Goal: Task Accomplishment & Management: Complete application form

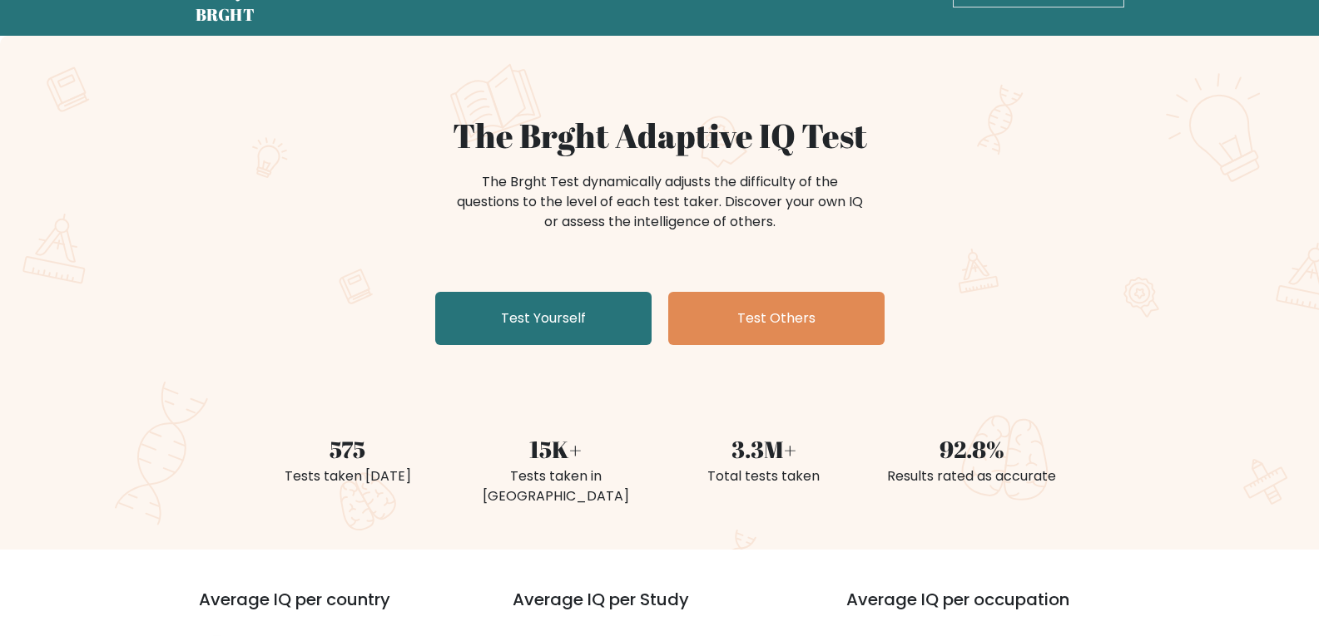
scroll to position [83, 0]
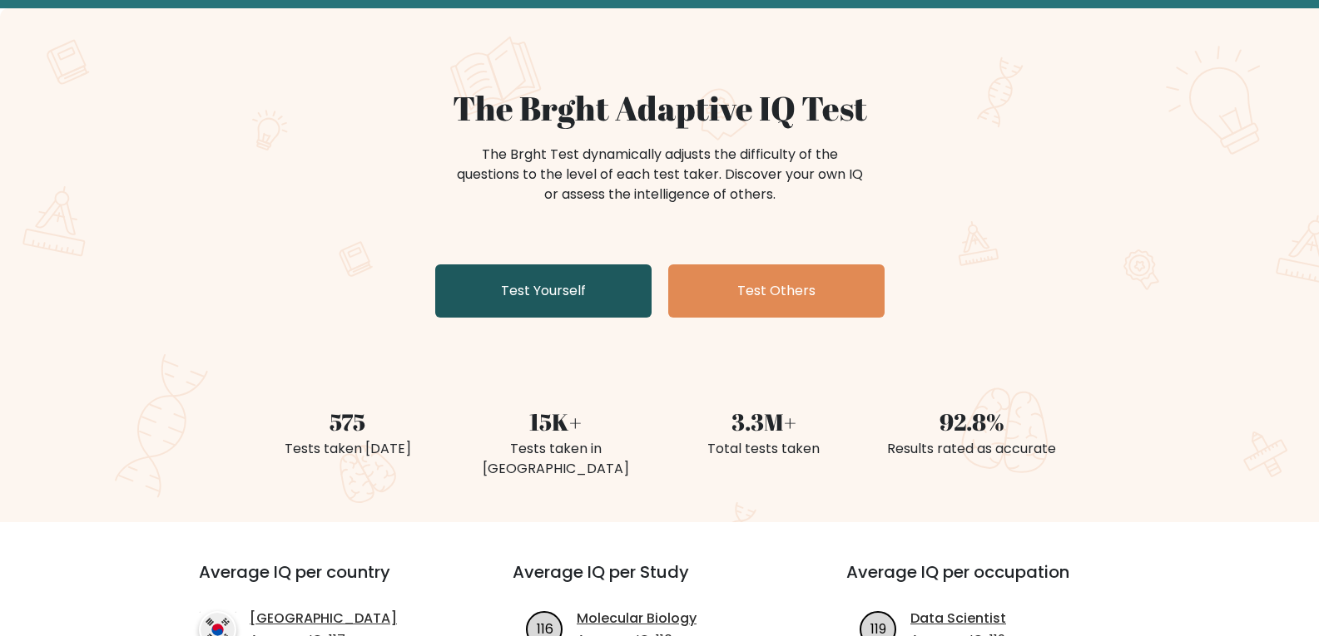
click at [593, 285] on link "Test Yourself" at bounding box center [543, 291] width 216 height 53
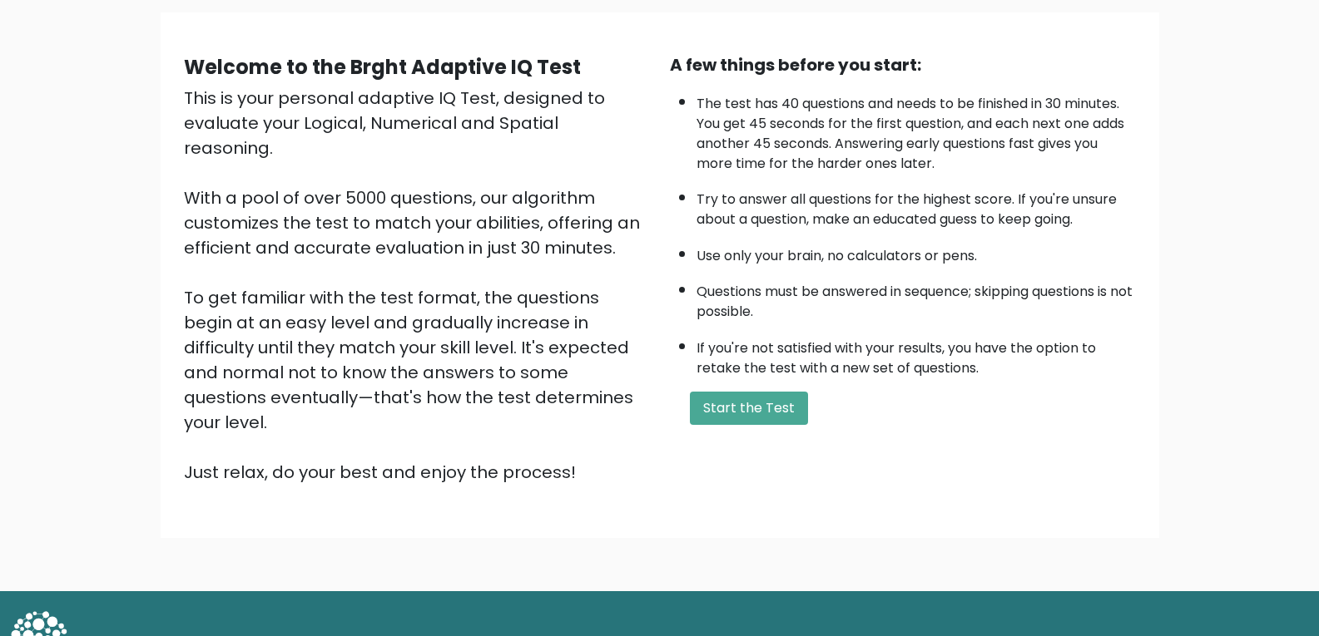
scroll to position [126, 0]
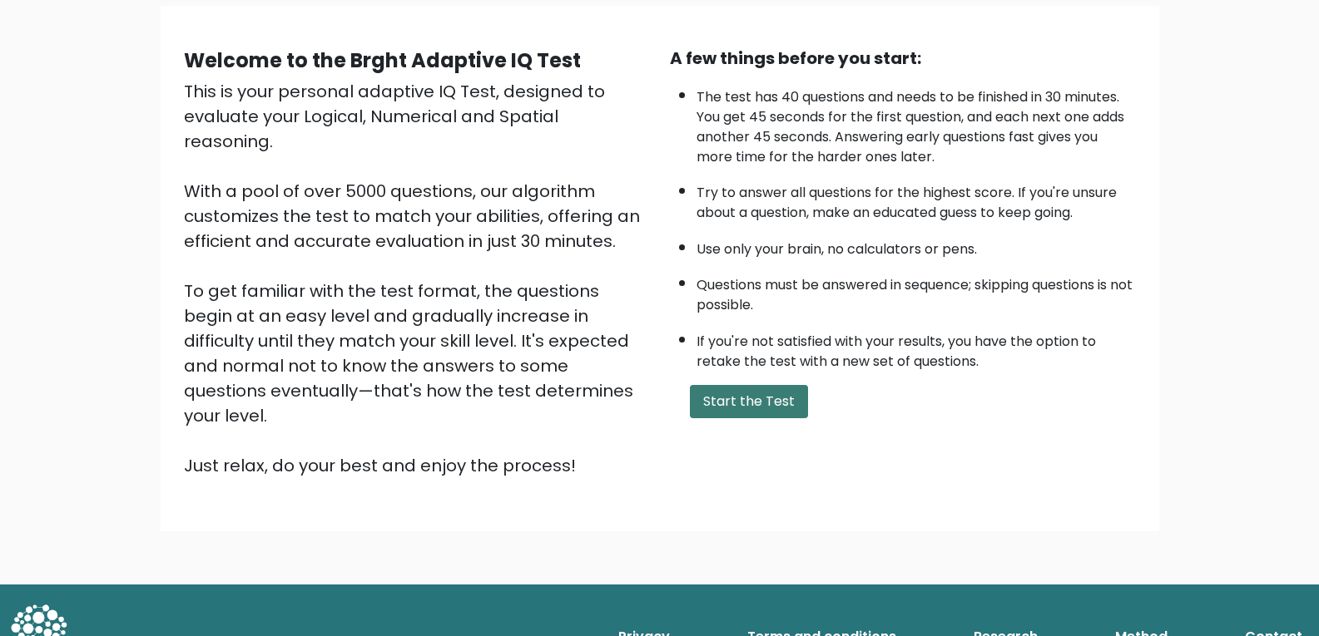
click at [780, 397] on button "Start the Test" at bounding box center [749, 401] width 118 height 33
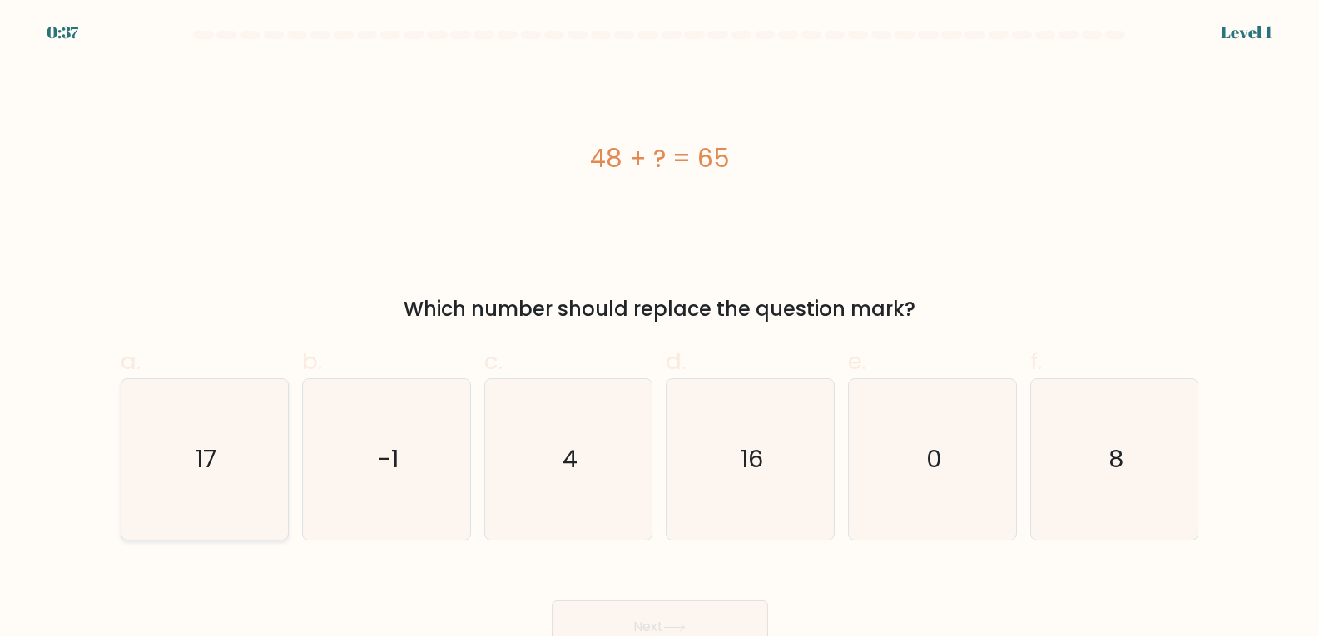
click at [187, 426] on icon "17" at bounding box center [204, 459] width 161 height 161
click at [660, 329] on input "a. 17" at bounding box center [660, 324] width 1 height 11
radio input "true"
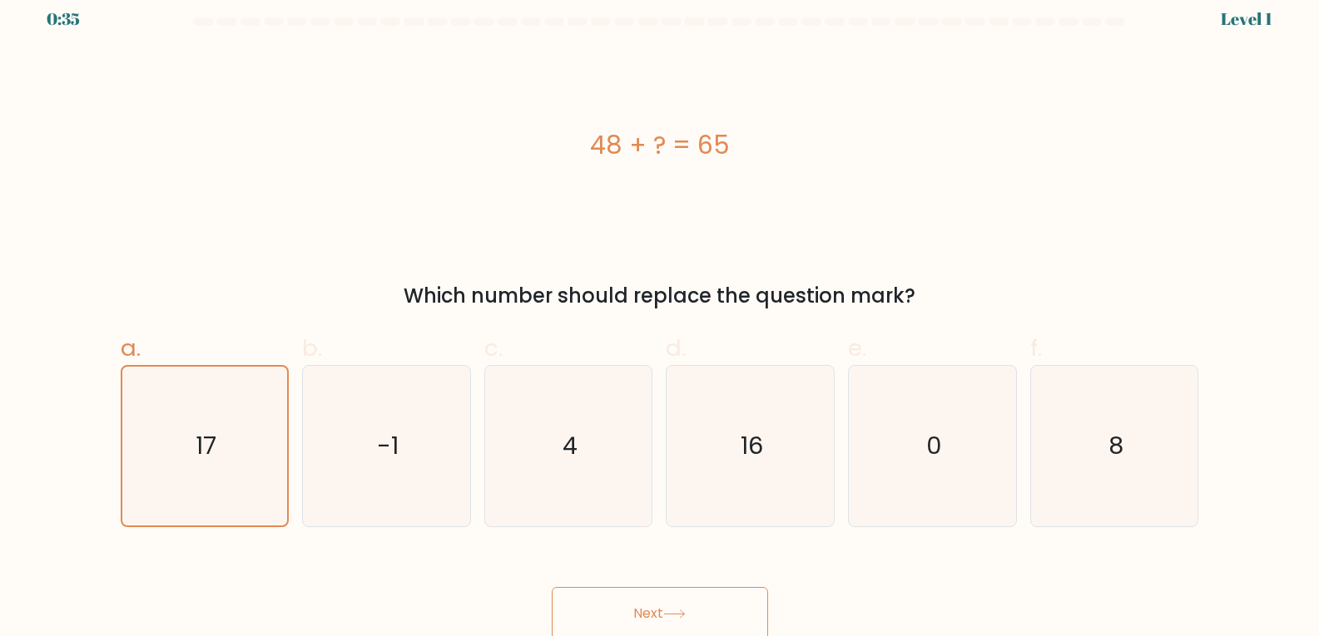
scroll to position [17, 0]
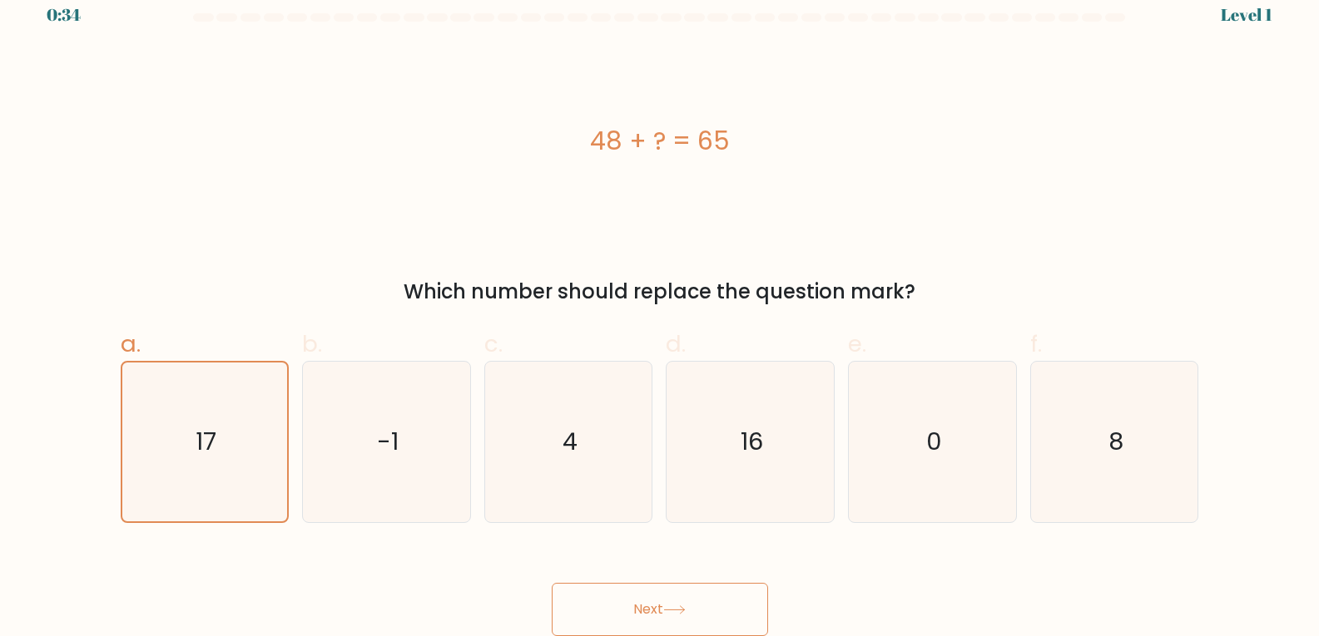
click at [702, 617] on button "Next" at bounding box center [660, 609] width 216 height 53
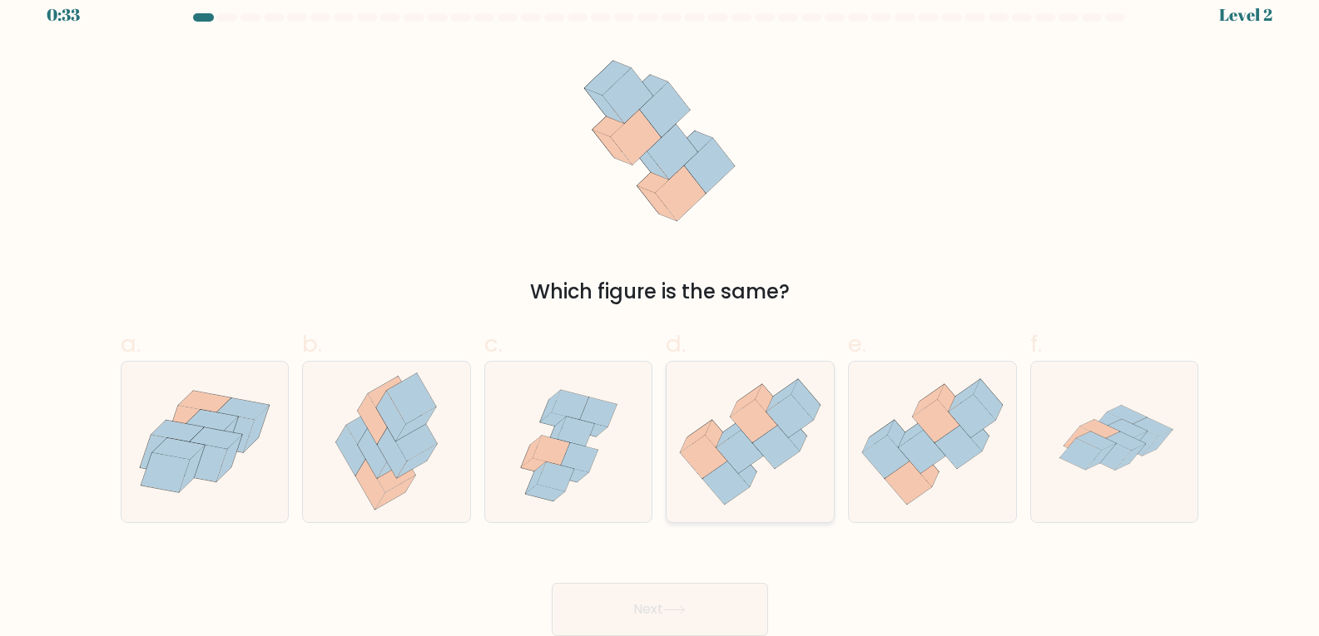
click at [752, 471] on icon at bounding box center [742, 466] width 29 height 41
click at [661, 312] on input "d." at bounding box center [660, 306] width 1 height 11
radio input "true"
click at [718, 619] on button "Next" at bounding box center [660, 609] width 216 height 53
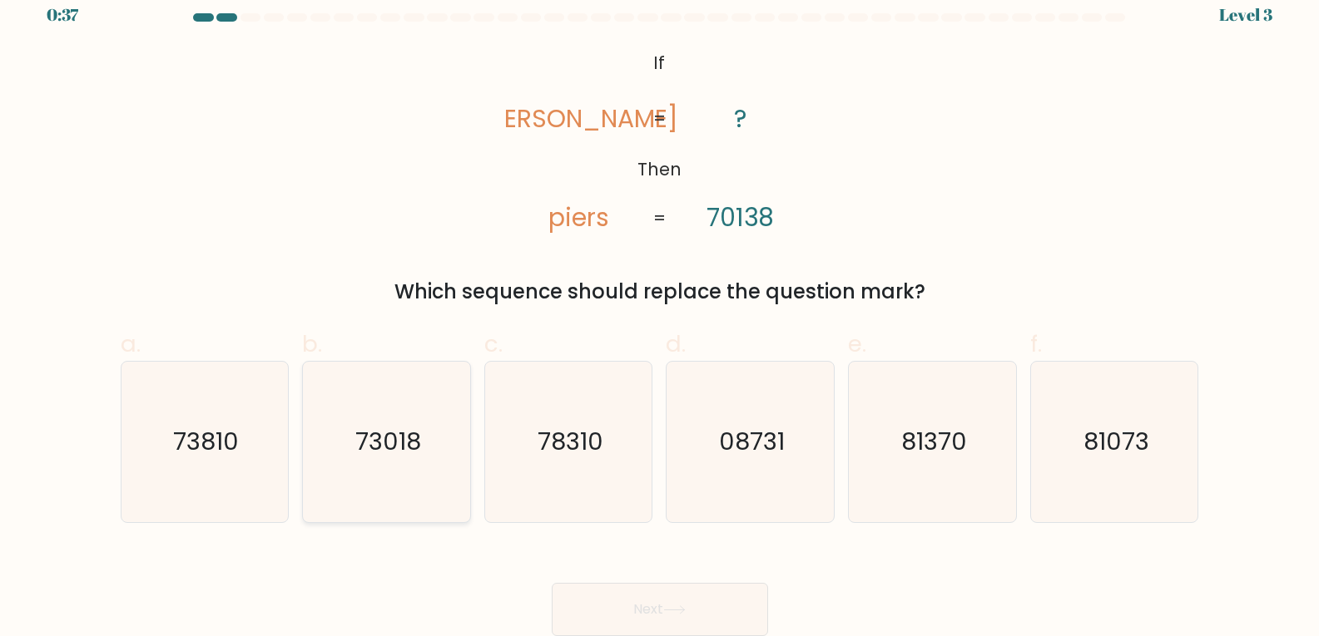
click at [386, 469] on icon "73018" at bounding box center [386, 442] width 161 height 161
click at [660, 312] on input "b. 73018" at bounding box center [660, 306] width 1 height 11
radio input "true"
click at [697, 597] on button "Next" at bounding box center [660, 609] width 216 height 53
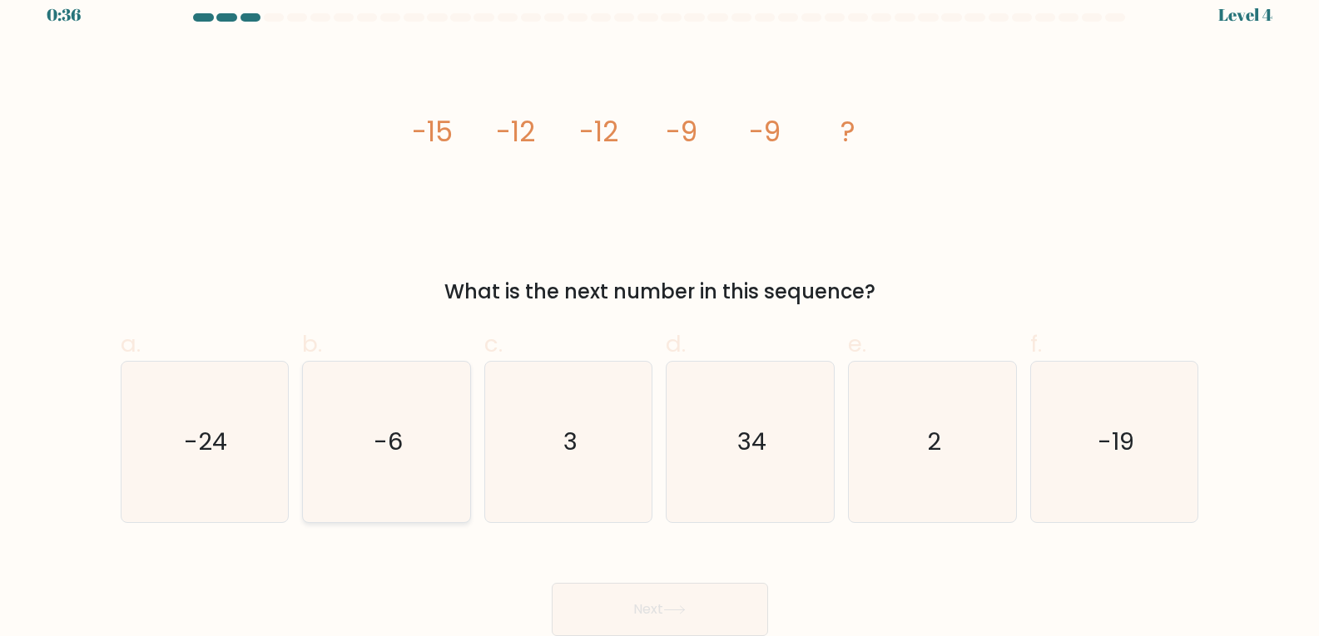
click at [374, 435] on icon "-6" at bounding box center [386, 442] width 161 height 161
click at [660, 312] on input "b. -6" at bounding box center [660, 306] width 1 height 11
radio input "true"
click at [686, 614] on icon at bounding box center [674, 610] width 22 height 9
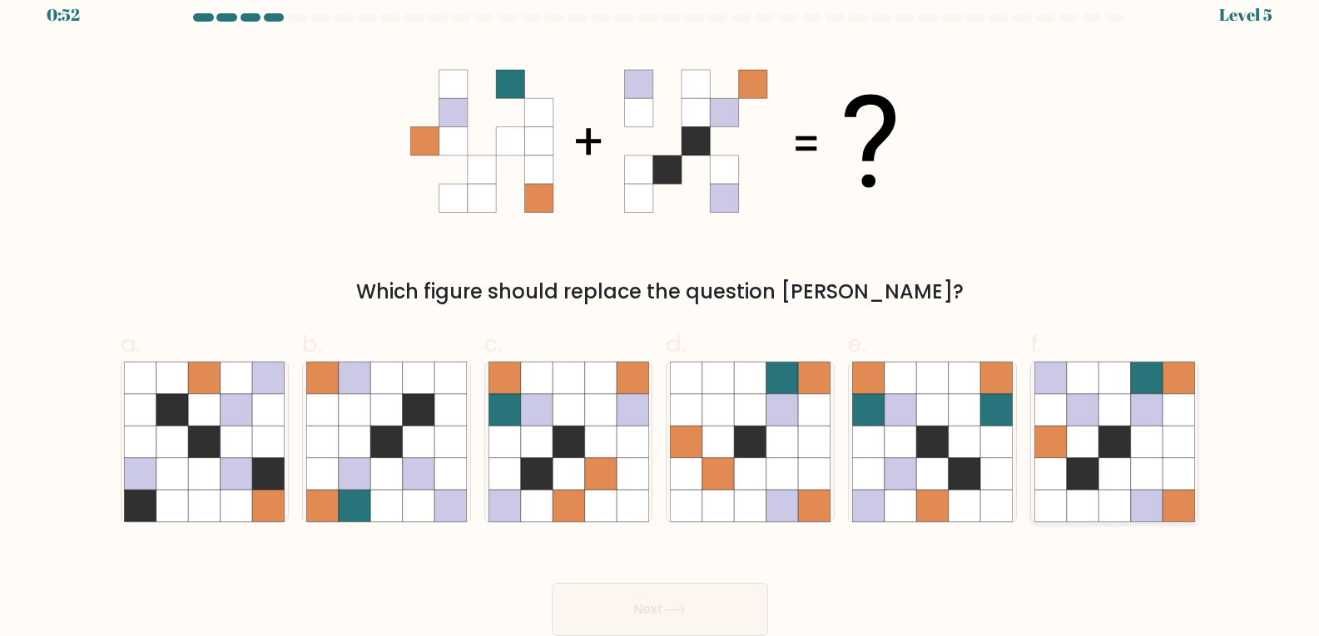
click at [1092, 412] on icon at bounding box center [1082, 410] width 32 height 32
click at [661, 312] on input "f." at bounding box center [660, 306] width 1 height 11
radio input "true"
click at [666, 627] on button "Next" at bounding box center [660, 609] width 216 height 53
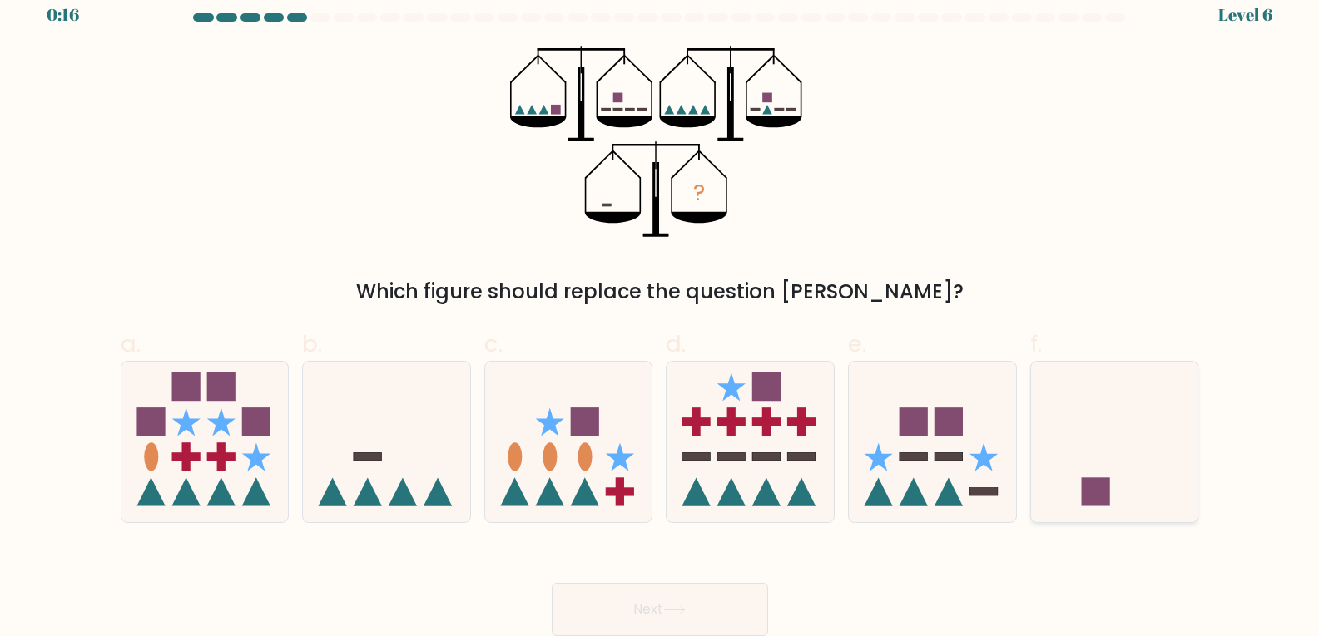
click at [1142, 439] on icon at bounding box center [1114, 442] width 167 height 138
click at [661, 312] on input "f." at bounding box center [660, 306] width 1 height 11
radio input "true"
click at [638, 616] on button "Next" at bounding box center [660, 609] width 216 height 53
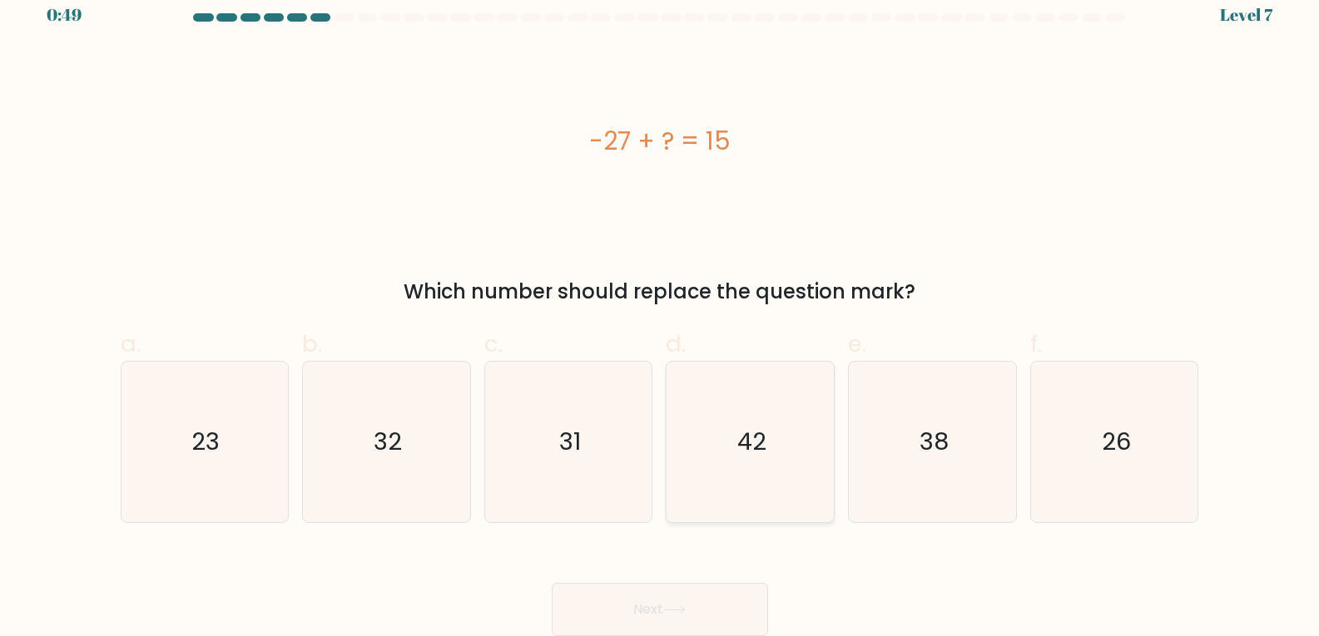
click at [821, 433] on icon "42" at bounding box center [750, 442] width 161 height 161
click at [661, 312] on input "d. 42" at bounding box center [660, 306] width 1 height 11
radio input "true"
click at [730, 611] on button "Next" at bounding box center [660, 609] width 216 height 53
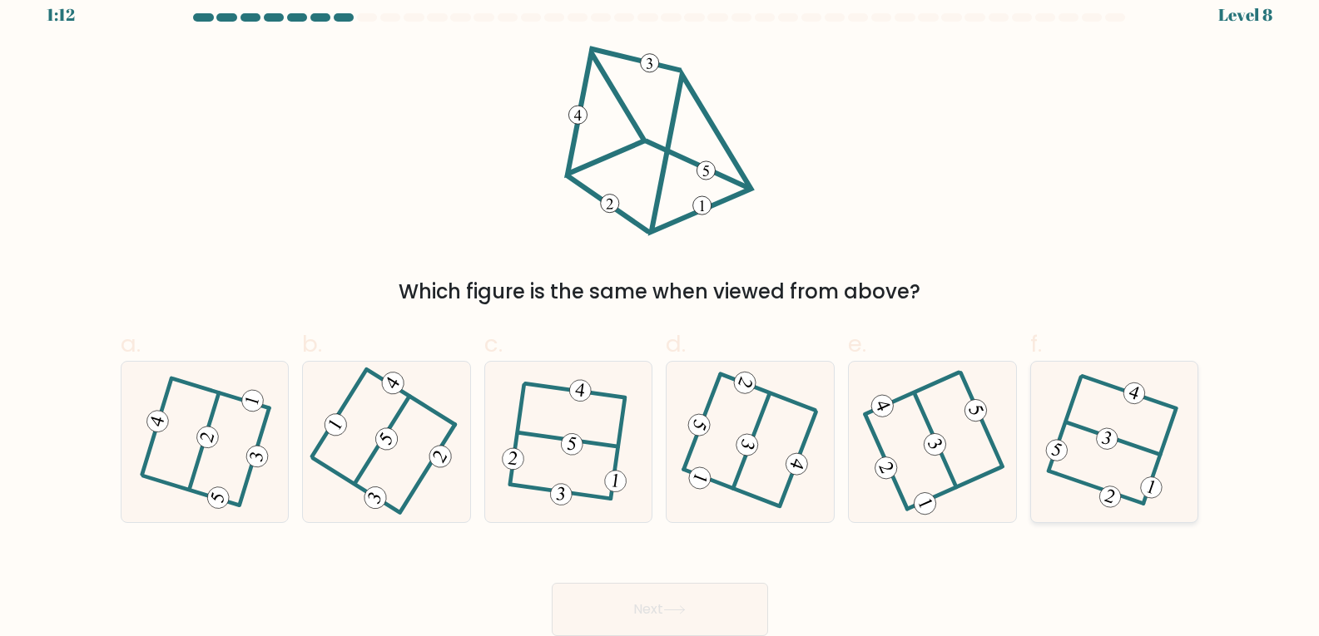
click at [1093, 472] on icon at bounding box center [1113, 442] width 123 height 128
click at [661, 312] on input "f." at bounding box center [660, 306] width 1 height 11
radio input "true"
click at [740, 597] on button "Next" at bounding box center [660, 609] width 216 height 53
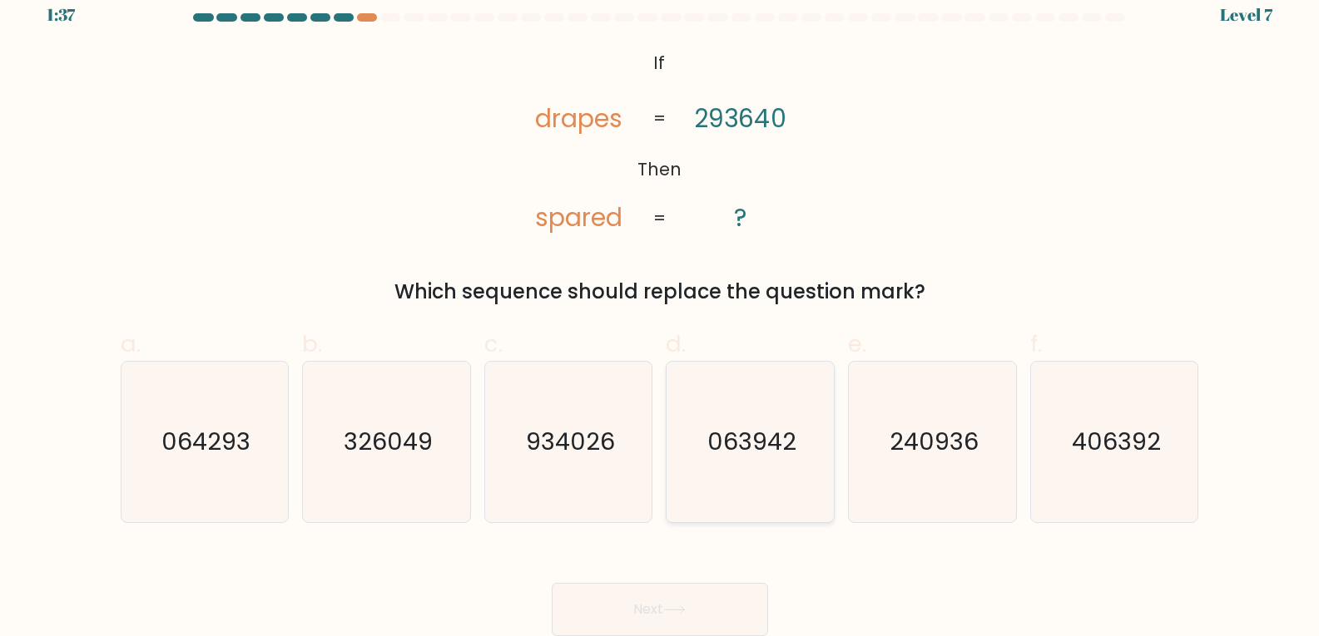
click at [781, 467] on icon "063942" at bounding box center [750, 442] width 161 height 161
click at [661, 312] on input "d. 063942" at bounding box center [660, 306] width 1 height 11
radio input "true"
click at [719, 620] on button "Next" at bounding box center [660, 609] width 216 height 53
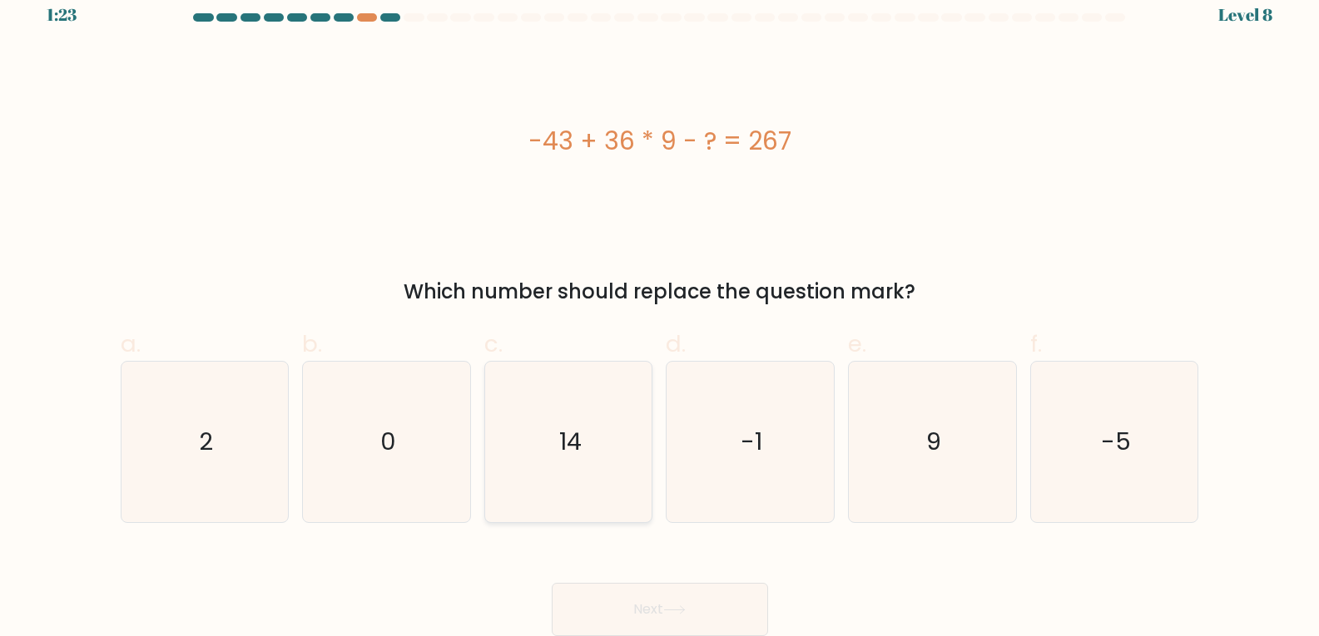
click at [631, 480] on icon "14" at bounding box center [568, 442] width 161 height 161
click at [660, 312] on input "c. 14" at bounding box center [660, 306] width 1 height 11
radio input "true"
click at [726, 605] on button "Next" at bounding box center [660, 609] width 216 height 53
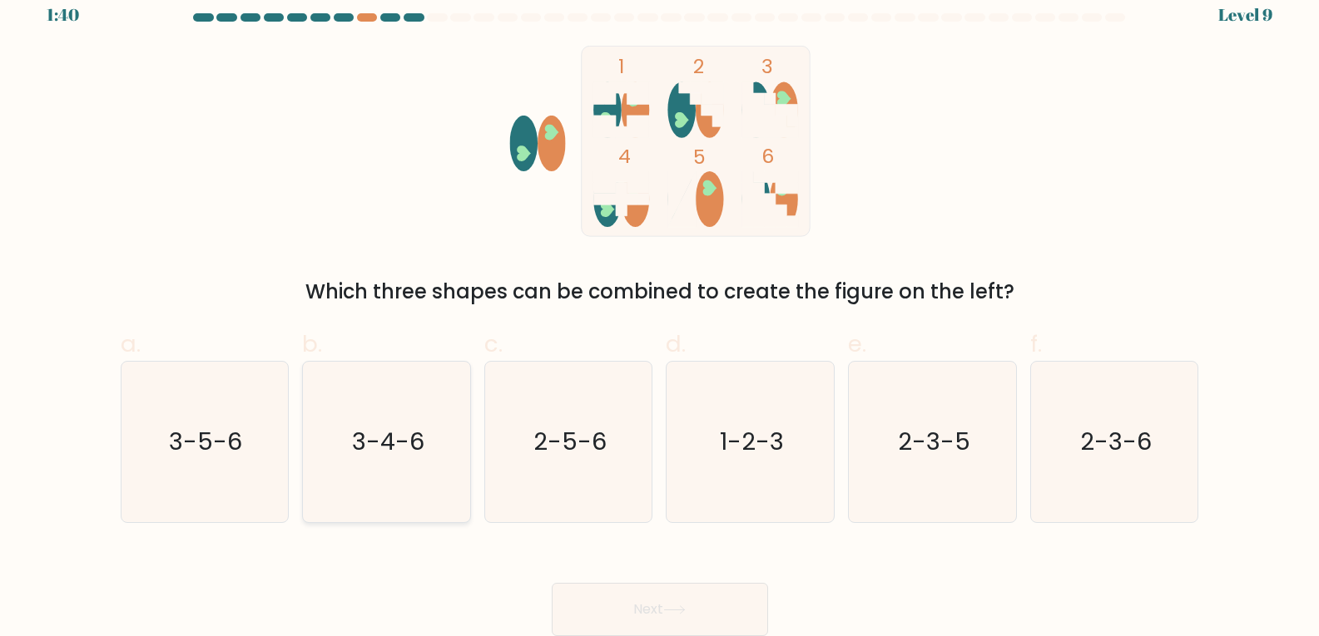
click at [442, 377] on icon "3-4-6" at bounding box center [386, 442] width 161 height 161
click at [660, 312] on input "b. 3-4-6" at bounding box center [660, 306] width 1 height 11
radio input "true"
click at [681, 619] on button "Next" at bounding box center [660, 609] width 216 height 53
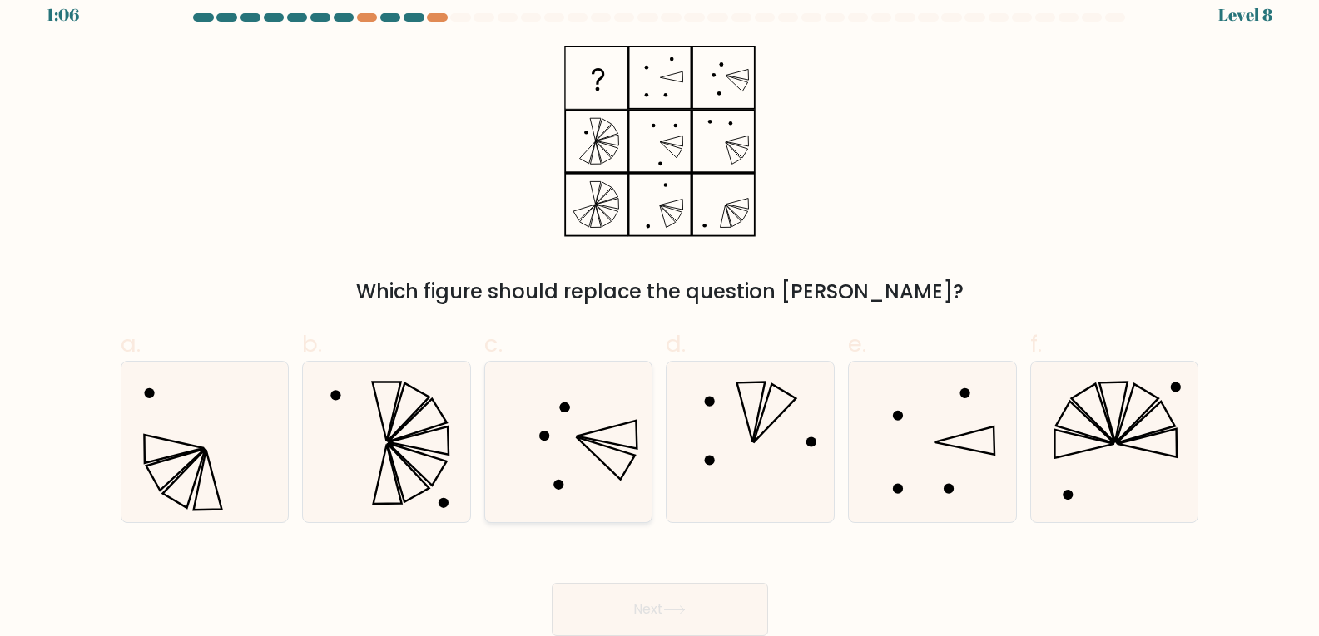
drag, startPoint x: 564, startPoint y: 381, endPoint x: 581, endPoint y: 386, distance: 17.4
click at [577, 389] on icon at bounding box center [568, 442] width 161 height 161
click at [660, 312] on input "c." at bounding box center [660, 306] width 1 height 11
radio input "true"
click at [557, 398] on icon at bounding box center [568, 442] width 159 height 159
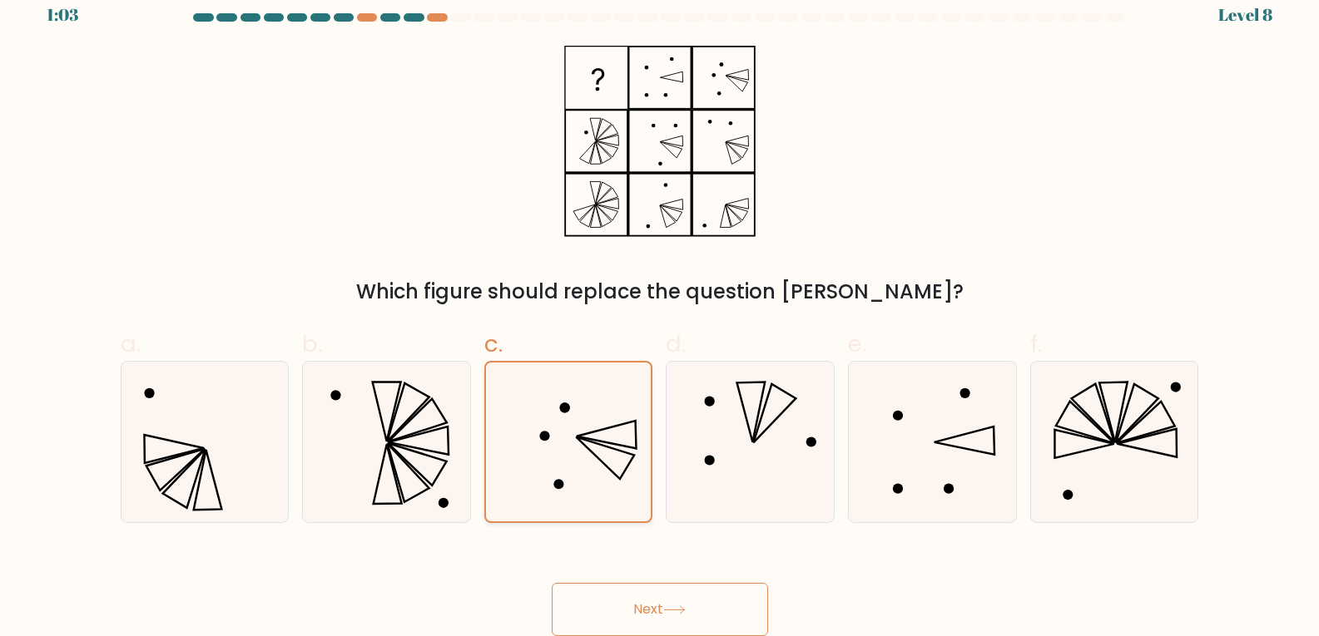
click at [660, 312] on input "c." at bounding box center [660, 306] width 1 height 11
click at [245, 443] on icon at bounding box center [204, 442] width 161 height 161
click at [660, 312] on input "a." at bounding box center [660, 306] width 1 height 11
radio input "true"
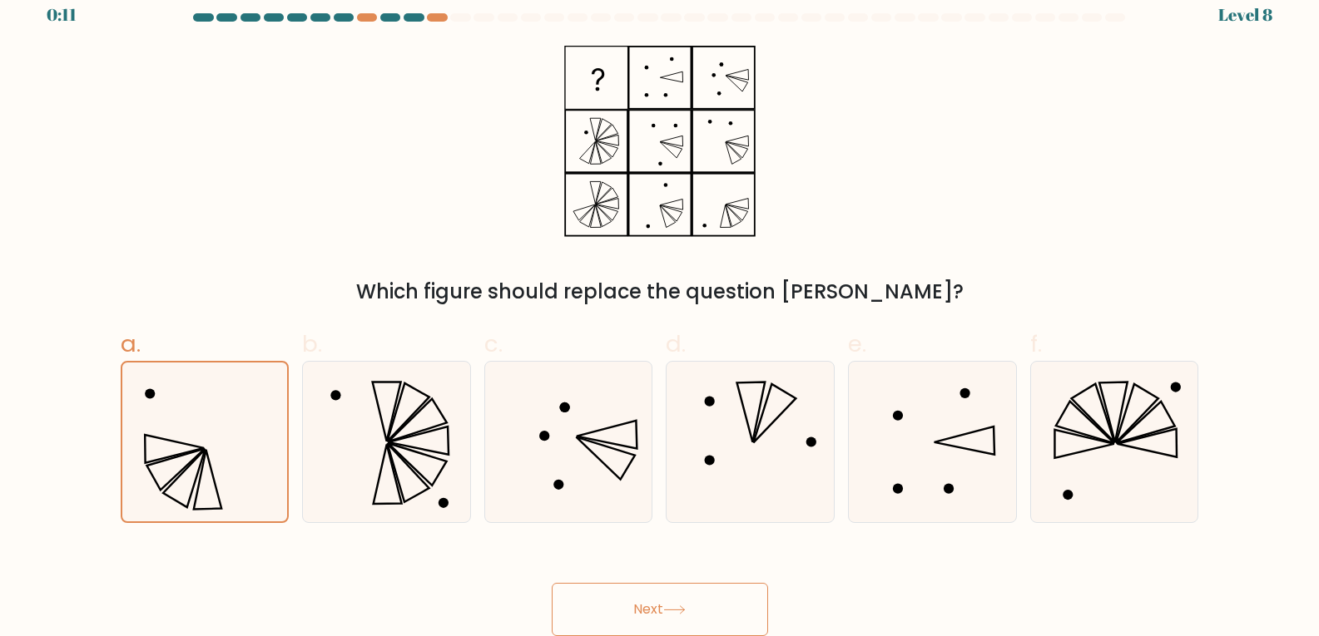
click at [700, 601] on button "Next" at bounding box center [660, 609] width 216 height 53
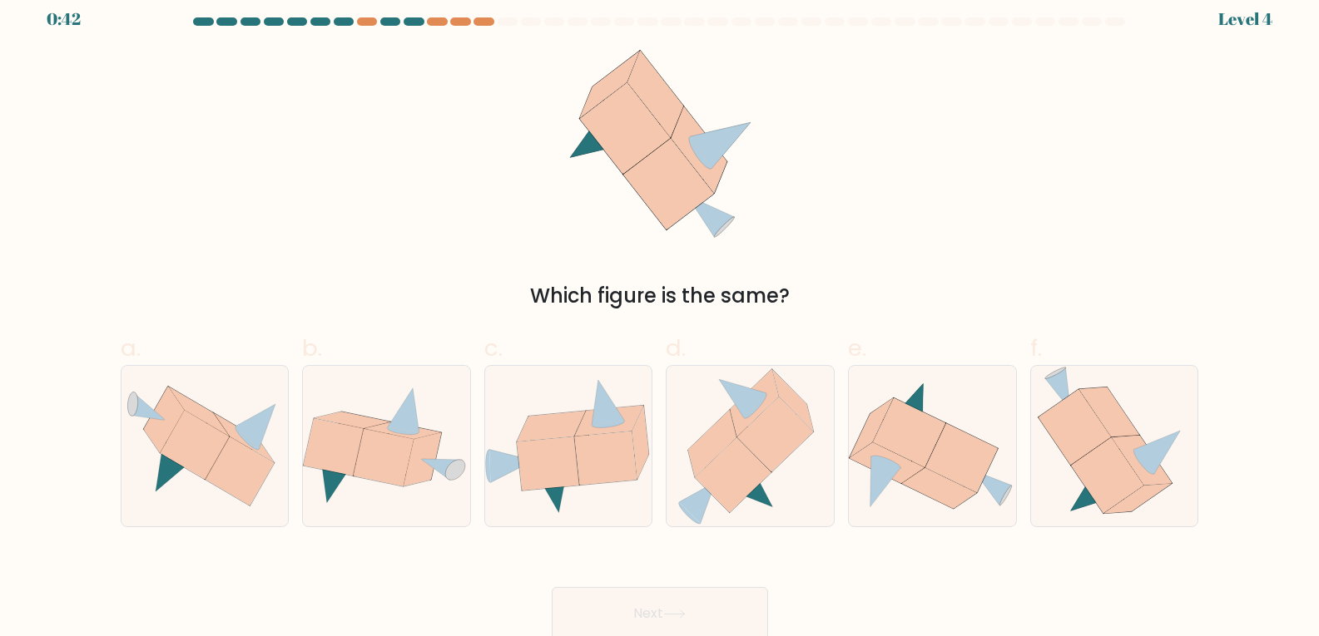
scroll to position [17, 0]
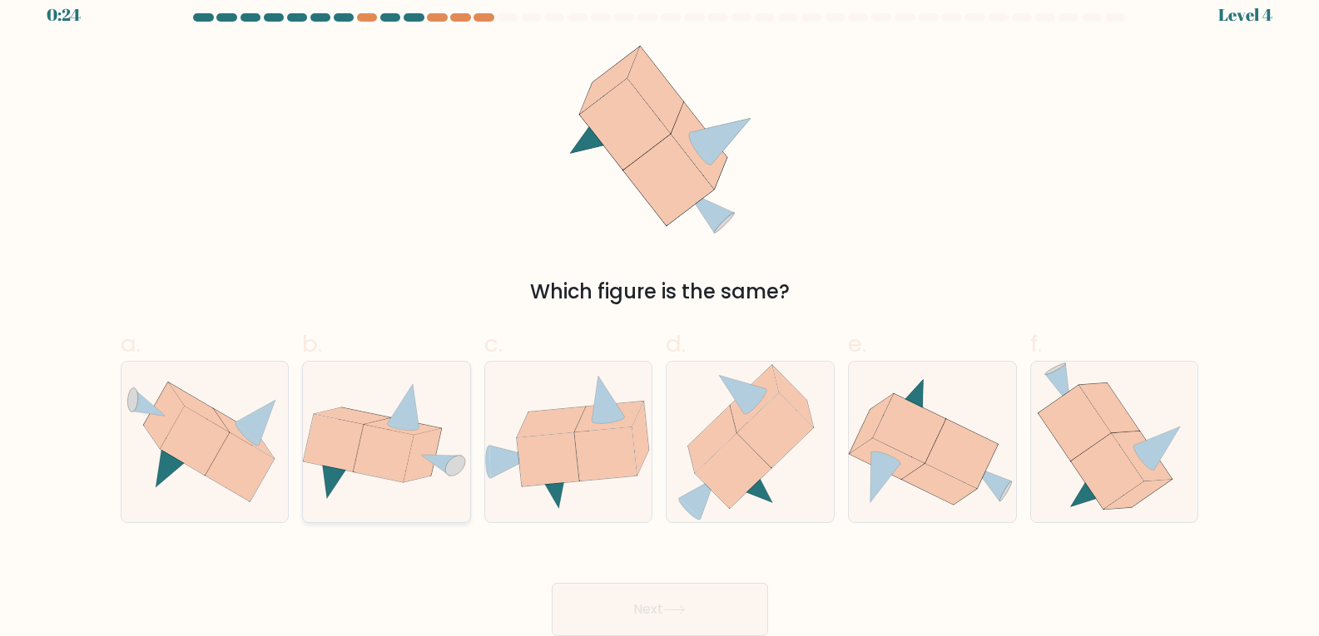
click at [389, 459] on icon at bounding box center [384, 453] width 60 height 57
click at [660, 312] on input "b." at bounding box center [660, 306] width 1 height 11
radio input "true"
click at [743, 599] on button "Next" at bounding box center [660, 609] width 216 height 53
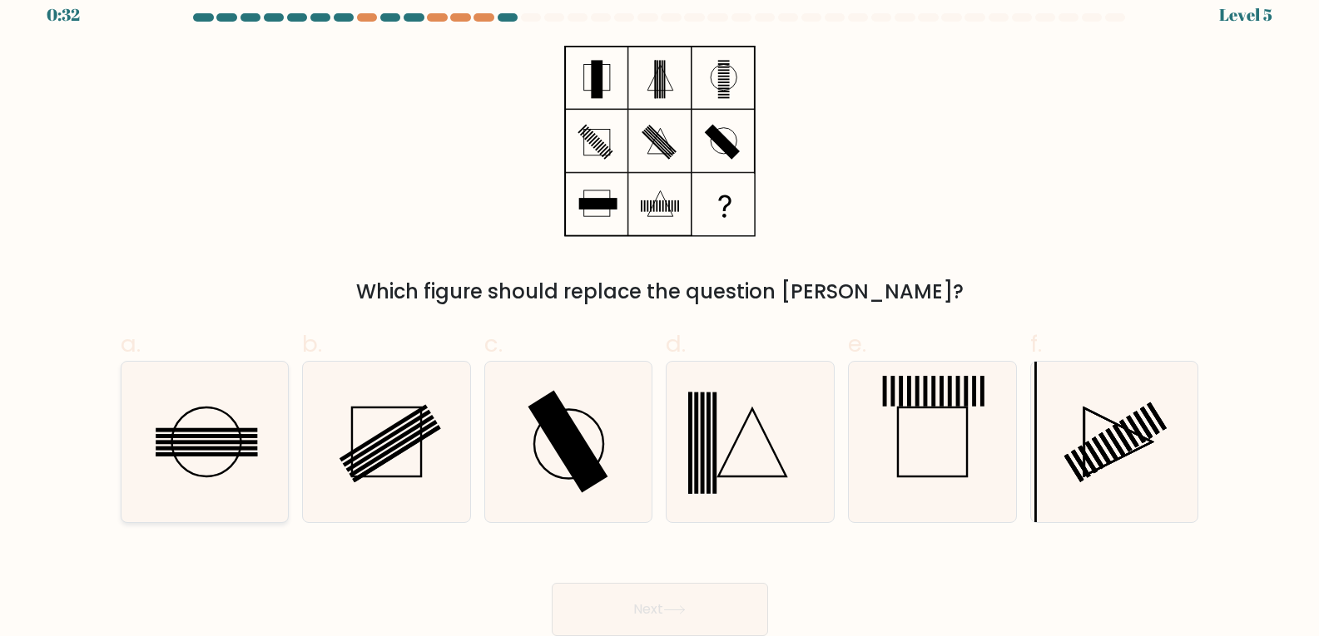
click at [260, 455] on icon at bounding box center [204, 442] width 161 height 161
click at [660, 312] on input "a." at bounding box center [660, 306] width 1 height 11
radio input "true"
click at [713, 613] on button "Next" at bounding box center [660, 609] width 216 height 53
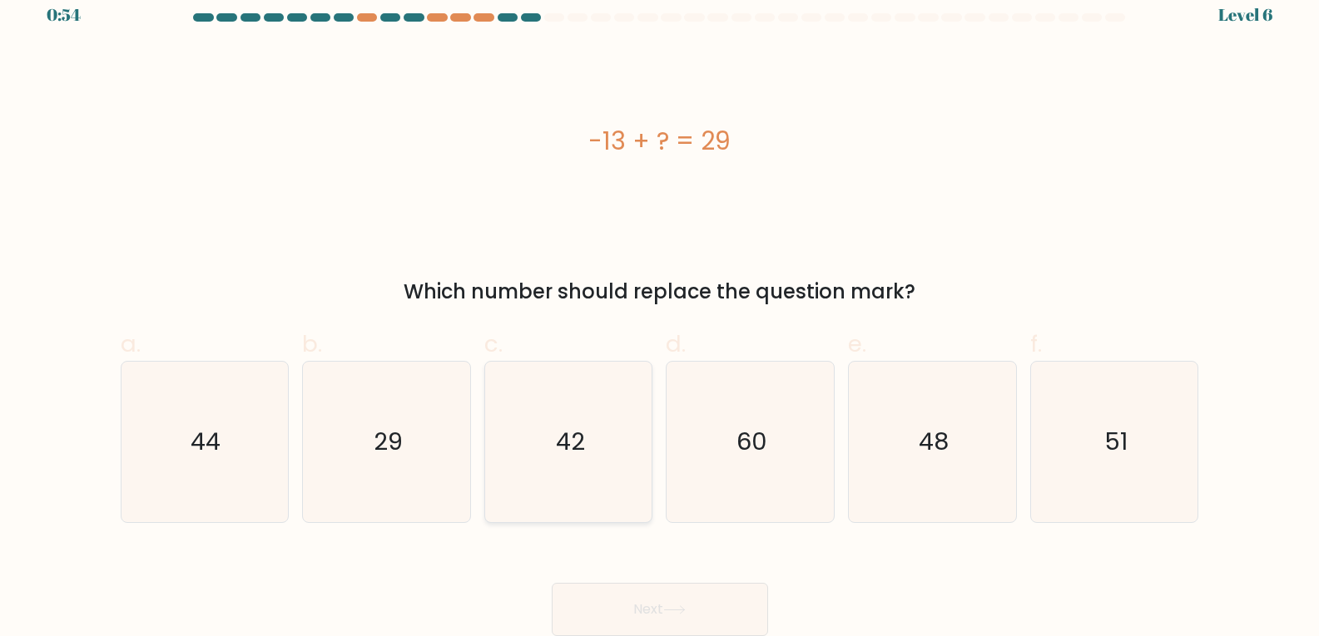
click at [582, 400] on icon "42" at bounding box center [568, 442] width 161 height 161
click at [660, 312] on input "c. 42" at bounding box center [660, 306] width 1 height 11
radio input "true"
click at [719, 611] on button "Next" at bounding box center [660, 609] width 216 height 53
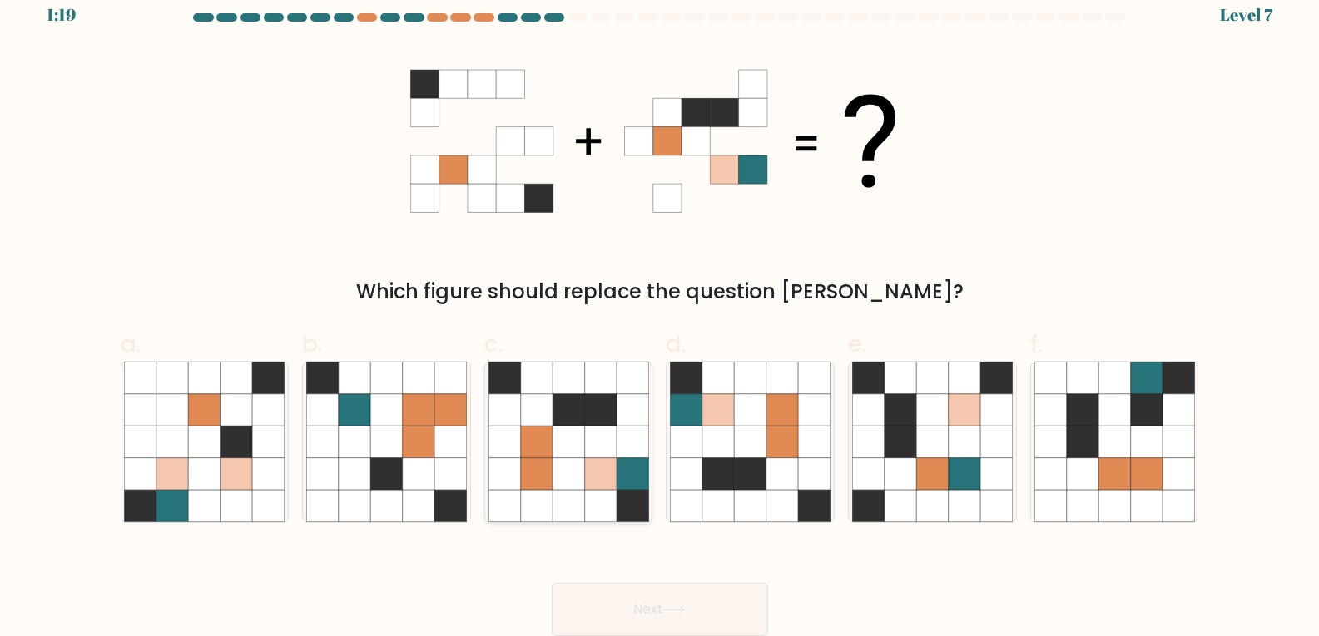
click at [526, 423] on icon at bounding box center [536, 410] width 32 height 32
click at [660, 312] on input "c." at bounding box center [660, 306] width 1 height 11
radio input "true"
click at [711, 593] on button "Next" at bounding box center [660, 609] width 216 height 53
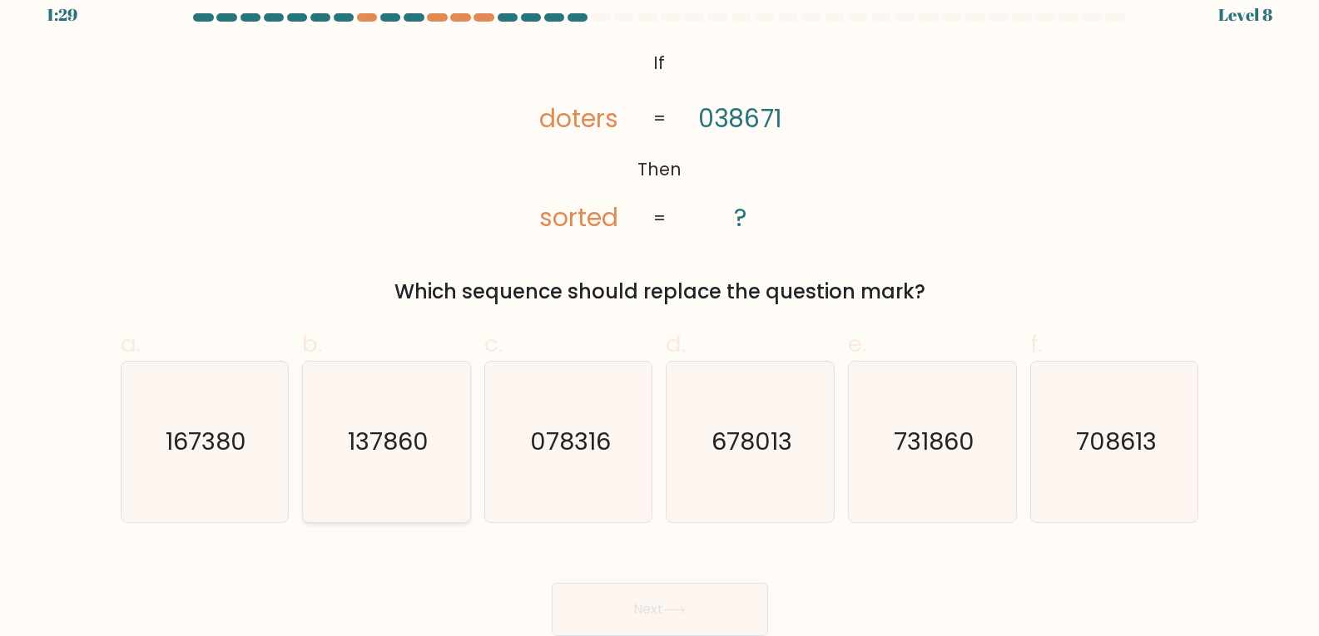
click at [412, 482] on icon "137860" at bounding box center [386, 442] width 161 height 161
click at [660, 312] on input "b. 137860" at bounding box center [660, 306] width 1 height 11
radio input "true"
click at [673, 617] on button "Next" at bounding box center [660, 609] width 216 height 53
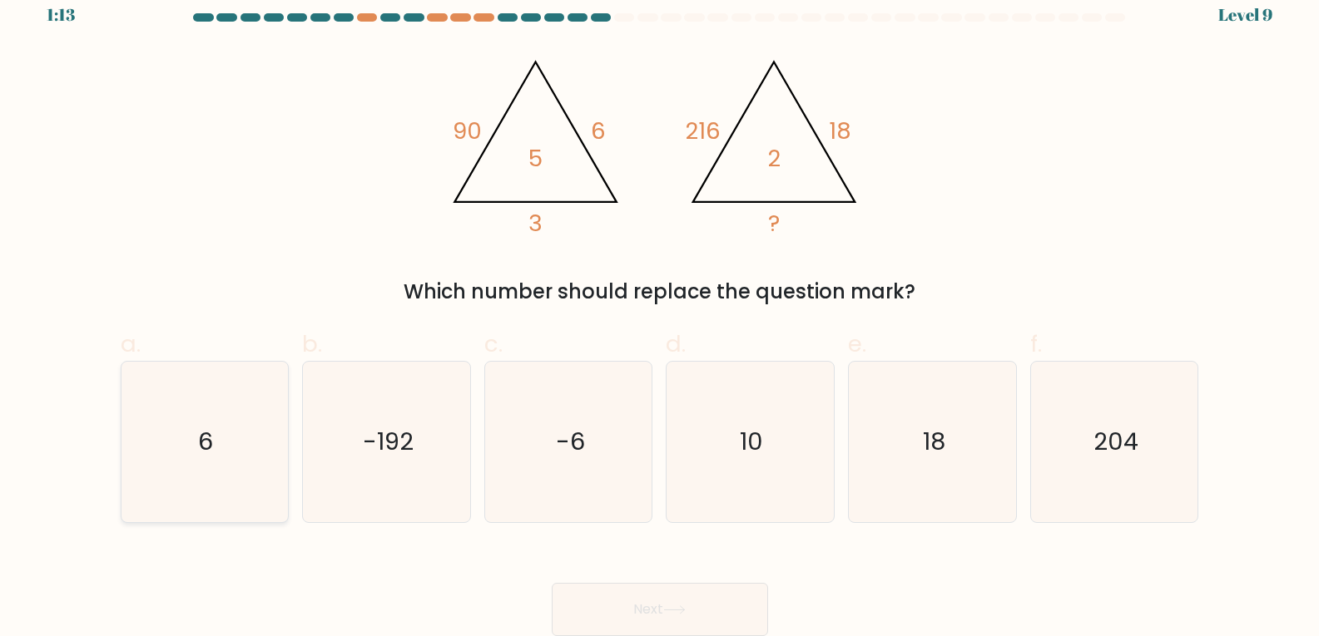
click at [216, 458] on icon "6" at bounding box center [204, 442] width 161 height 161
click at [660, 312] on input "a. 6" at bounding box center [660, 306] width 1 height 11
radio input "true"
click at [627, 622] on button "Next" at bounding box center [660, 609] width 216 height 53
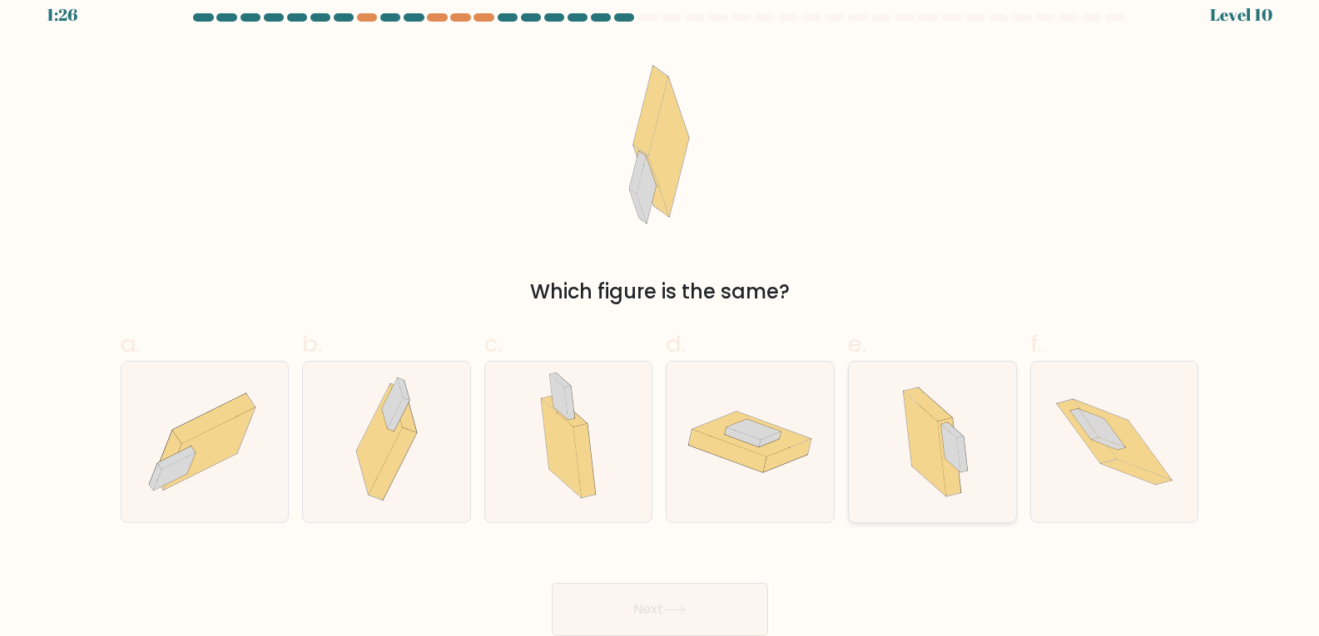
click at [939, 481] on icon at bounding box center [925, 444] width 42 height 104
click at [661, 312] on input "e." at bounding box center [660, 306] width 1 height 11
radio input "true"
click at [667, 606] on icon at bounding box center [674, 610] width 22 height 9
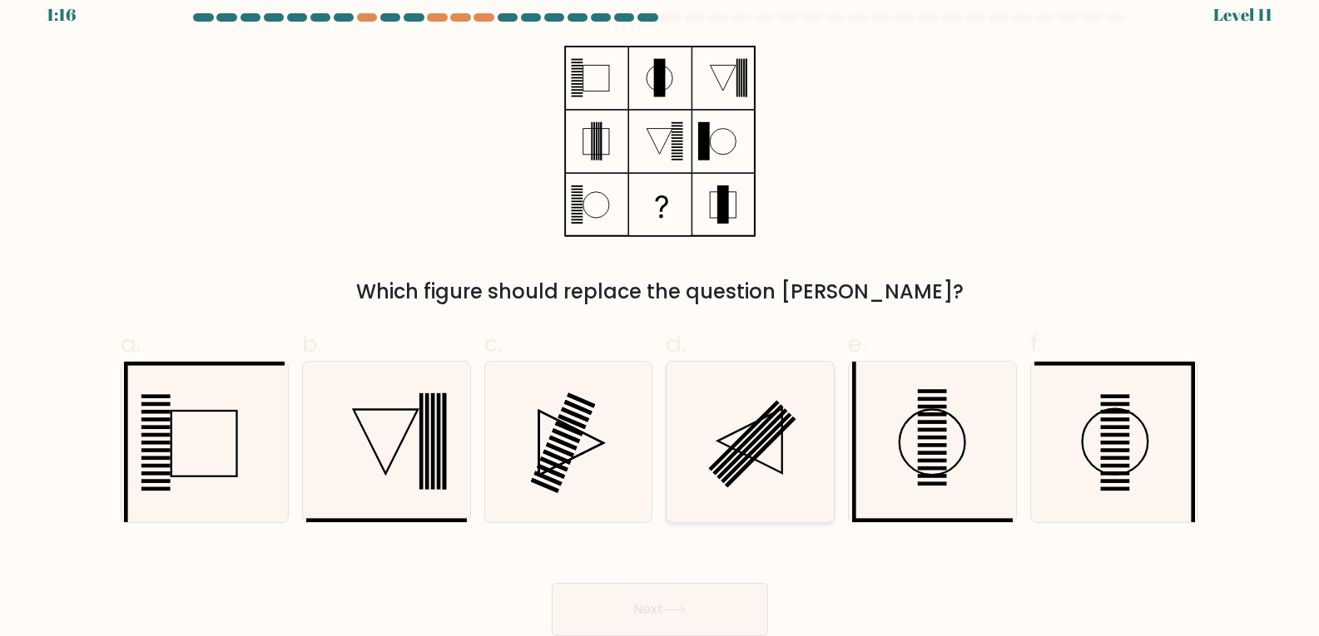
click at [750, 463] on rect at bounding box center [760, 452] width 71 height 71
click at [661, 312] on input "d." at bounding box center [660, 306] width 1 height 11
radio input "true"
click at [706, 620] on button "Next" at bounding box center [660, 609] width 216 height 53
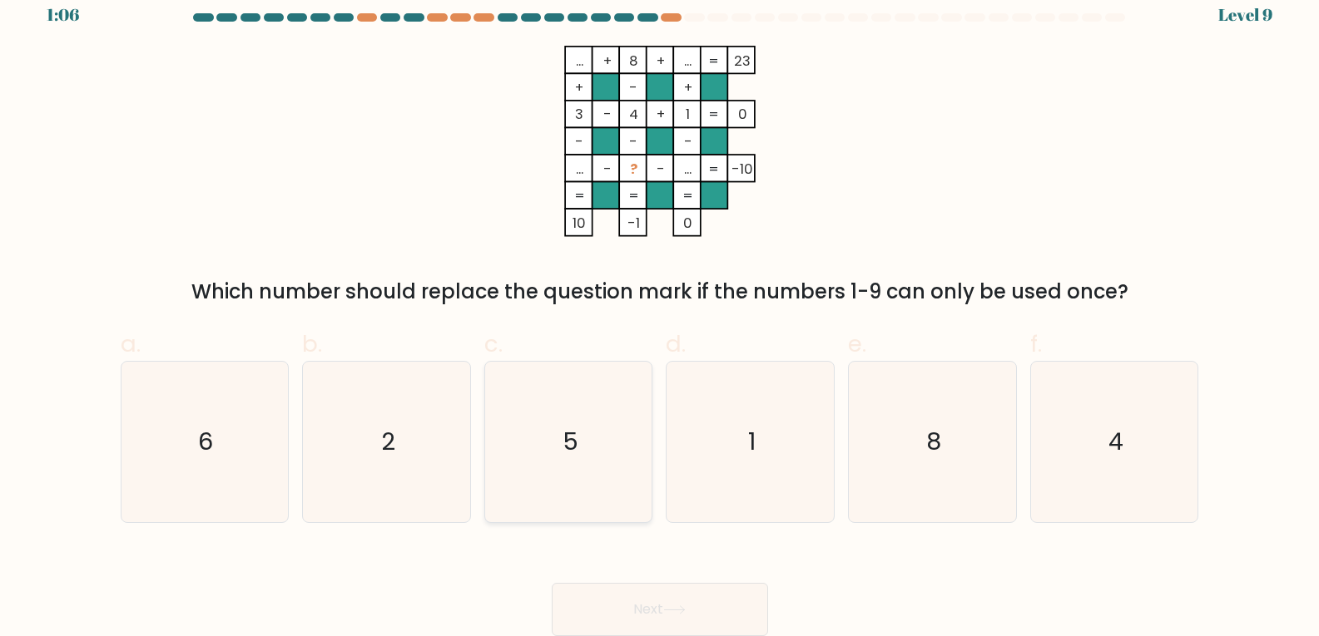
click at [627, 424] on icon "5" at bounding box center [568, 442] width 161 height 161
click at [660, 312] on input "c. 5" at bounding box center [660, 306] width 1 height 11
radio input "true"
click at [666, 610] on button "Next" at bounding box center [660, 609] width 216 height 53
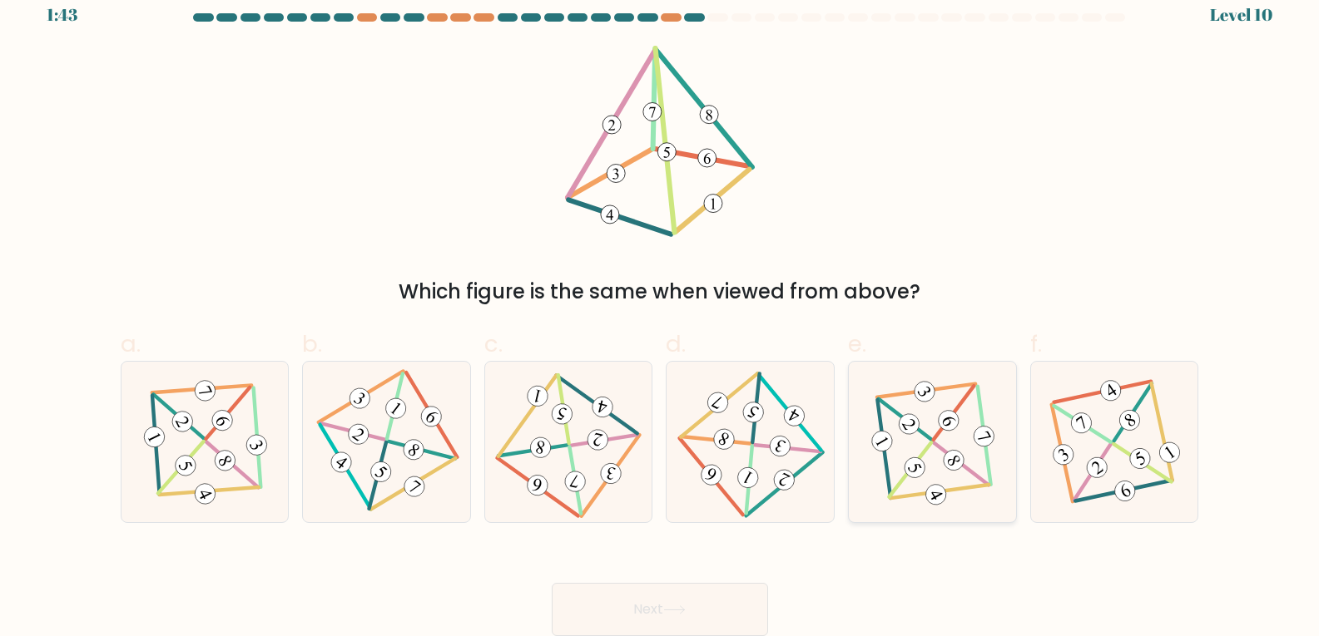
click at [937, 446] on g at bounding box center [933, 442] width 145 height 146
click at [661, 312] on input "e." at bounding box center [660, 306] width 1 height 11
radio input "true"
click at [671, 592] on button "Next" at bounding box center [660, 609] width 216 height 53
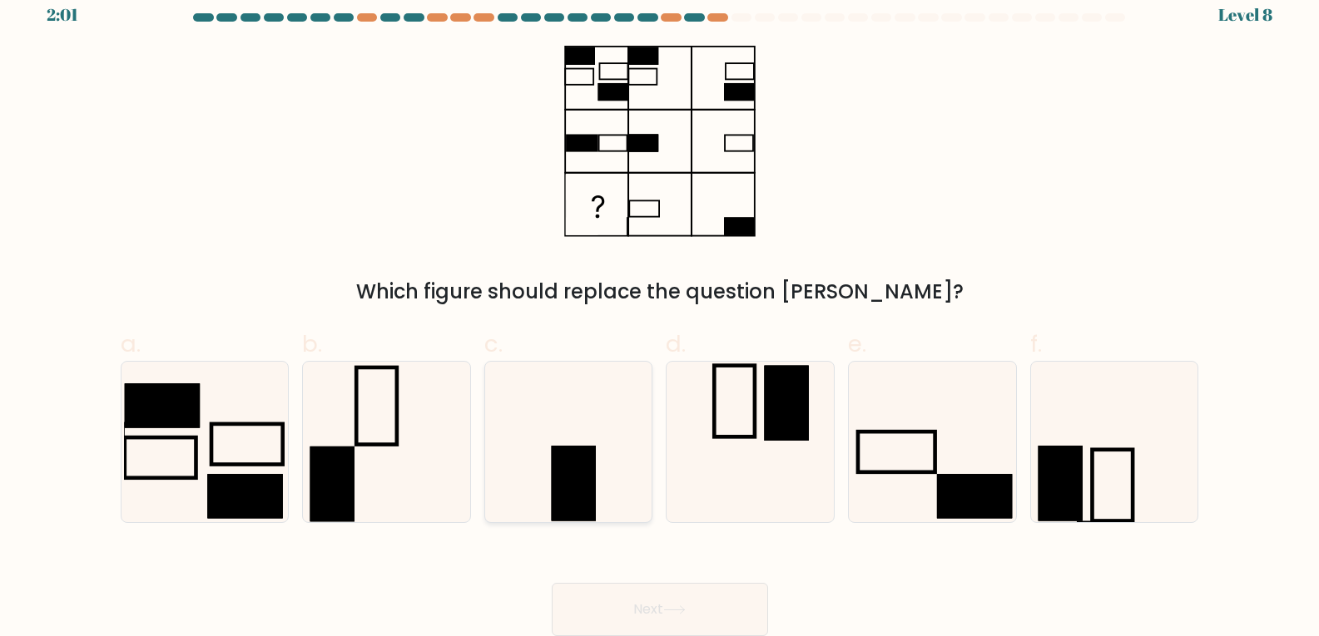
click at [562, 415] on icon at bounding box center [568, 442] width 161 height 161
click at [660, 312] on input "c." at bounding box center [660, 306] width 1 height 11
radio input "true"
click at [745, 617] on button "Next" at bounding box center [660, 609] width 216 height 53
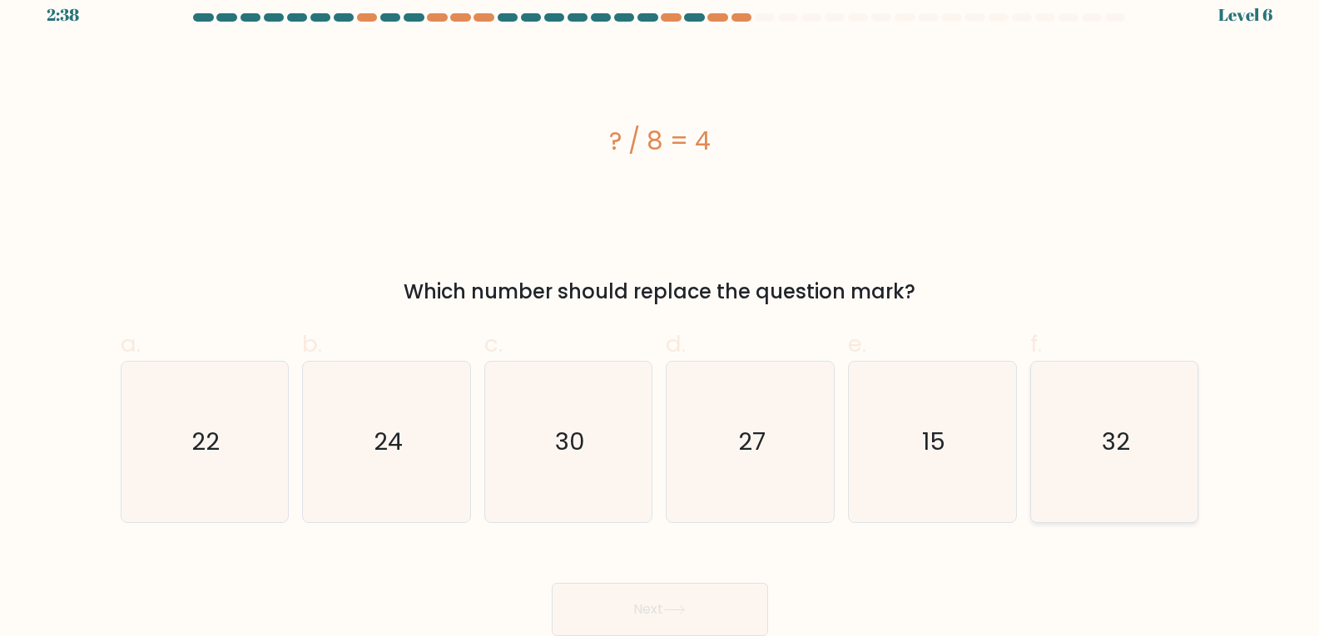
click at [1129, 444] on text "32" at bounding box center [1116, 441] width 28 height 33
click at [661, 312] on input "f. 32" at bounding box center [660, 306] width 1 height 11
radio input "true"
click at [660, 610] on button "Next" at bounding box center [660, 609] width 216 height 53
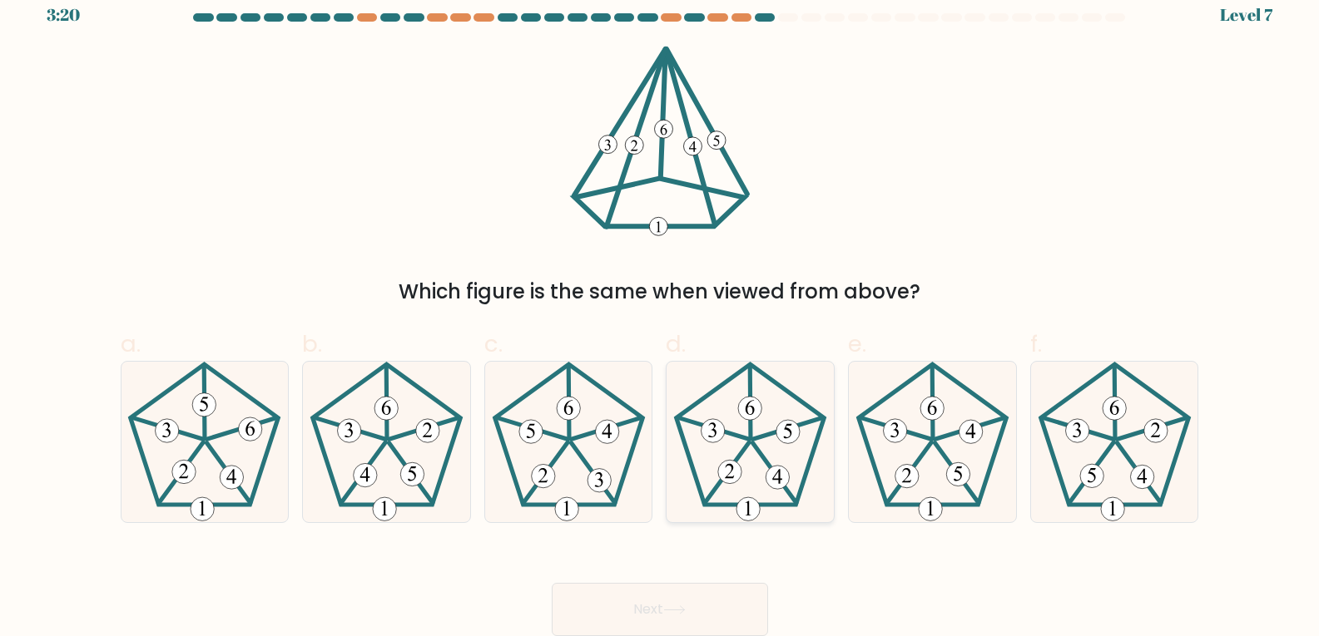
click at [724, 403] on icon at bounding box center [750, 442] width 161 height 161
click at [661, 312] on input "d." at bounding box center [660, 306] width 1 height 11
radio input "true"
click at [667, 617] on button "Next" at bounding box center [660, 609] width 216 height 53
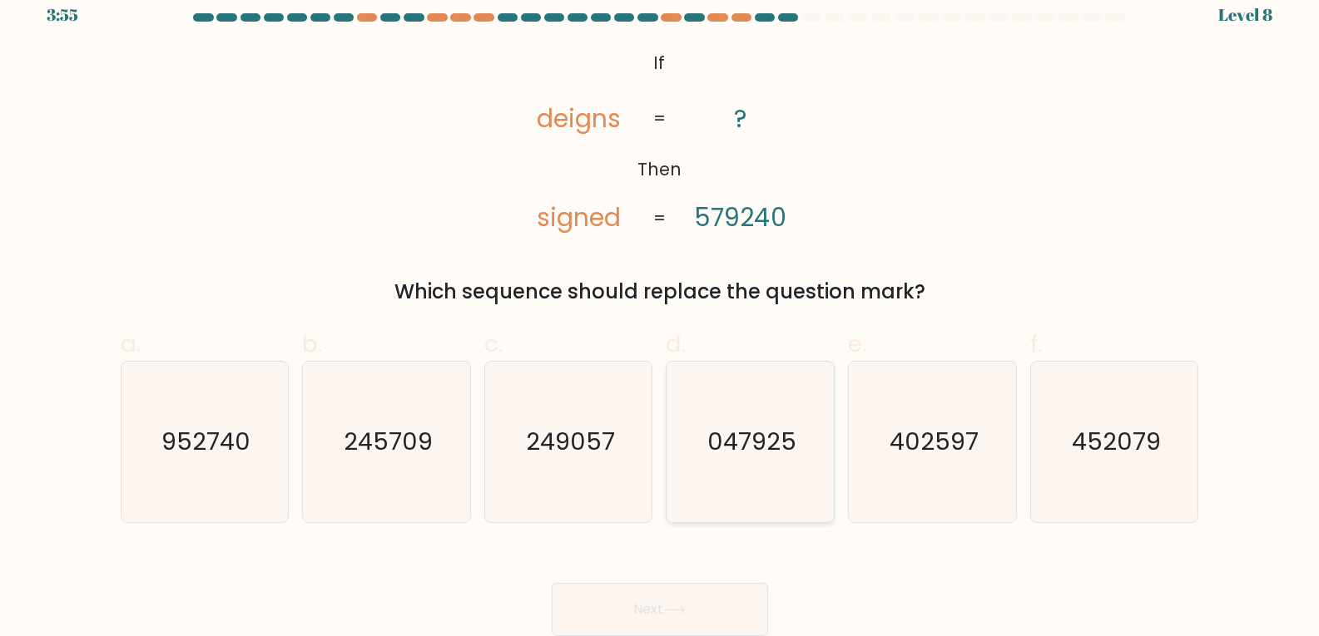
click at [731, 438] on text "047925" at bounding box center [751, 441] width 89 height 33
click at [661, 312] on input "d. 047925" at bounding box center [660, 306] width 1 height 11
radio input "true"
click at [744, 618] on button "Next" at bounding box center [660, 609] width 216 height 53
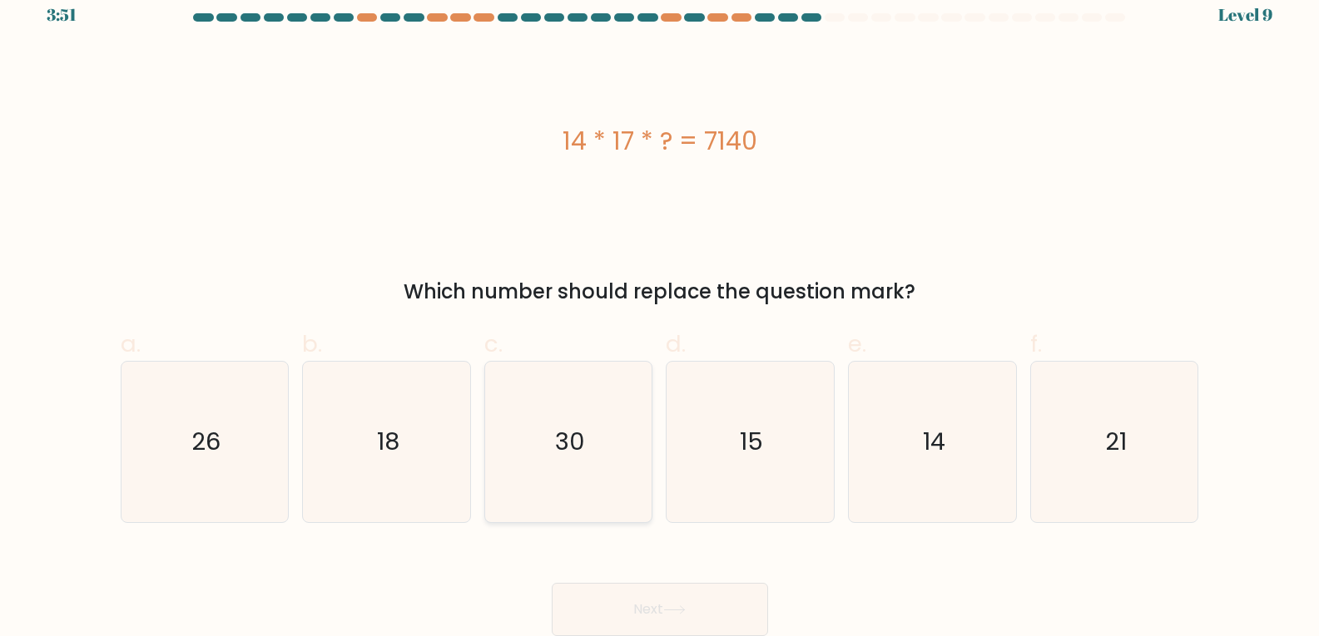
click at [527, 443] on icon "30" at bounding box center [568, 442] width 161 height 161
click at [660, 312] on input "c. 30" at bounding box center [660, 306] width 1 height 11
radio input "true"
click at [667, 606] on icon at bounding box center [674, 610] width 22 height 9
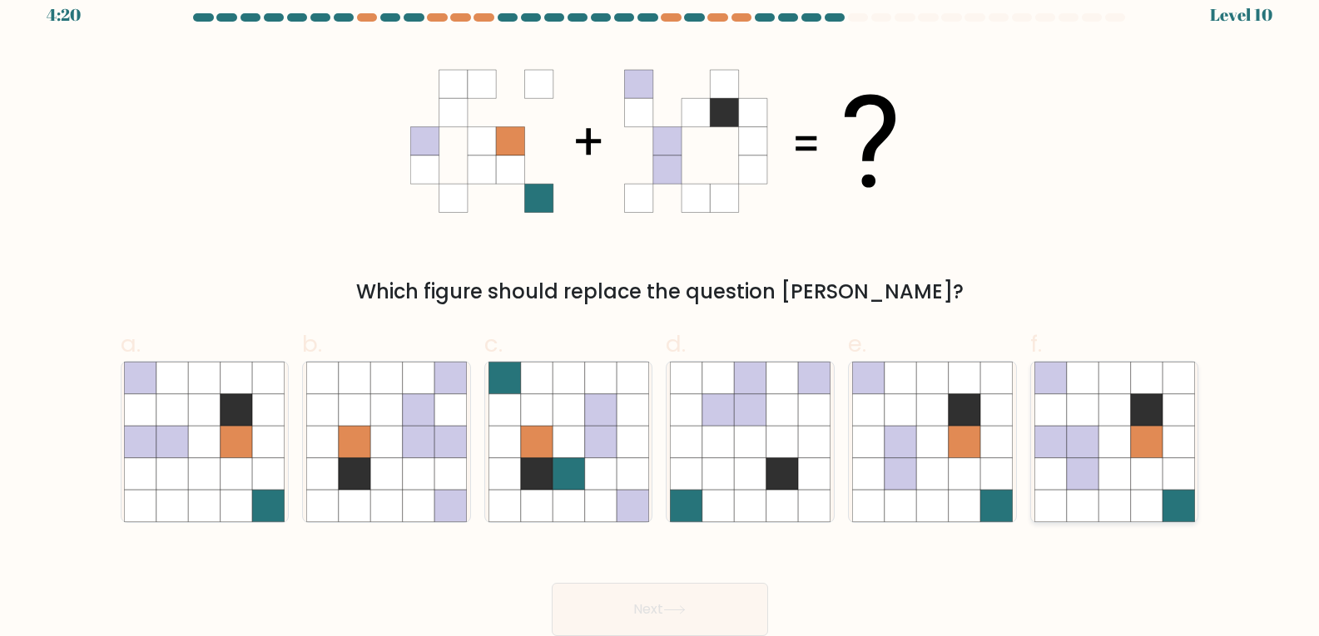
click at [1059, 450] on icon at bounding box center [1050, 442] width 32 height 32
click at [661, 312] on input "f." at bounding box center [660, 306] width 1 height 11
radio input "true"
click at [721, 616] on button "Next" at bounding box center [660, 609] width 216 height 53
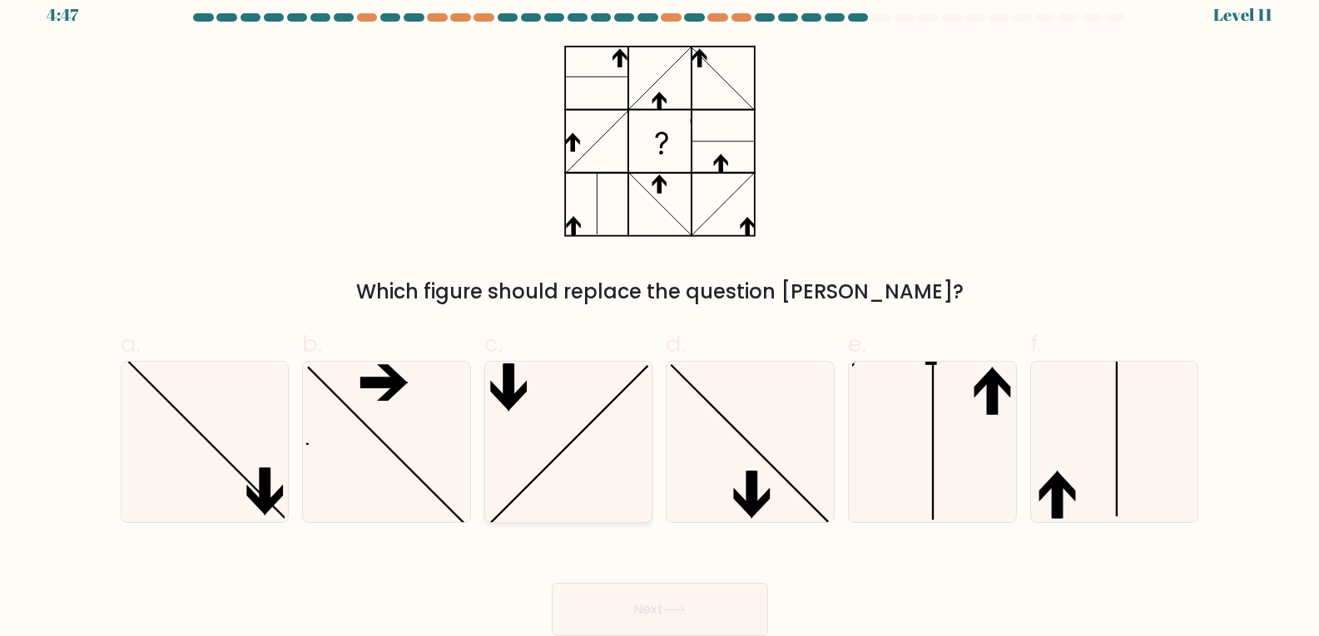
click at [573, 456] on icon at bounding box center [568, 442] width 161 height 161
click at [660, 312] on input "c." at bounding box center [660, 306] width 1 height 11
radio input "true"
click at [743, 623] on button "Next" at bounding box center [660, 609] width 216 height 53
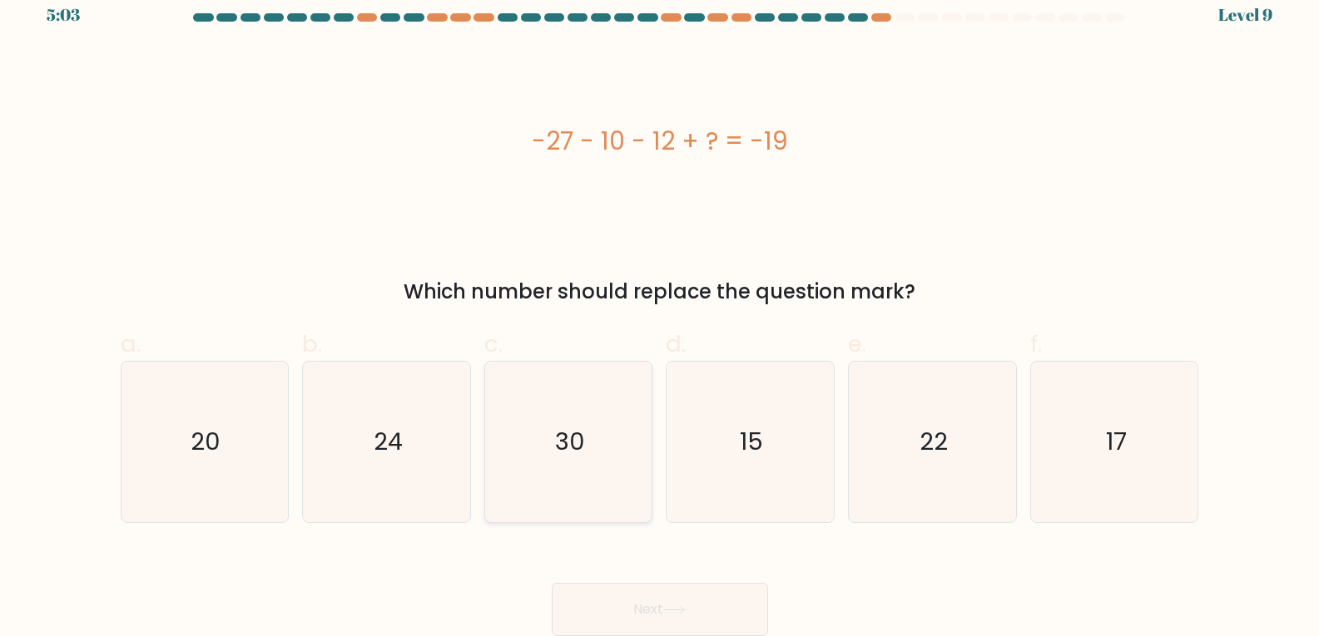
click at [560, 444] on text "30" at bounding box center [570, 441] width 30 height 33
click at [660, 312] on input "c. 30" at bounding box center [660, 306] width 1 height 11
radio input "true"
click at [680, 602] on button "Next" at bounding box center [660, 609] width 216 height 53
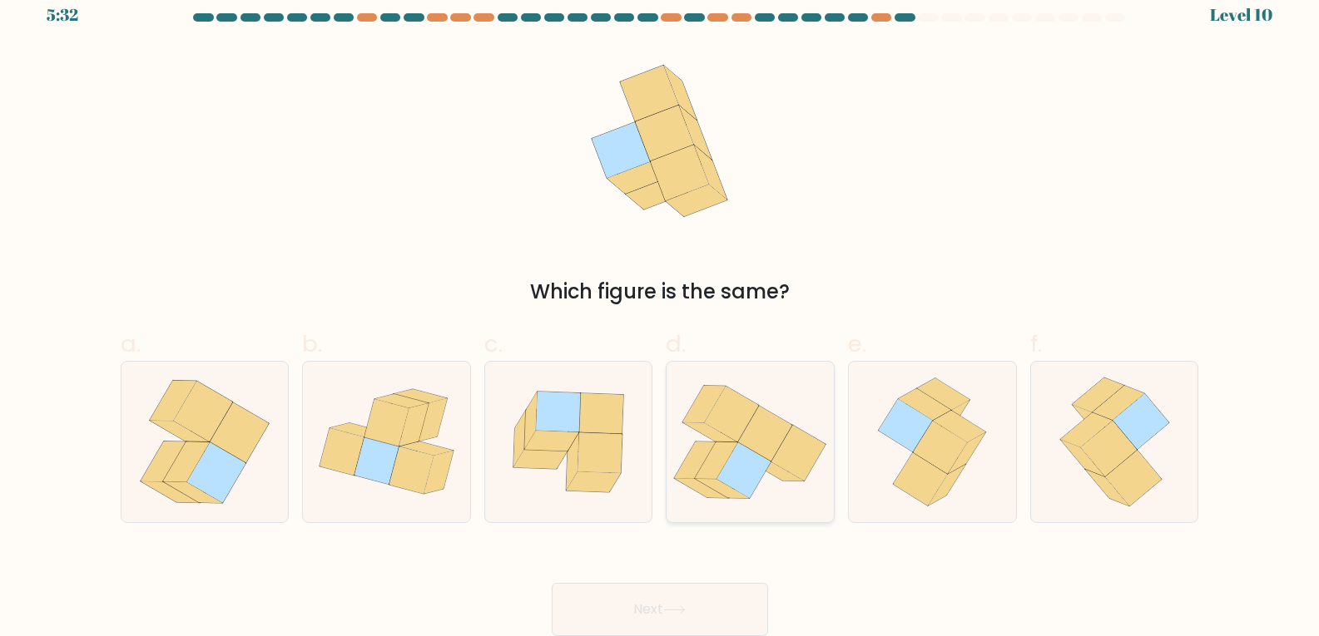
click at [783, 492] on icon at bounding box center [749, 442] width 167 height 147
click at [661, 312] on input "d." at bounding box center [660, 306] width 1 height 11
radio input "true"
click at [726, 601] on button "Next" at bounding box center [660, 609] width 216 height 53
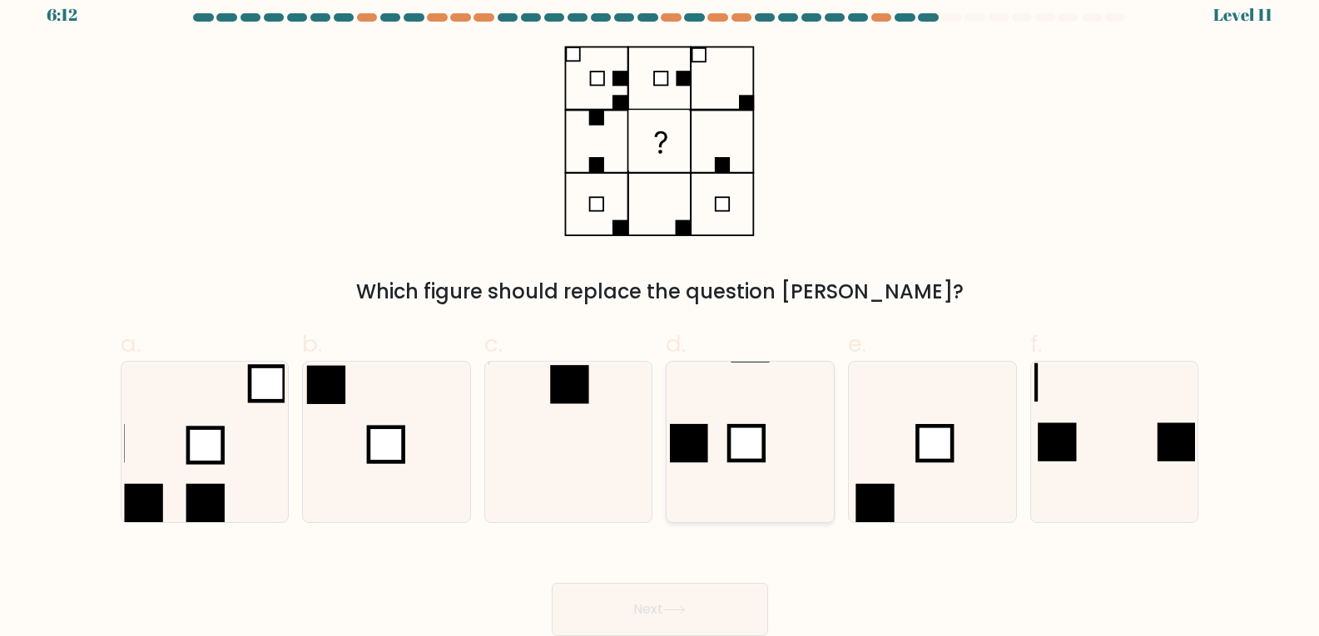
click at [726, 454] on icon at bounding box center [750, 442] width 161 height 161
click at [661, 312] on input "d." at bounding box center [660, 306] width 1 height 11
radio input "true"
click at [710, 609] on button "Next" at bounding box center [660, 609] width 216 height 53
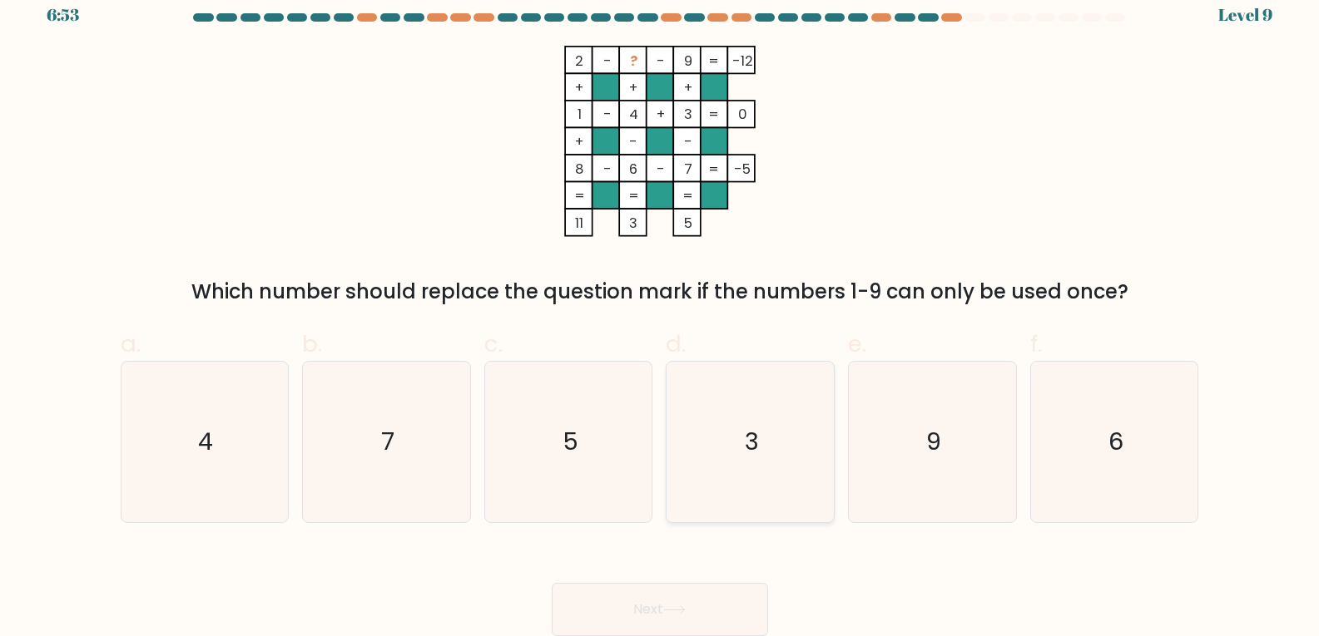
click at [742, 440] on icon "3" at bounding box center [750, 442] width 161 height 161
click at [661, 312] on input "d. 3" at bounding box center [660, 306] width 1 height 11
radio input "true"
click at [681, 606] on icon at bounding box center [674, 610] width 22 height 9
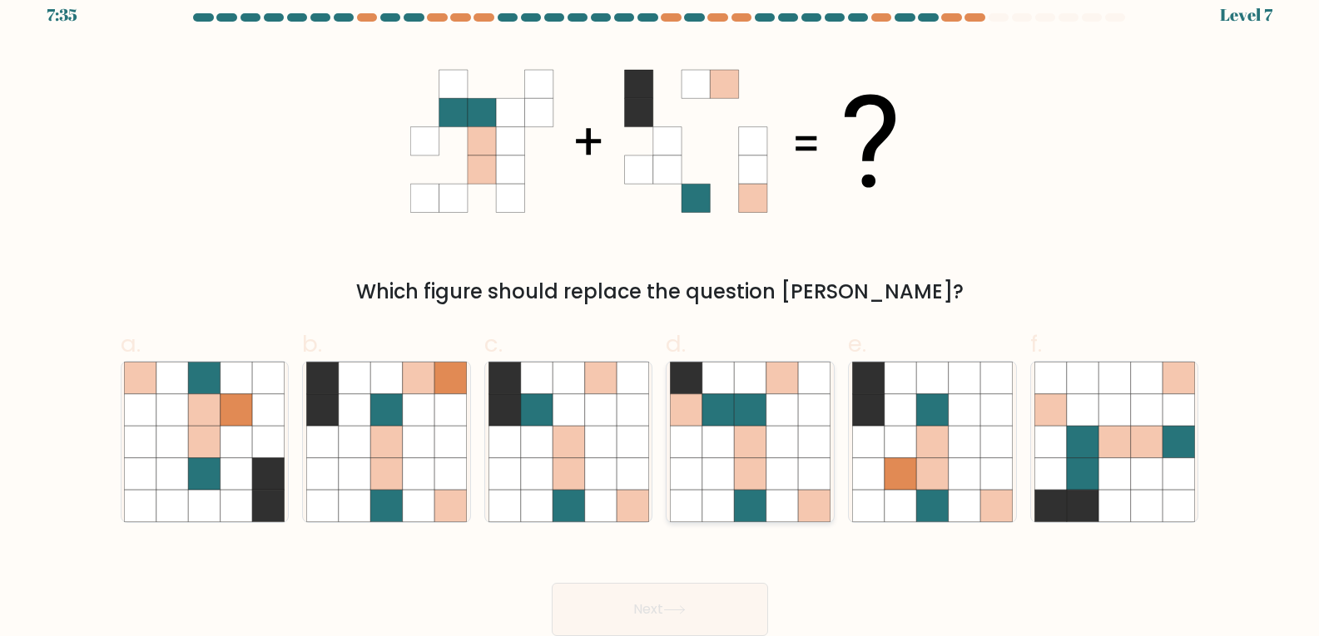
click at [768, 444] on icon at bounding box center [782, 442] width 32 height 32
click at [661, 312] on input "d." at bounding box center [660, 306] width 1 height 11
radio input "true"
click at [733, 617] on button "Next" at bounding box center [660, 609] width 216 height 53
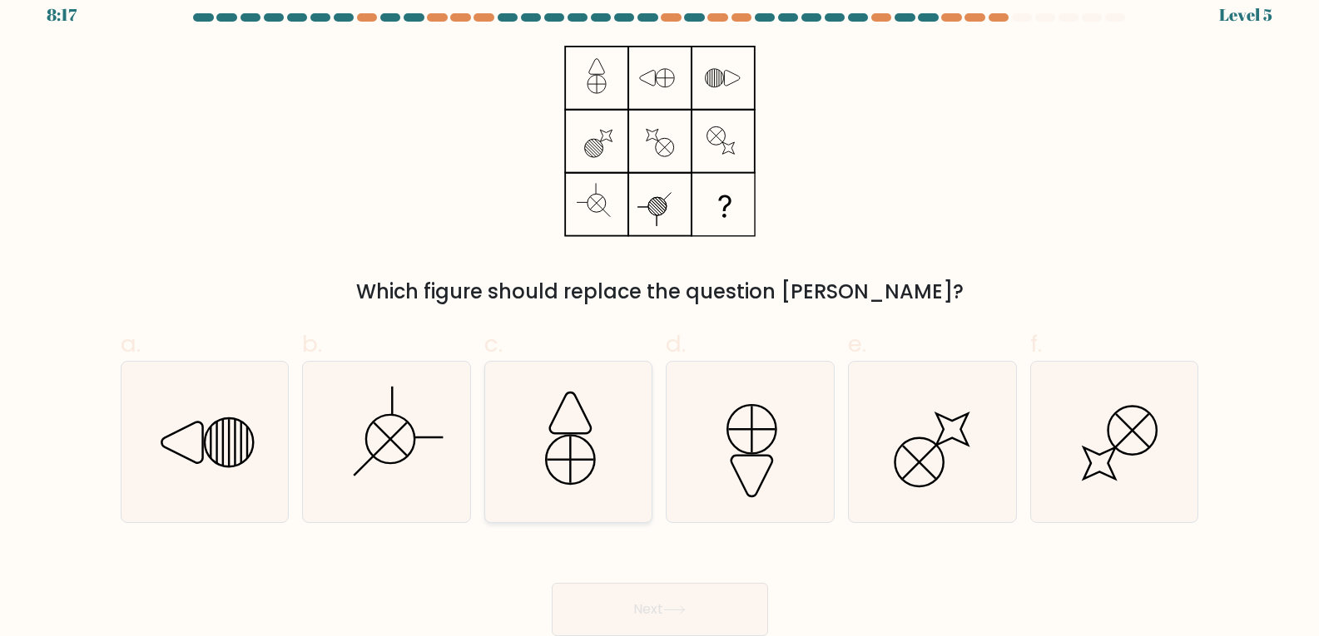
click at [608, 408] on icon at bounding box center [568, 442] width 161 height 161
click at [660, 312] on input "c." at bounding box center [660, 306] width 1 height 11
radio input "true"
click at [634, 599] on button "Next" at bounding box center [660, 609] width 216 height 53
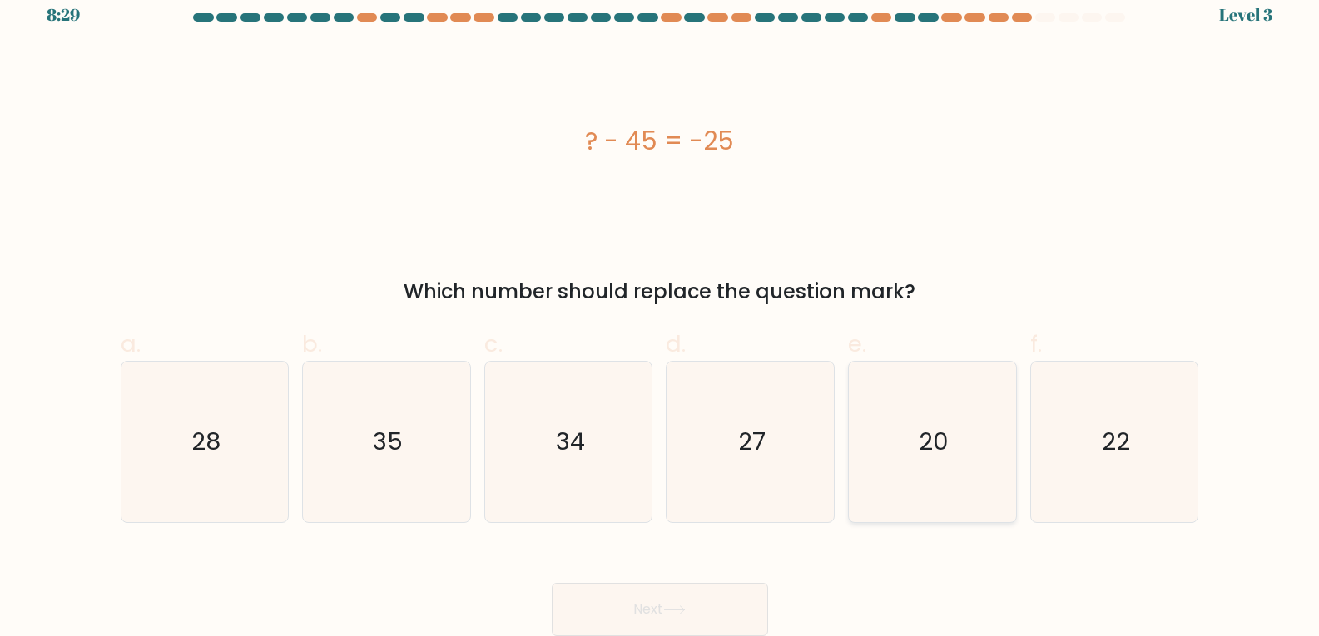
click at [930, 459] on icon "20" at bounding box center [932, 442] width 161 height 161
click at [661, 312] on input "e. 20" at bounding box center [660, 306] width 1 height 11
radio input "true"
click at [672, 624] on button "Next" at bounding box center [660, 609] width 216 height 53
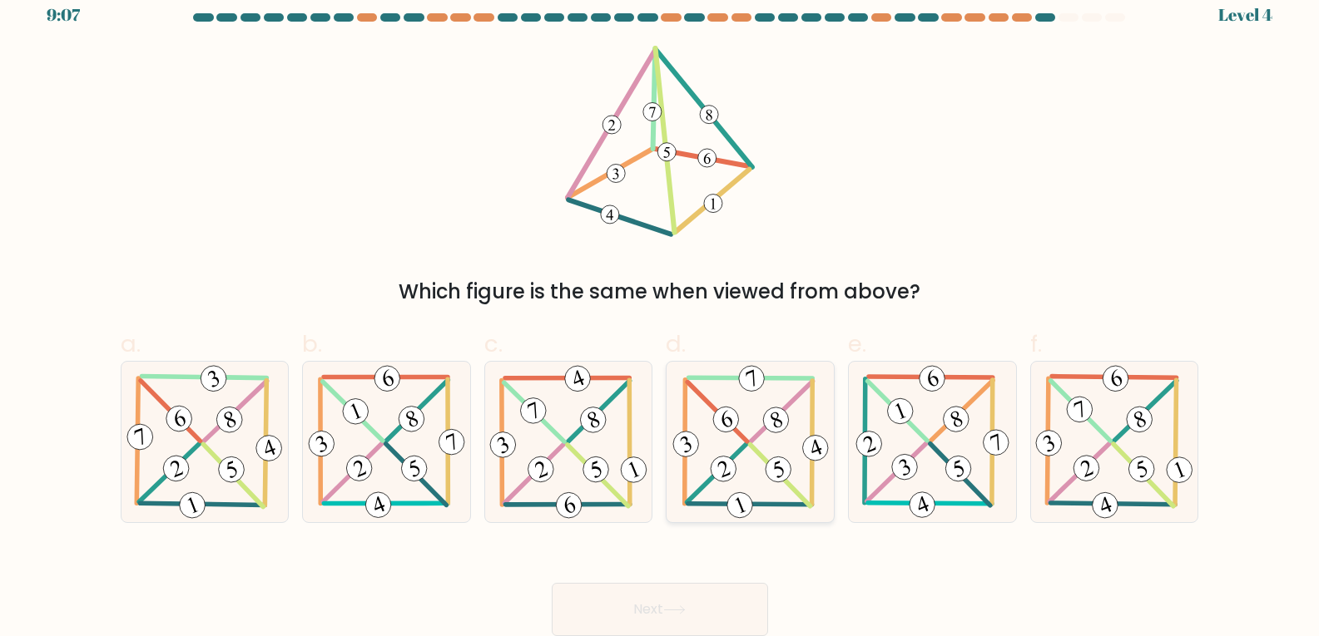
click at [731, 479] on 221 at bounding box center [722, 469] width 32 height 32
click at [661, 312] on input "d." at bounding box center [660, 306] width 1 height 11
radio input "true"
click at [686, 616] on button "Next" at bounding box center [660, 609] width 216 height 53
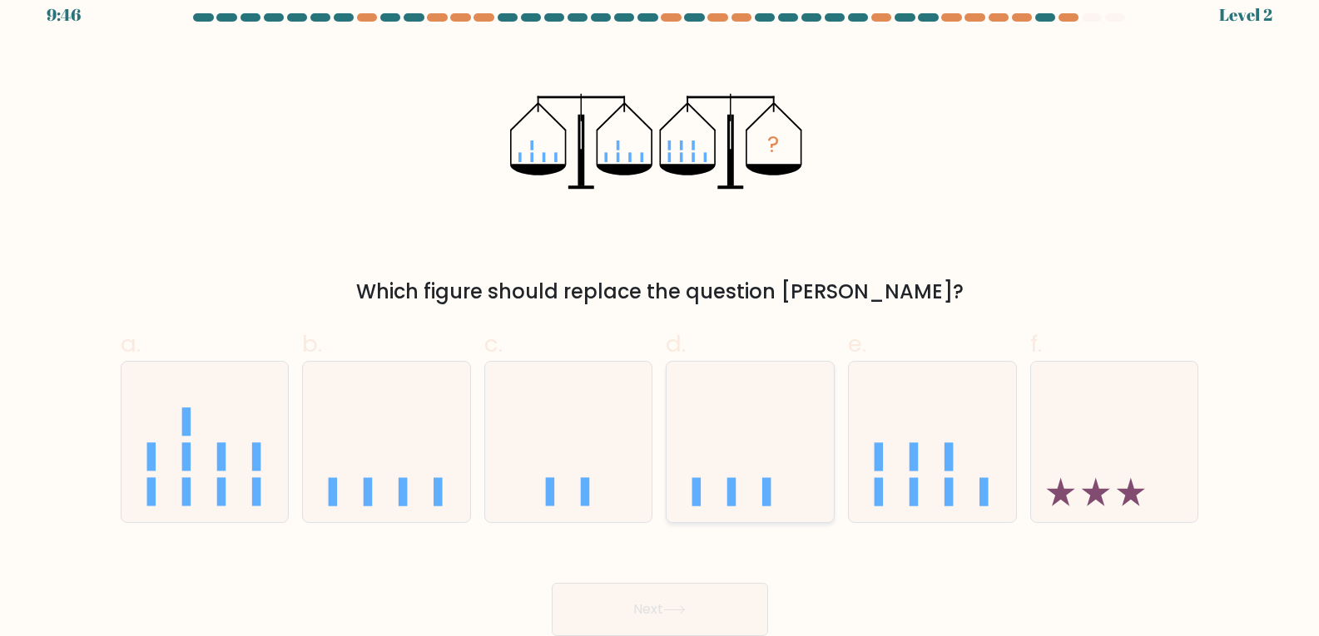
click at [768, 437] on icon at bounding box center [749, 442] width 167 height 138
click at [661, 312] on input "d." at bounding box center [660, 306] width 1 height 11
radio input "true"
click at [673, 612] on icon at bounding box center [674, 610] width 22 height 9
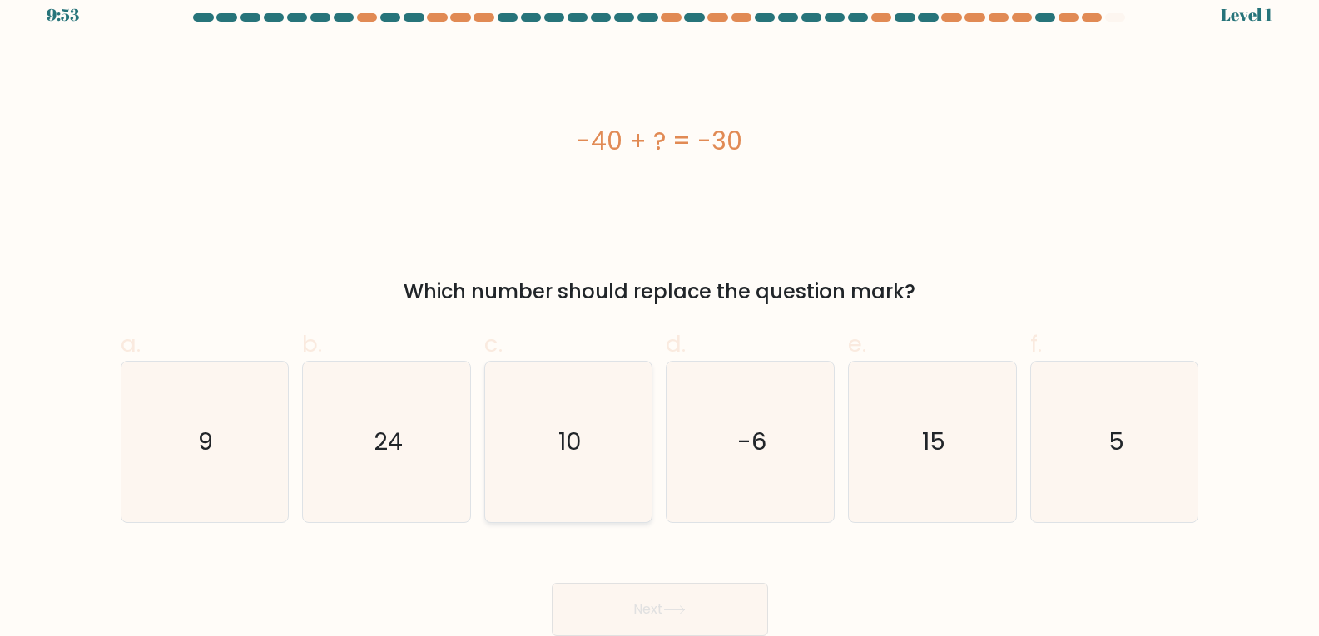
click at [557, 505] on icon "10" at bounding box center [568, 442] width 161 height 161
click at [660, 312] on input "c. 10" at bounding box center [660, 306] width 1 height 11
radio input "true"
click at [726, 598] on button "Next" at bounding box center [660, 609] width 216 height 53
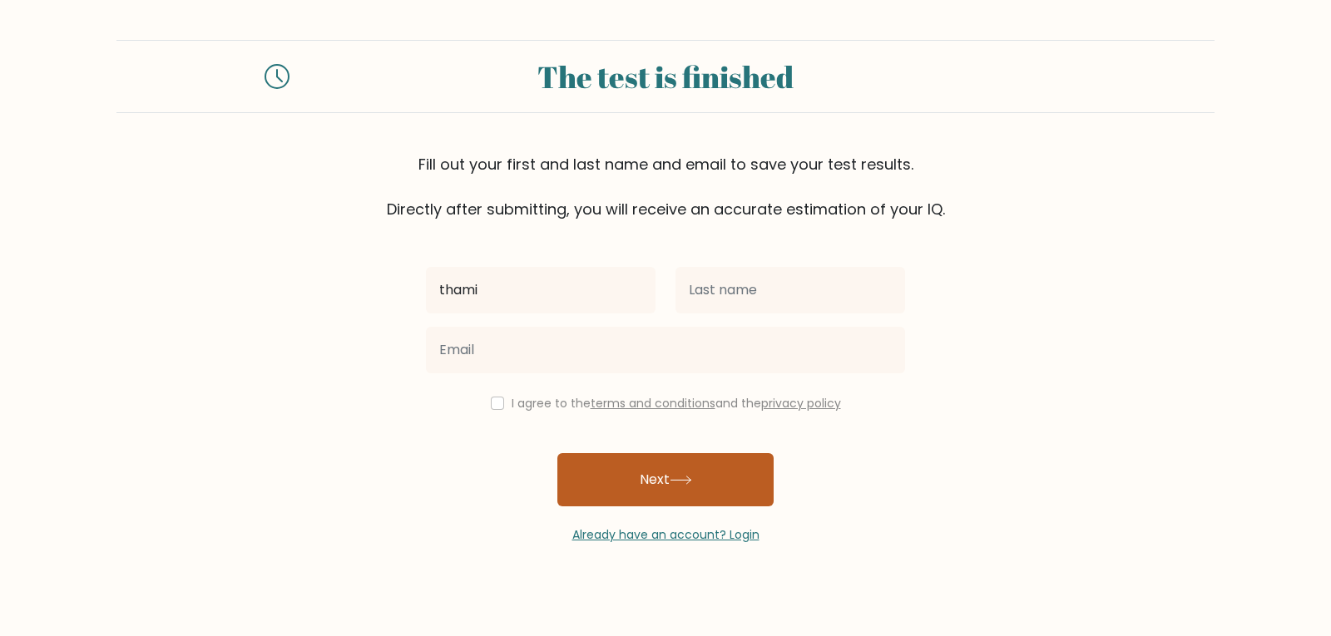
type input "thami"
click at [716, 492] on button "Next" at bounding box center [665, 479] width 216 height 53
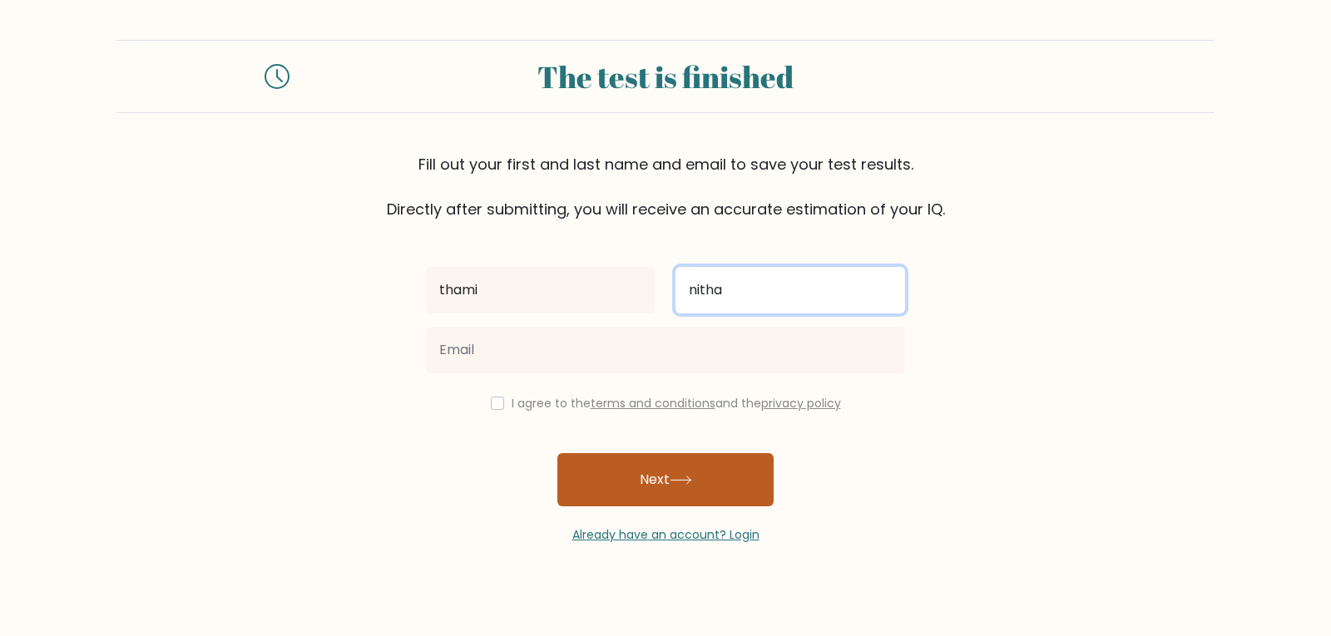
type input "nitha"
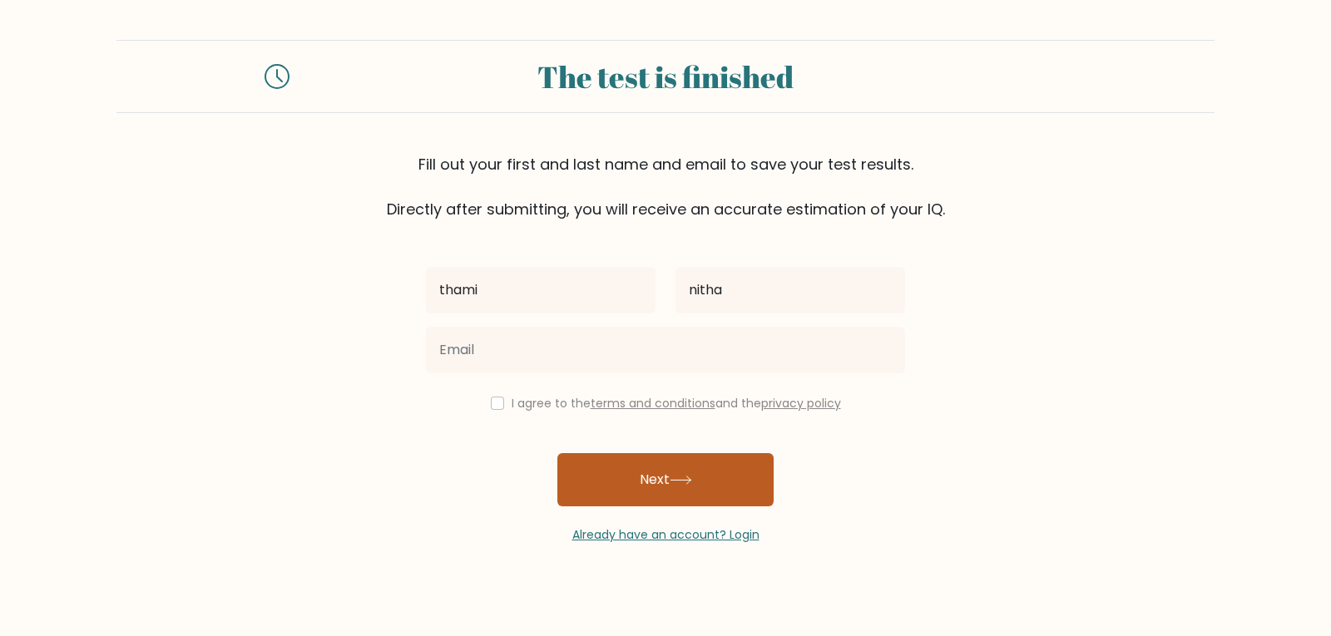
click at [713, 486] on button "Next" at bounding box center [665, 479] width 216 height 53
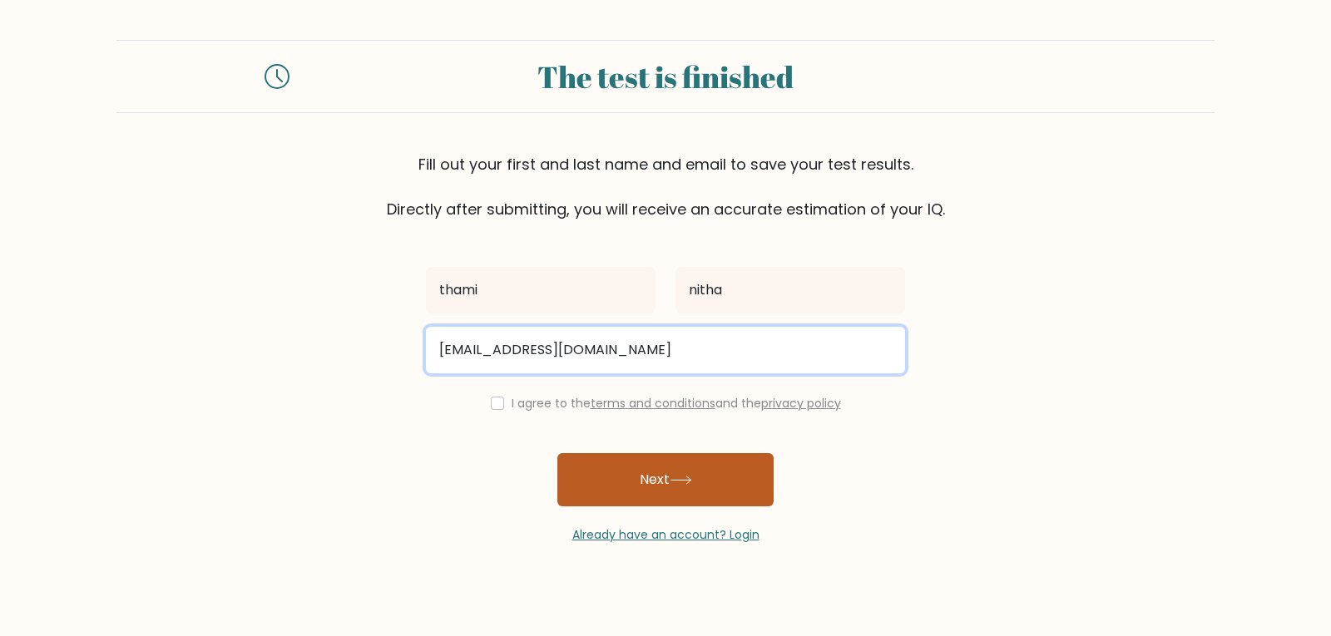
type input "nithasjms@gmail.com"
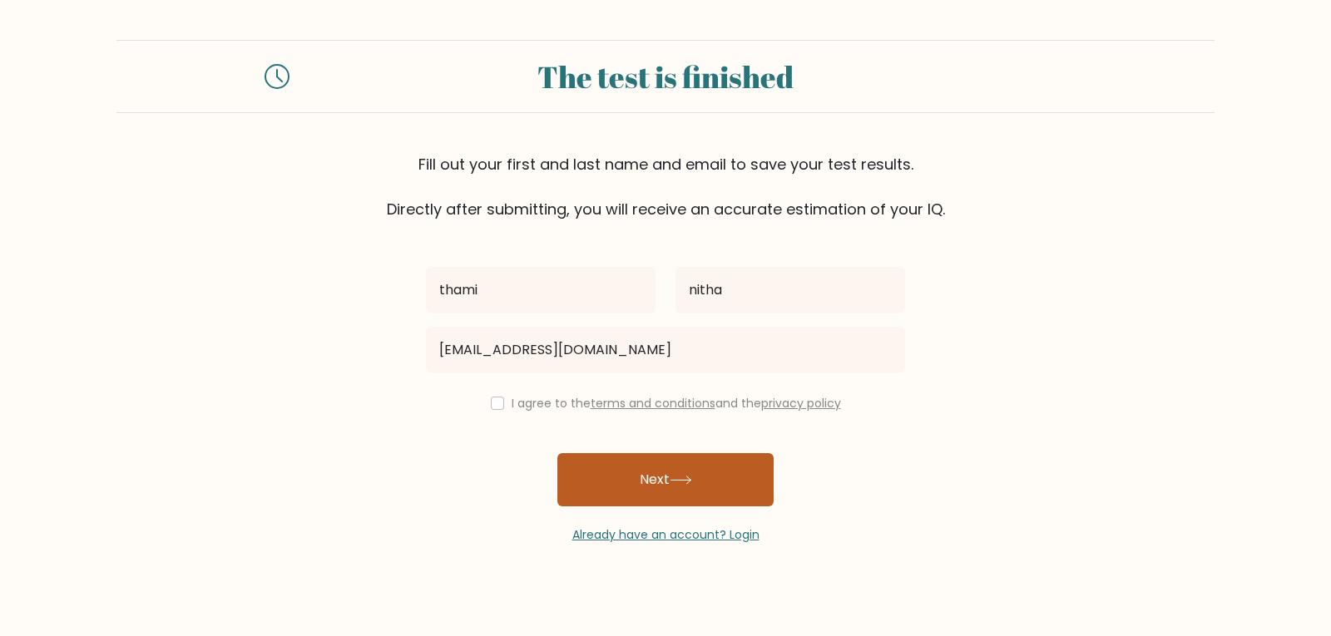
click at [700, 473] on button "Next" at bounding box center [665, 479] width 216 height 53
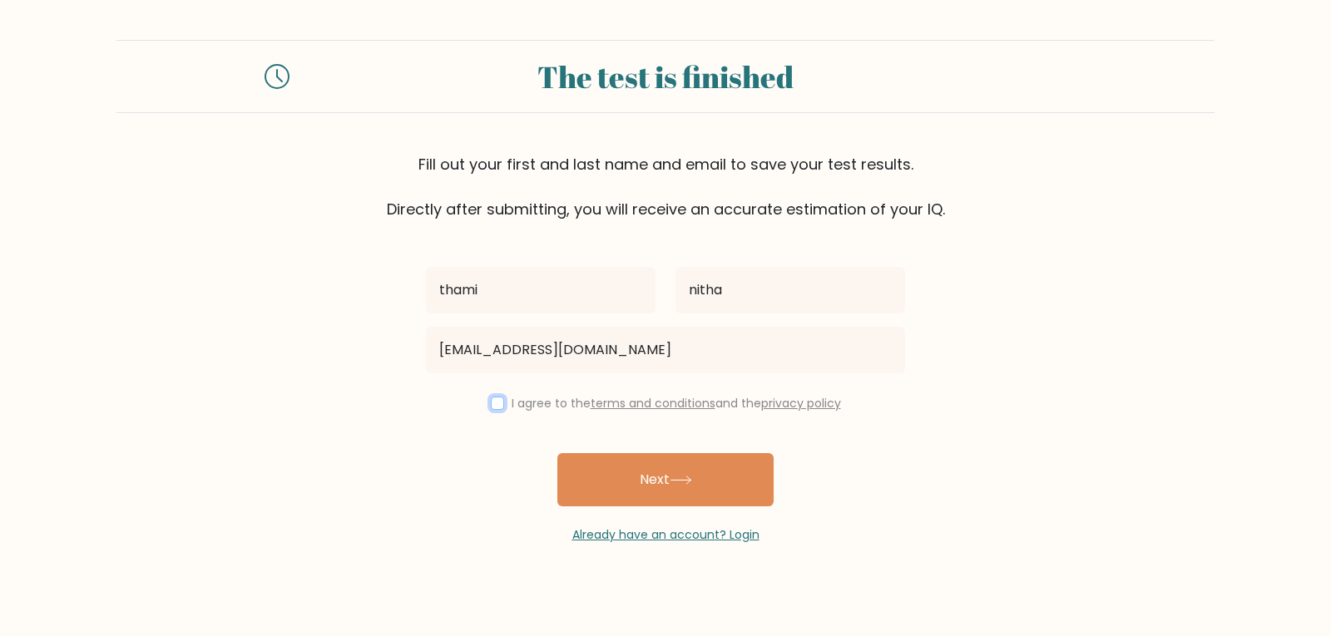
click at [499, 405] on input "checkbox" at bounding box center [497, 403] width 13 height 13
checkbox input "true"
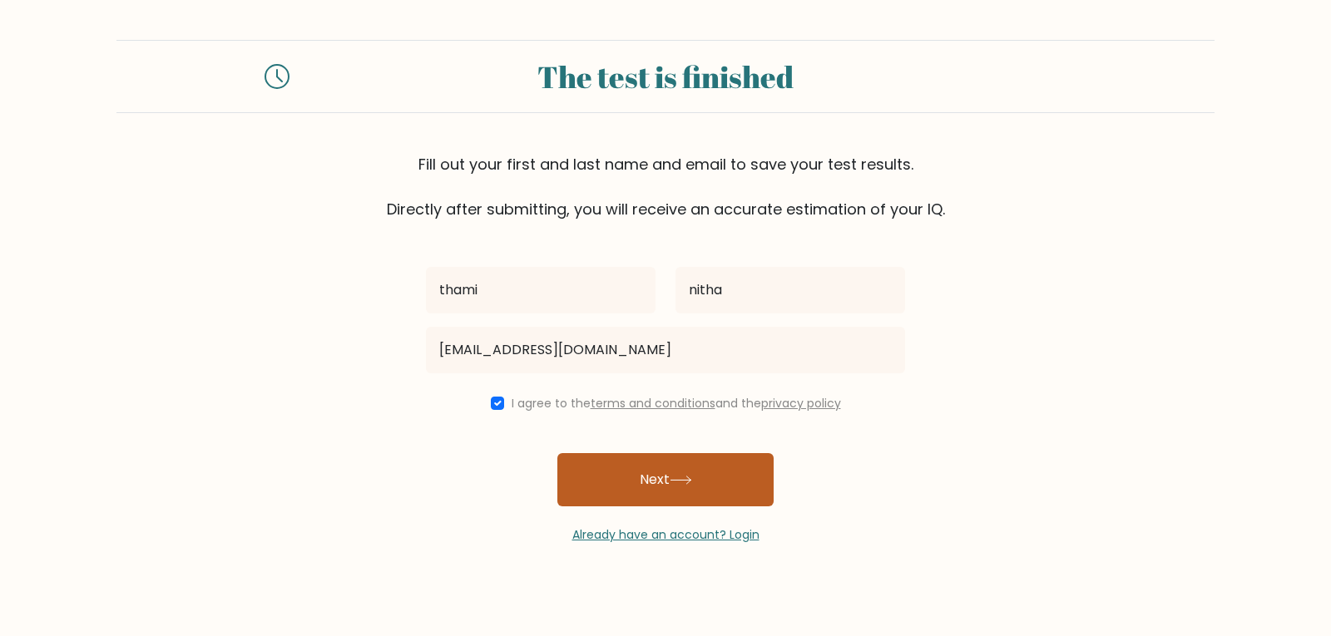
click at [612, 483] on button "Next" at bounding box center [665, 479] width 216 height 53
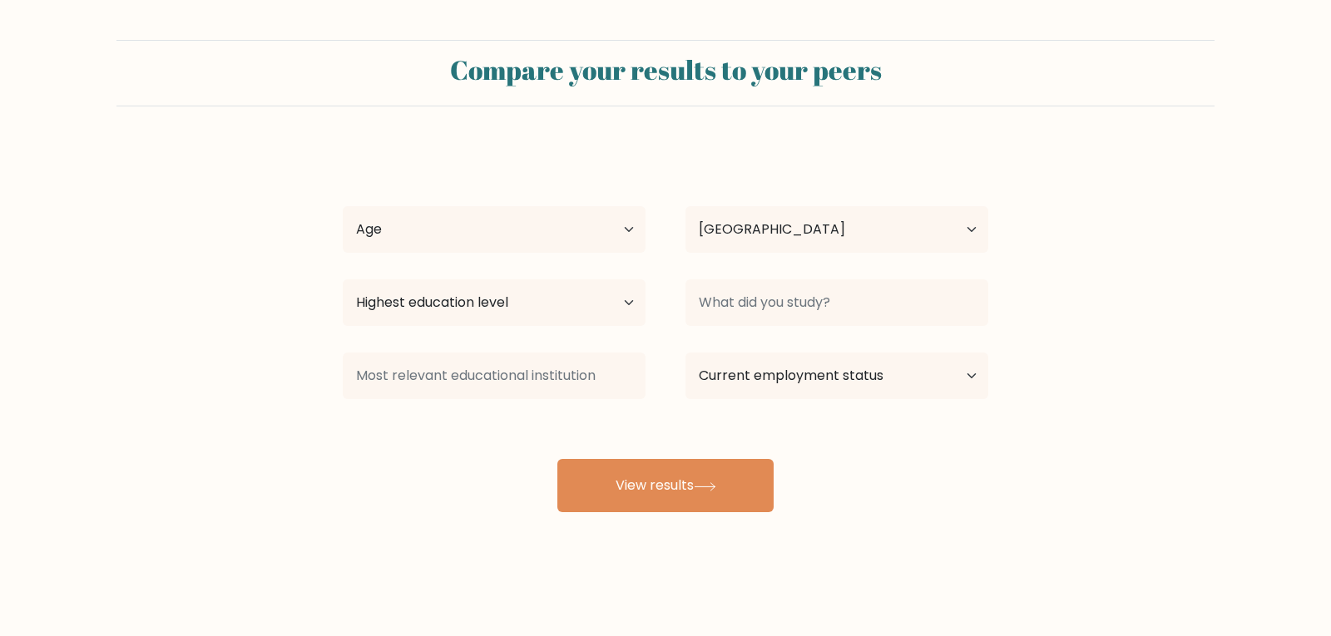
select select "LK"
click at [702, 491] on icon at bounding box center [705, 487] width 22 height 9
click at [628, 226] on select "Age Under [DEMOGRAPHIC_DATA] [DEMOGRAPHIC_DATA] [DEMOGRAPHIC_DATA] [DEMOGRAPHIC…" at bounding box center [494, 229] width 303 height 47
select select "25_34"
click at [343, 206] on select "Age Under [DEMOGRAPHIC_DATA] [DEMOGRAPHIC_DATA] [DEMOGRAPHIC_DATA] [DEMOGRAPHIC…" at bounding box center [494, 229] width 303 height 47
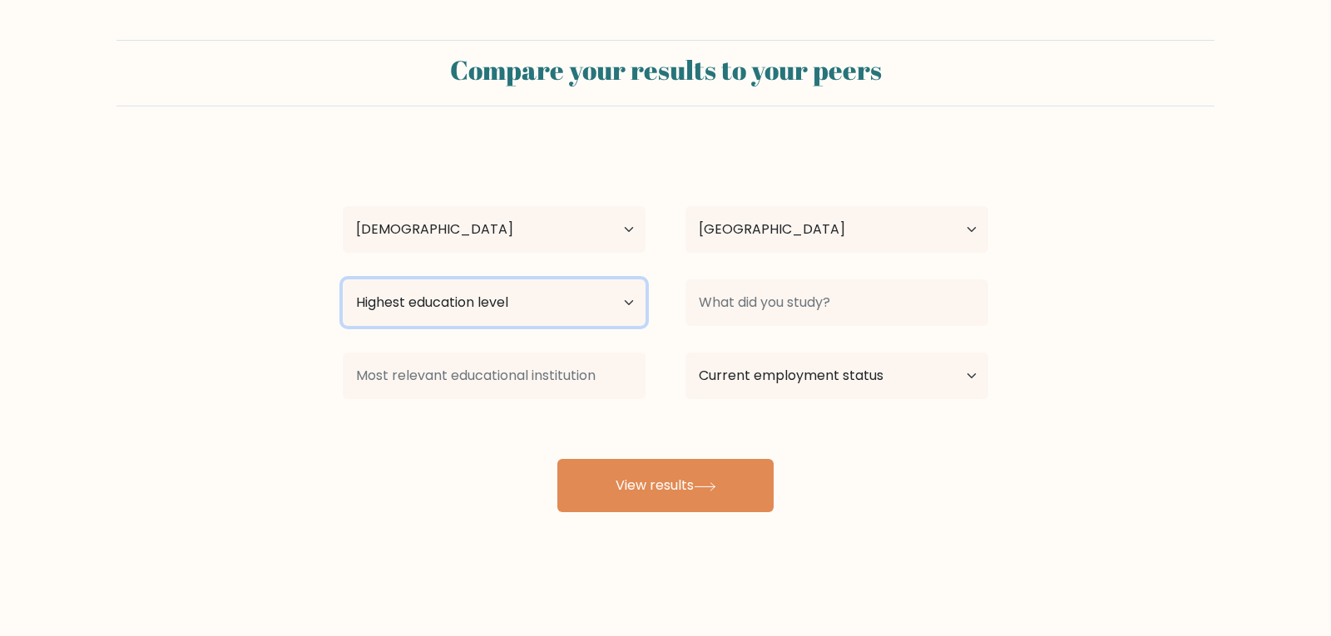
click at [520, 297] on select "Highest education level No schooling Primary Lower Secondary Upper Secondary Oc…" at bounding box center [494, 303] width 303 height 47
select select "primary"
click at [343, 280] on select "Highest education level No schooling Primary Lower Secondary Upper Secondary Oc…" at bounding box center [494, 303] width 303 height 47
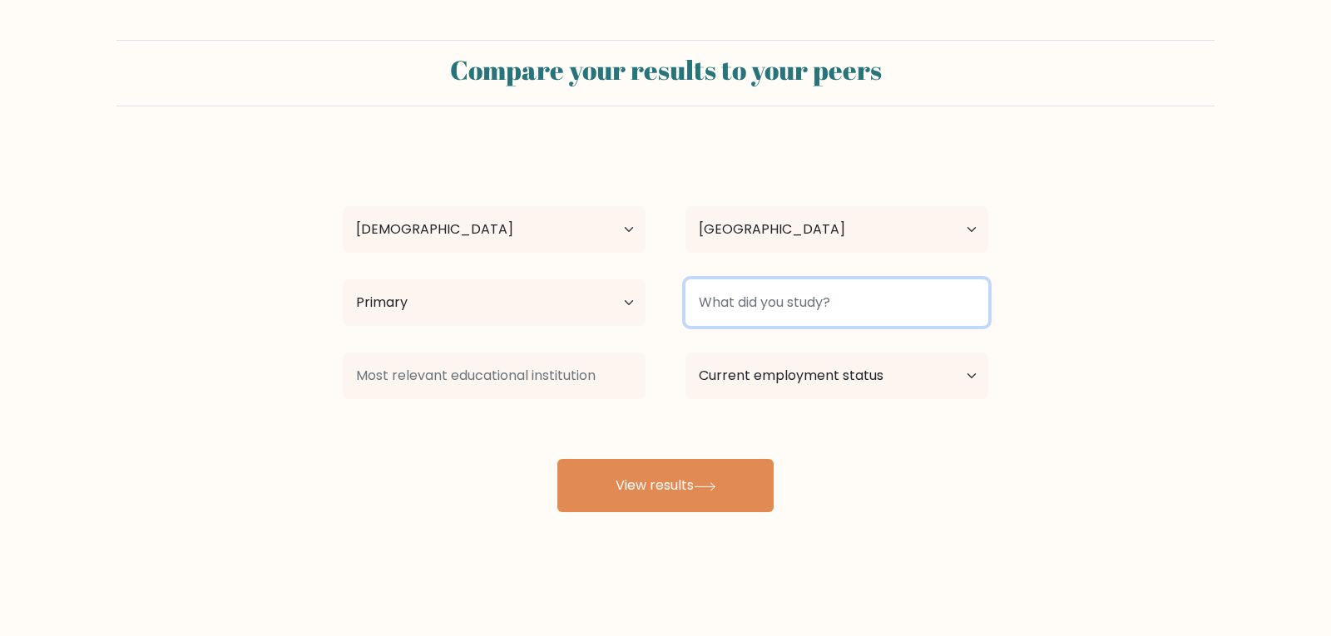
click at [831, 306] on input at bounding box center [837, 303] width 303 height 47
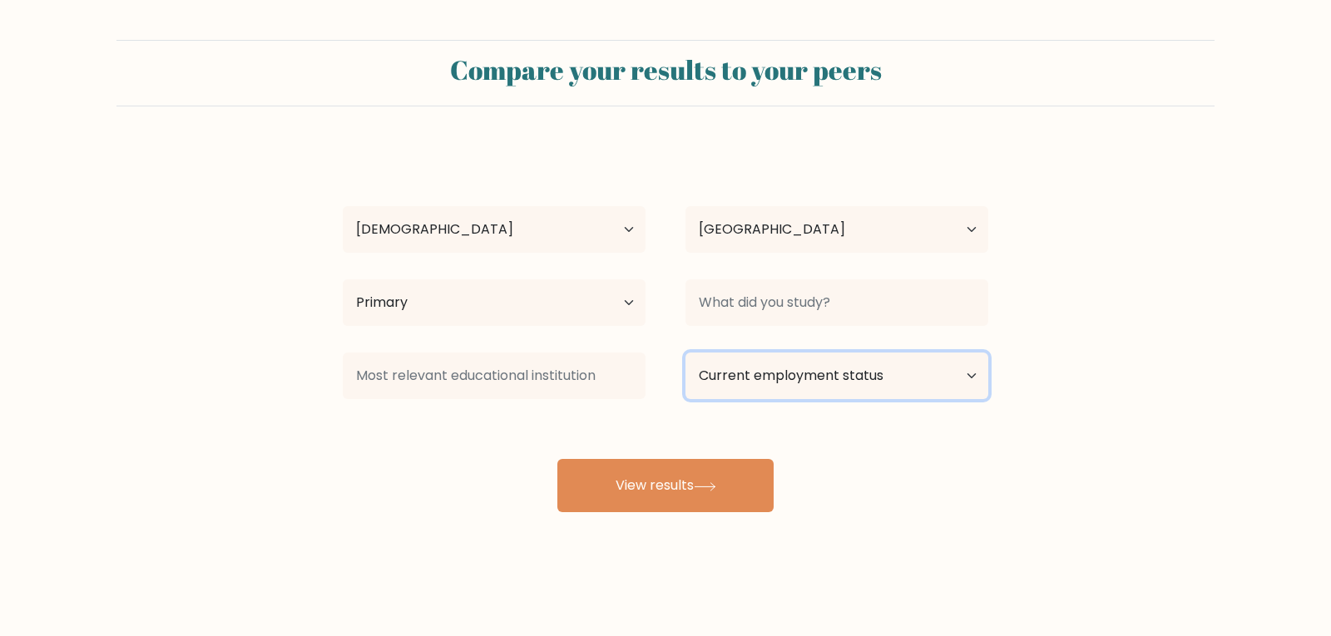
click at [790, 379] on select "Current employment status Employed Student Retired Other / prefer not to answer" at bounding box center [837, 376] width 303 height 47
select select "employed"
click at [686, 353] on select "Current employment status Employed Student Retired Other / prefer not to answer" at bounding box center [837, 376] width 303 height 47
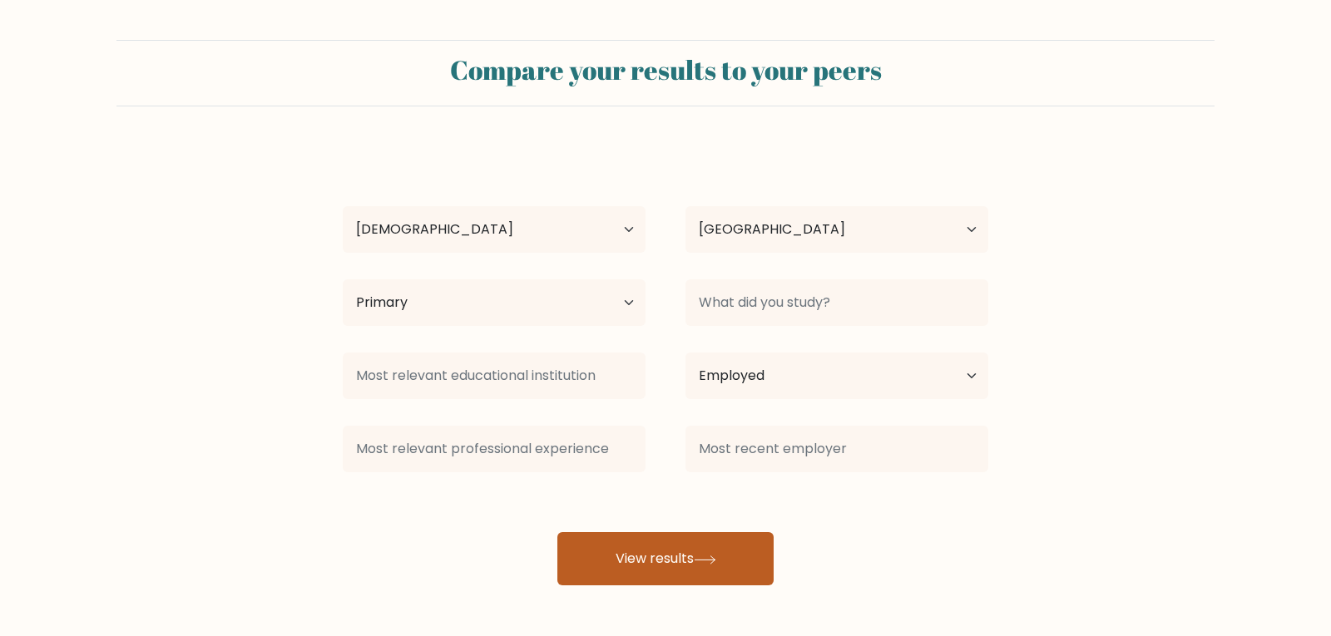
click at [674, 485] on div "thami nitha Age Under 18 years old 18-24 years old 25-34 years old 35-44 years …" at bounding box center [666, 365] width 666 height 439
click at [689, 555] on button "View results" at bounding box center [665, 558] width 216 height 53
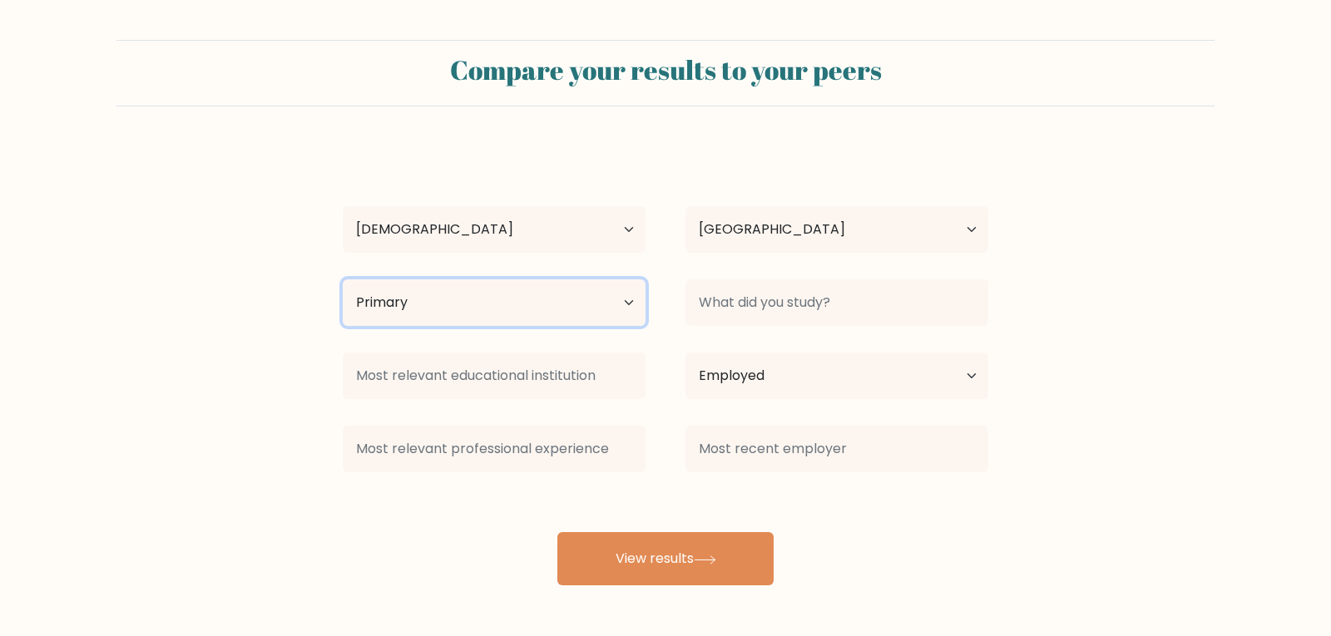
click at [623, 295] on select "Highest education level No schooling Primary Lower Secondary Upper Secondary Oc…" at bounding box center [494, 303] width 303 height 47
select select "upper_secondary"
click at [343, 280] on select "Highest education level No schooling Primary Lower Secondary Upper Secondary Oc…" at bounding box center [494, 303] width 303 height 47
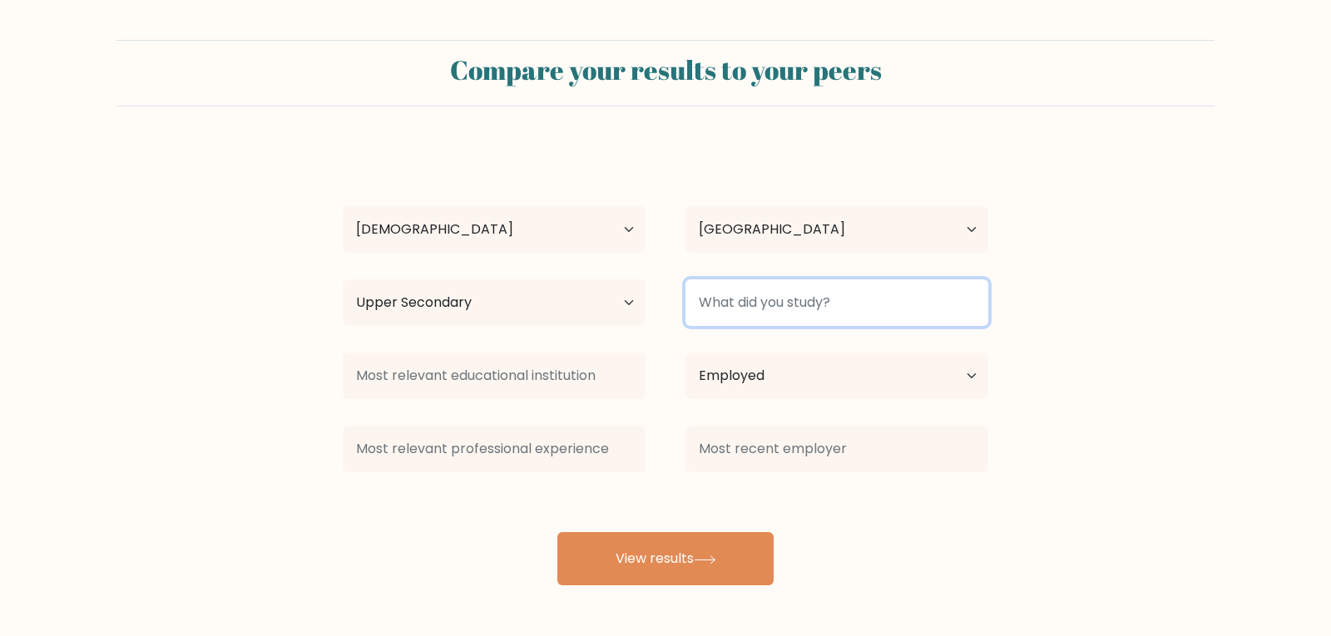
click at [767, 301] on input at bounding box center [837, 303] width 303 height 47
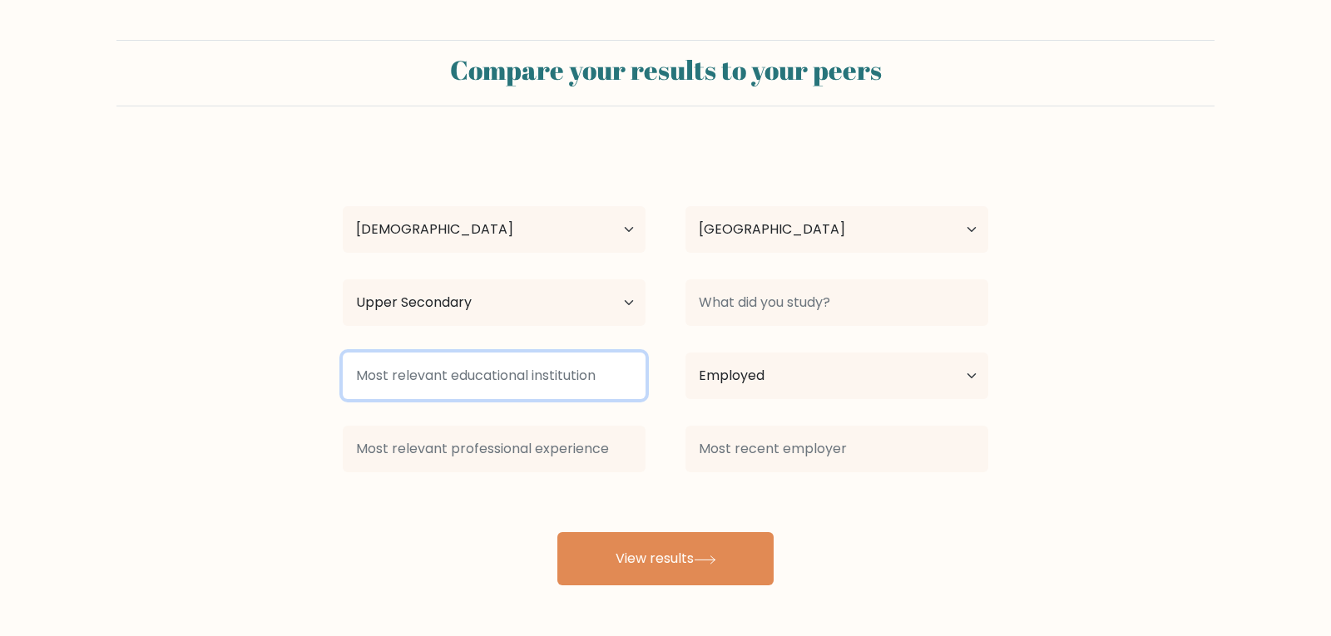
click at [579, 376] on input at bounding box center [494, 376] width 303 height 47
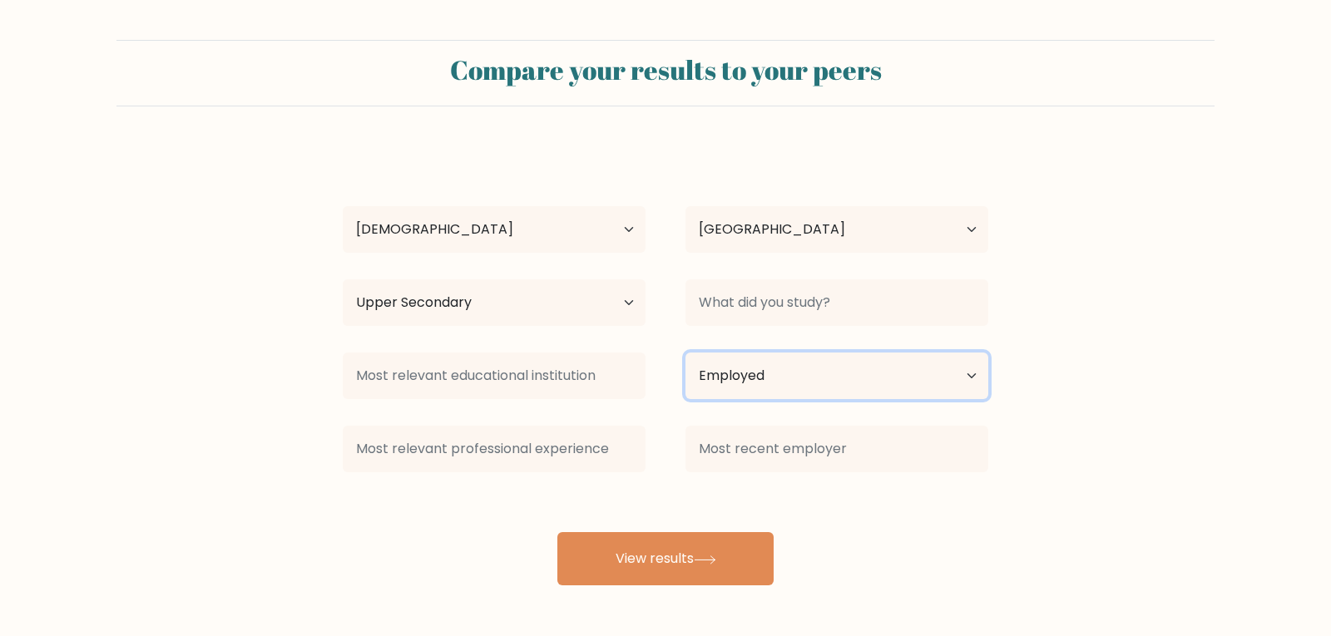
click at [747, 380] on select "Current employment status Employed Student Retired Other / prefer not to answer" at bounding box center [837, 376] width 303 height 47
click at [686, 353] on select "Current employment status Employed Student Retired Other / prefer not to answer" at bounding box center [837, 376] width 303 height 47
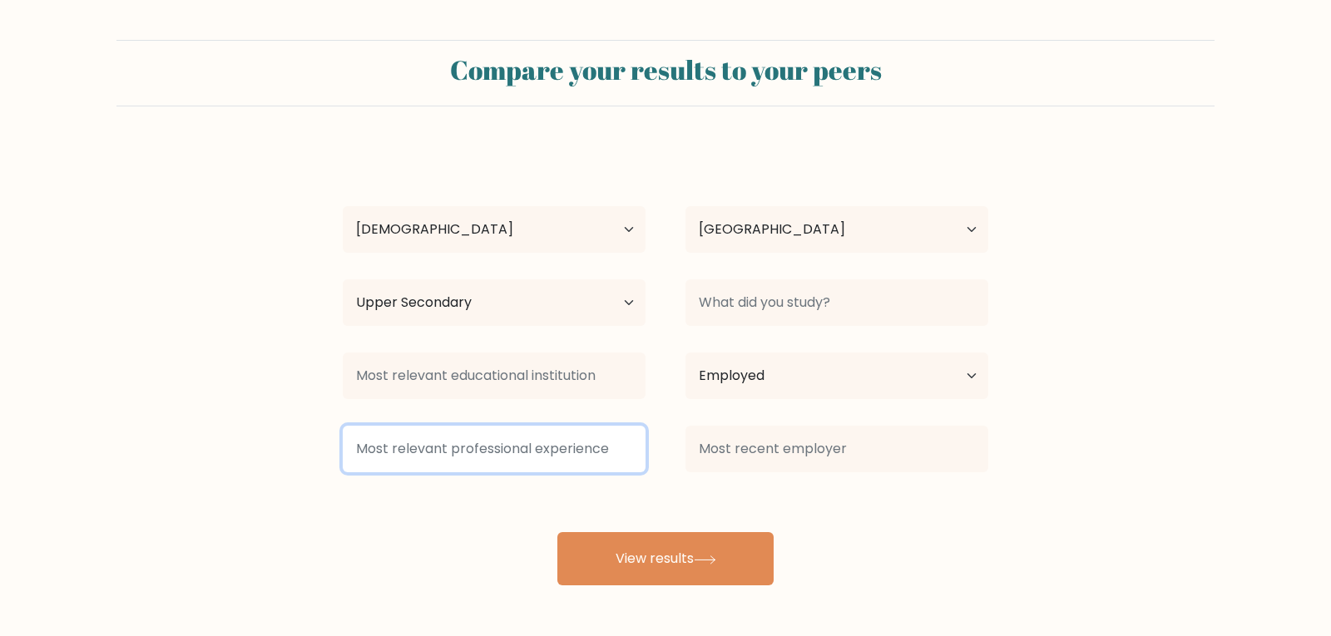
click at [475, 455] on input at bounding box center [494, 449] width 303 height 47
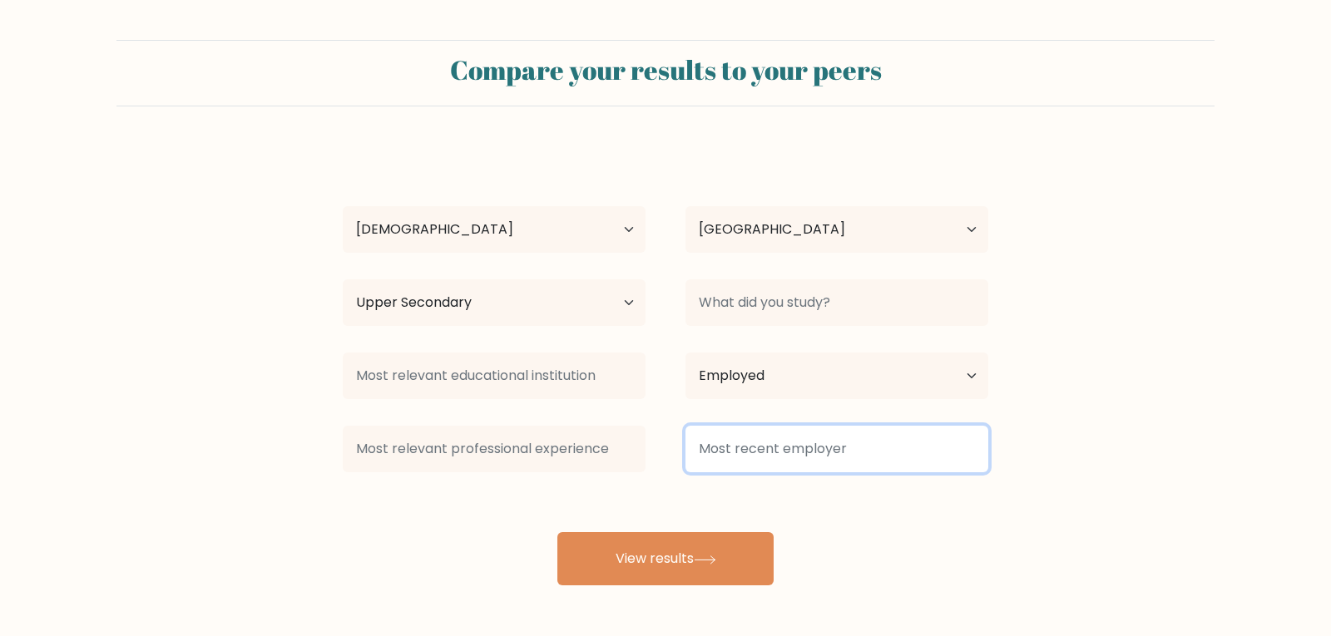
click at [751, 442] on input at bounding box center [837, 449] width 303 height 47
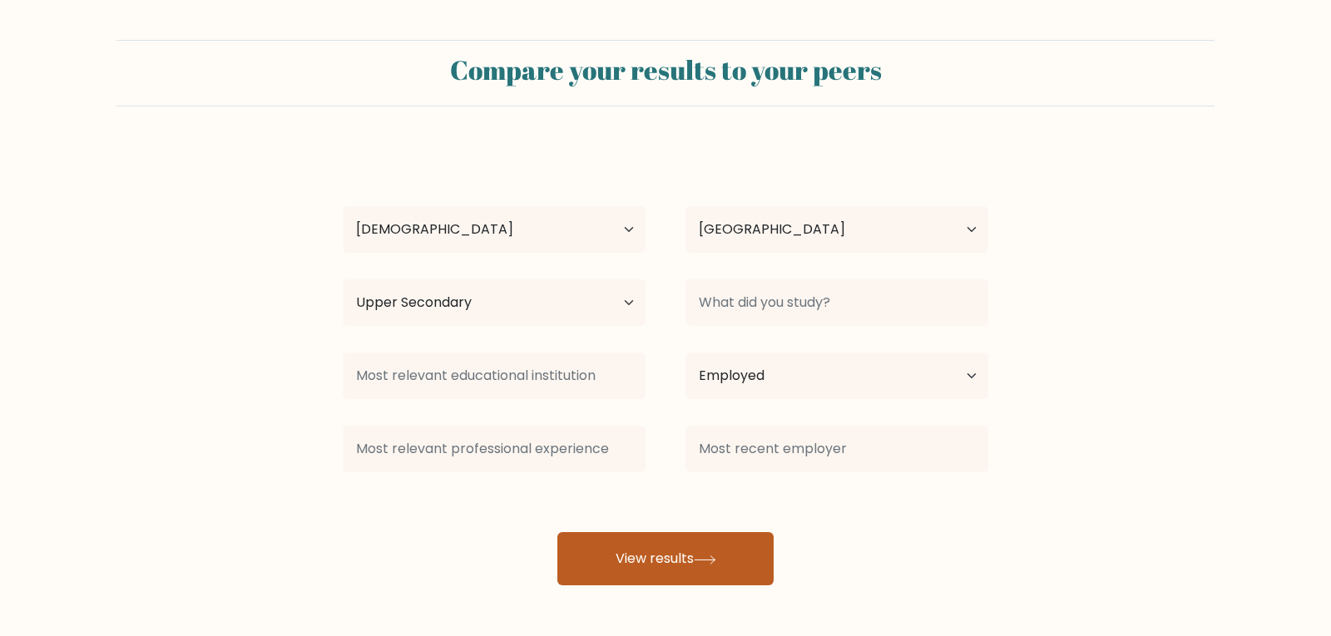
click at [681, 547] on button "View results" at bounding box center [665, 558] width 216 height 53
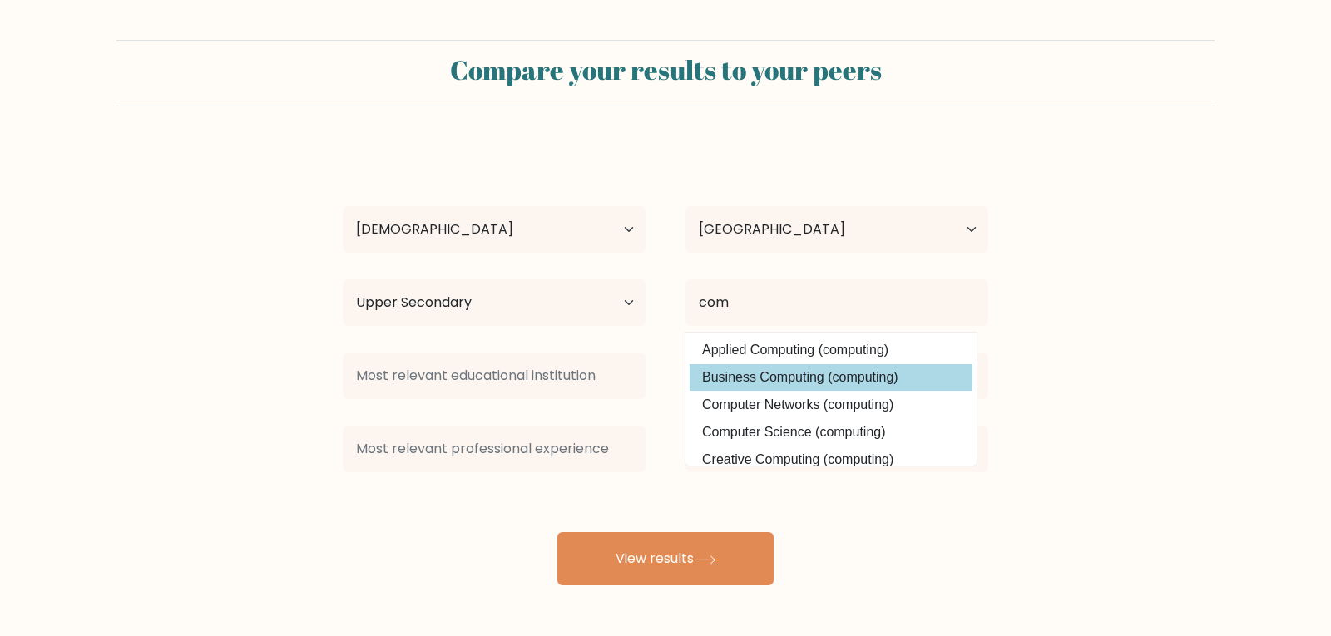
click at [795, 375] on div "thami nitha Age Under 18 years old 18-24 years old 25-34 years old 35-44 years …" at bounding box center [666, 365] width 666 height 439
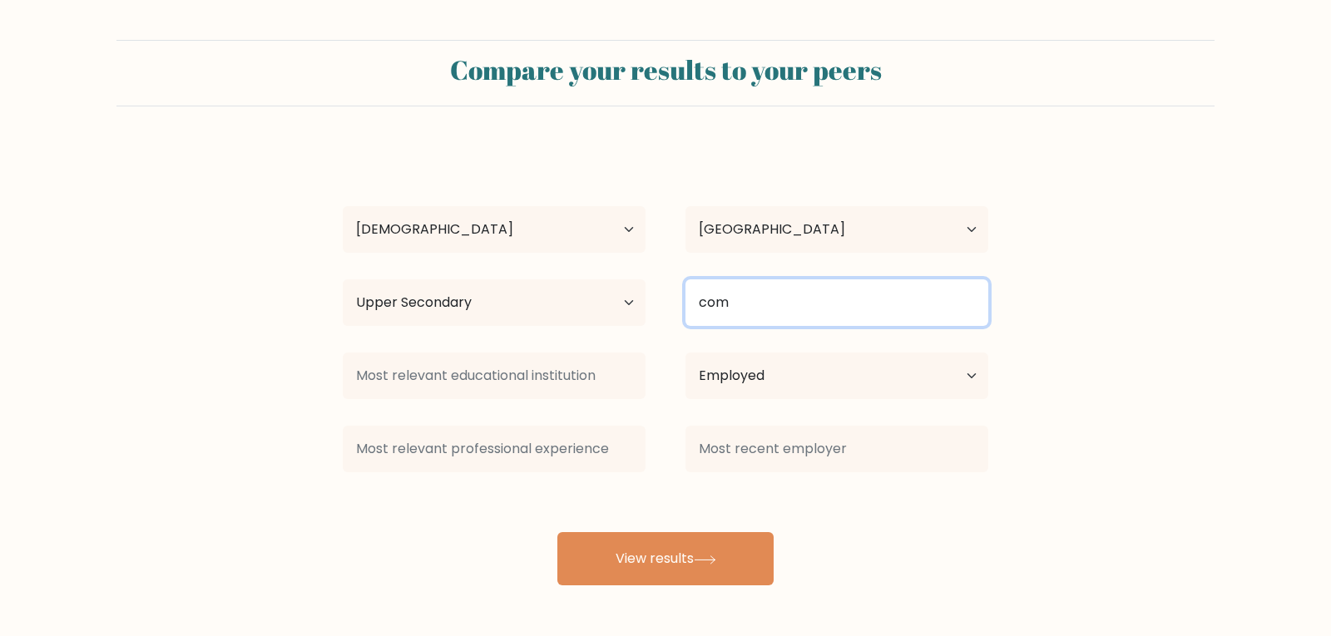
click at [800, 309] on input "com" at bounding box center [837, 303] width 303 height 47
type input "c"
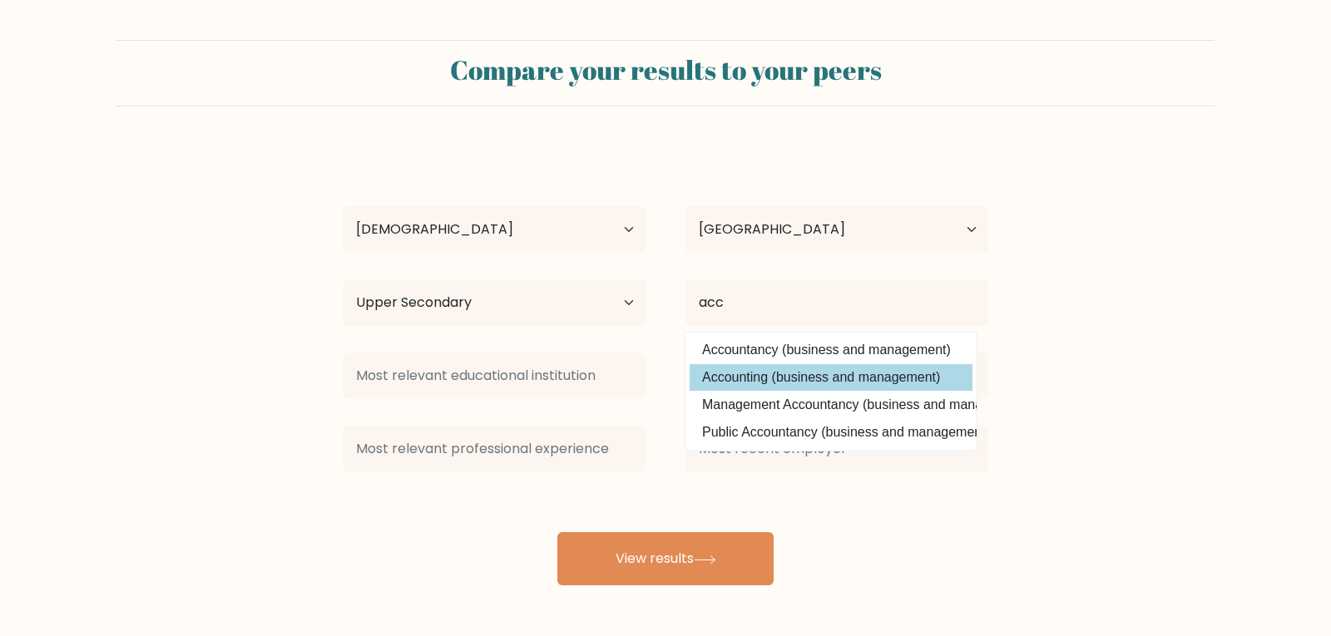
click at [819, 375] on div "thami nitha Age Under 18 years old 18-24 years old 25-34 years old 35-44 years …" at bounding box center [666, 365] width 666 height 439
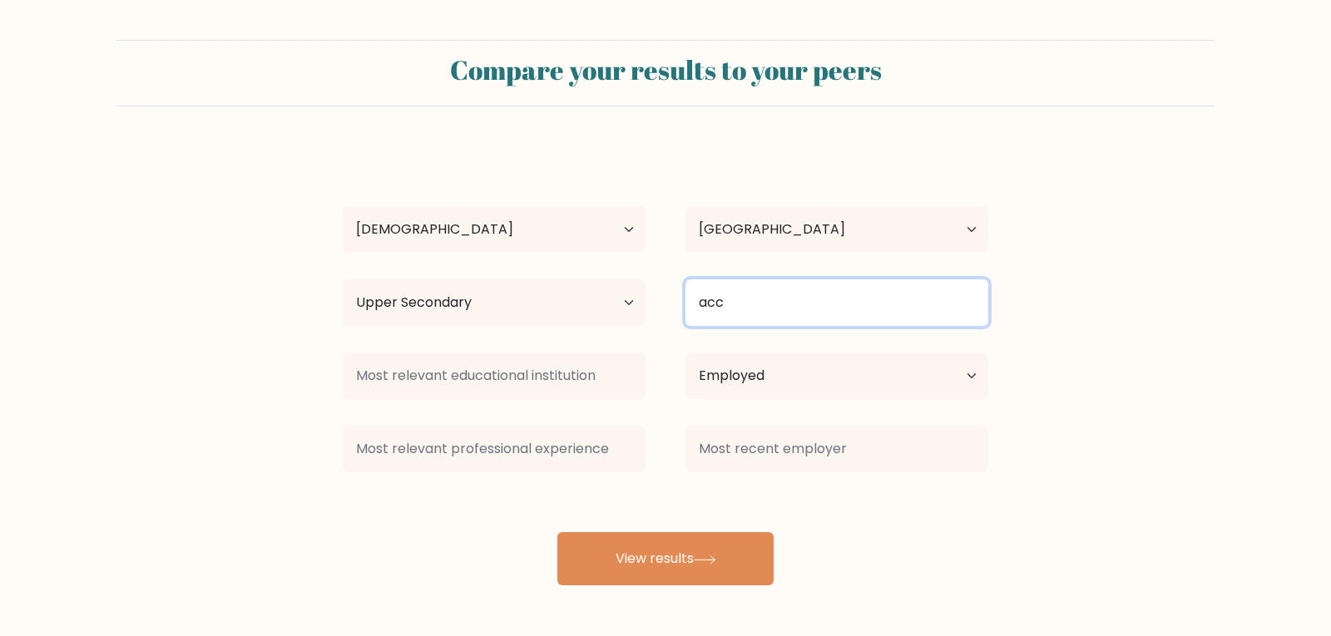
click at [787, 305] on input "acc" at bounding box center [837, 303] width 303 height 47
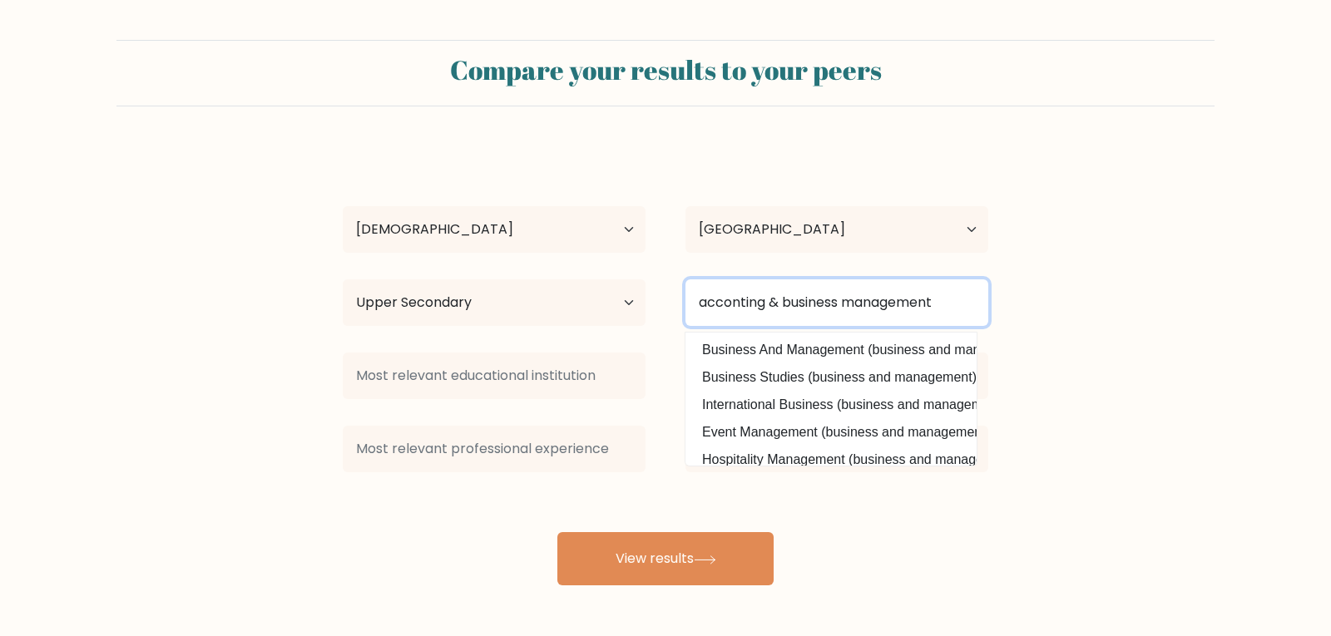
type input "acconting & business management"
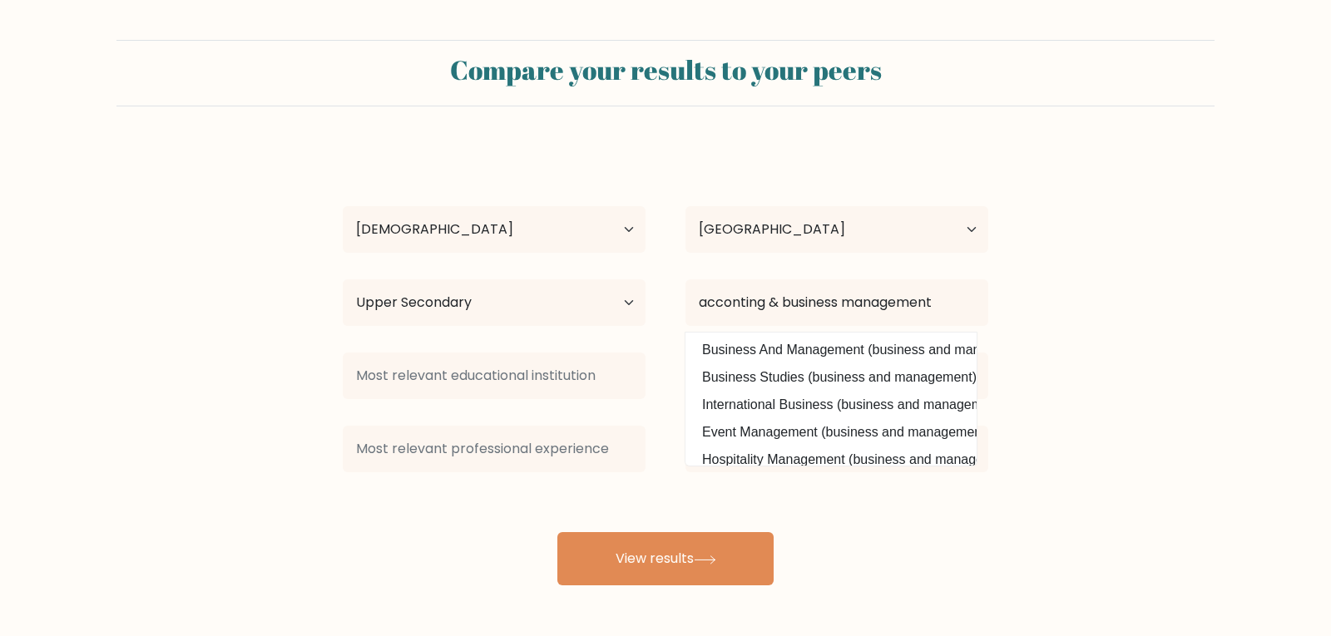
click at [1102, 323] on form "Compare your results to your peers thami nitha Age Under 18 years old 18-24 yea…" at bounding box center [665, 313] width 1331 height 546
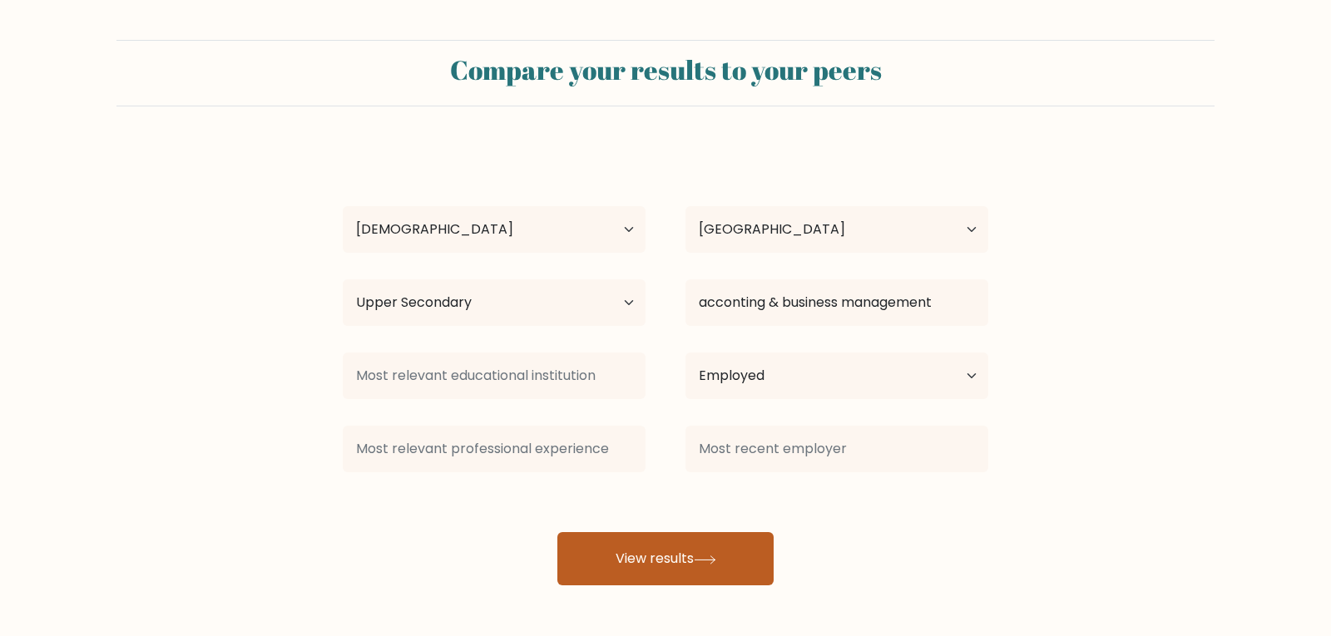
click at [694, 556] on button "View results" at bounding box center [665, 558] width 216 height 53
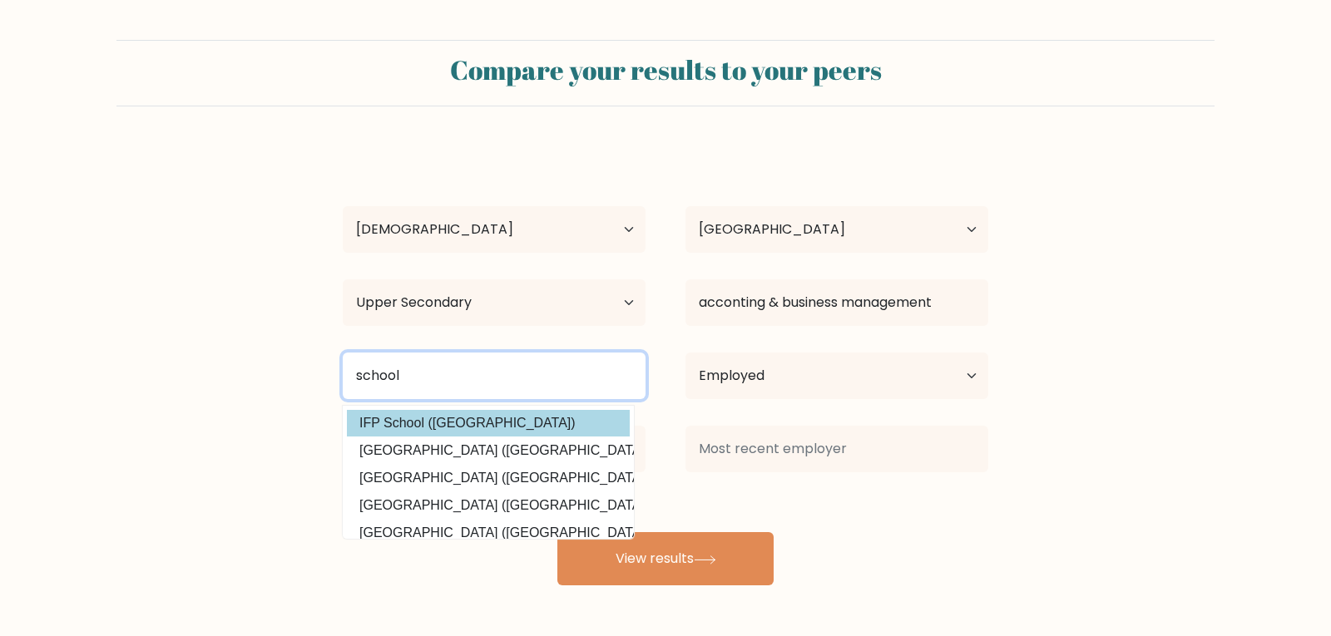
type input "school"
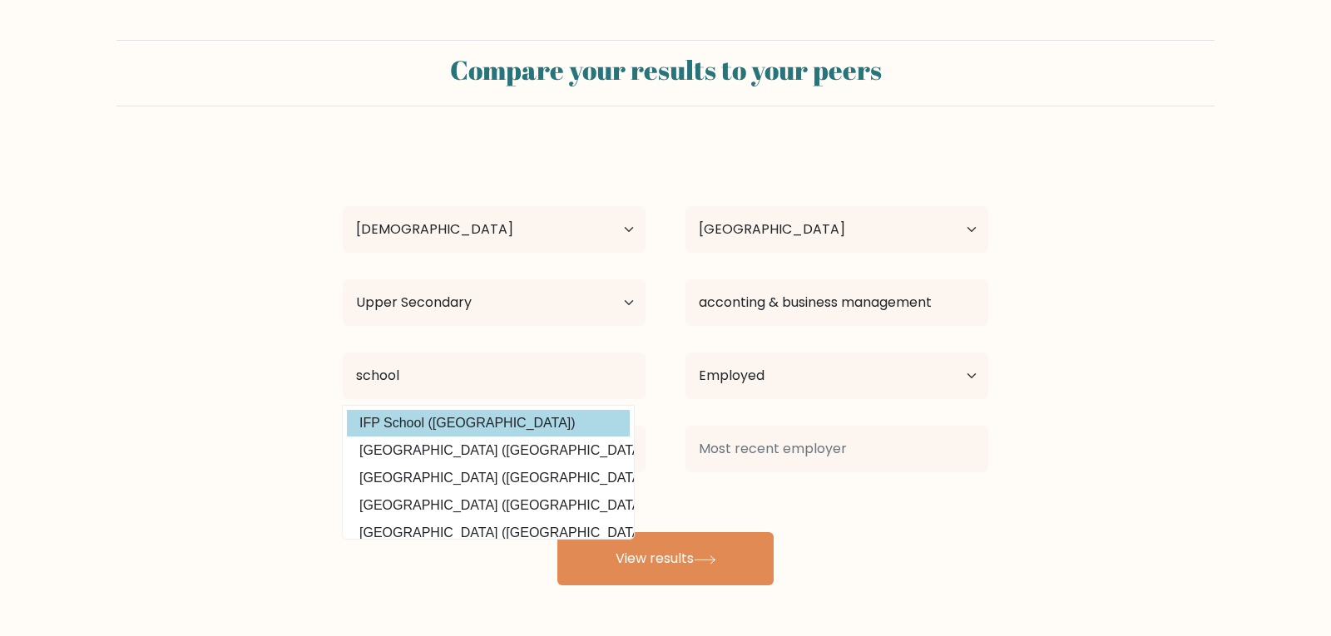
click at [493, 421] on div "thami nitha Age Under 18 years old 18-24 years old 25-34 years old 35-44 years …" at bounding box center [666, 365] width 666 height 439
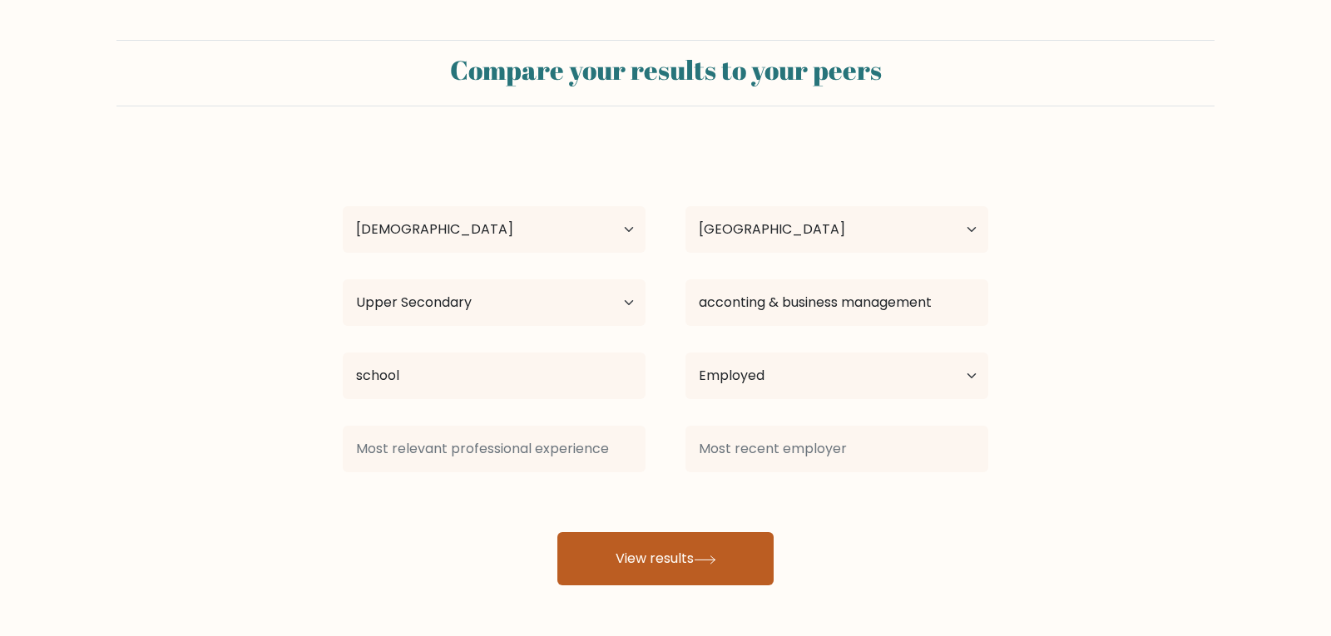
click at [691, 552] on button "View results" at bounding box center [665, 558] width 216 height 53
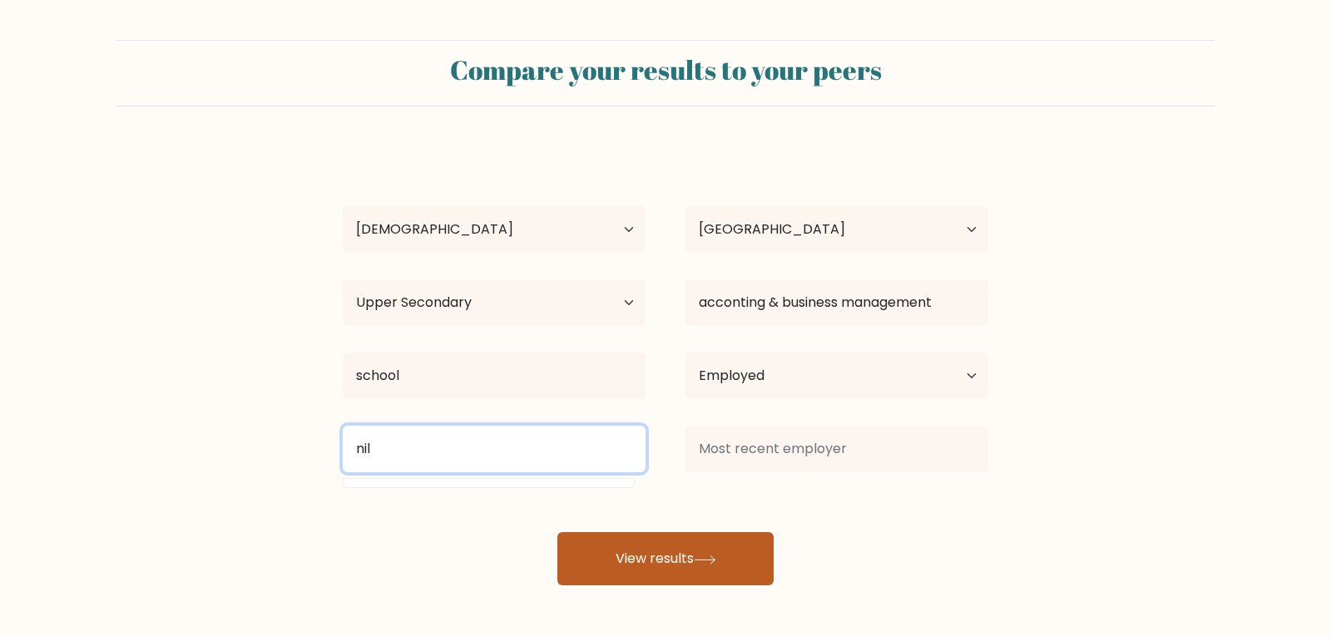
type input "nil"
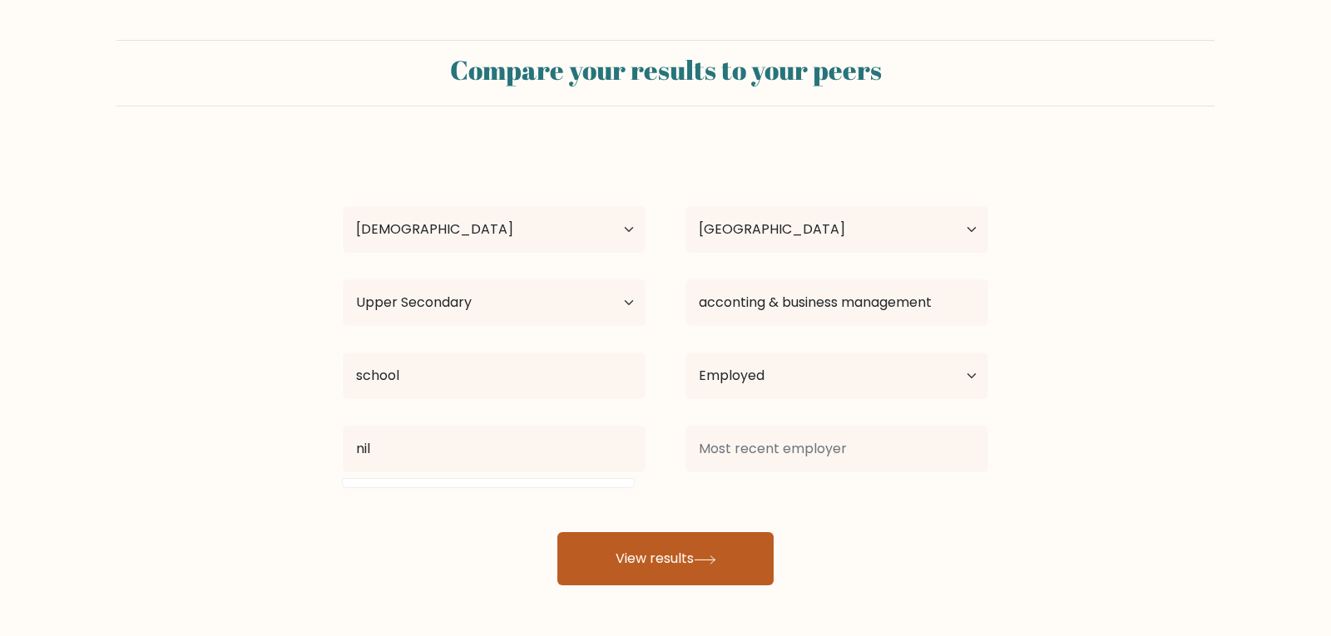
click at [656, 552] on button "View results" at bounding box center [665, 558] width 216 height 53
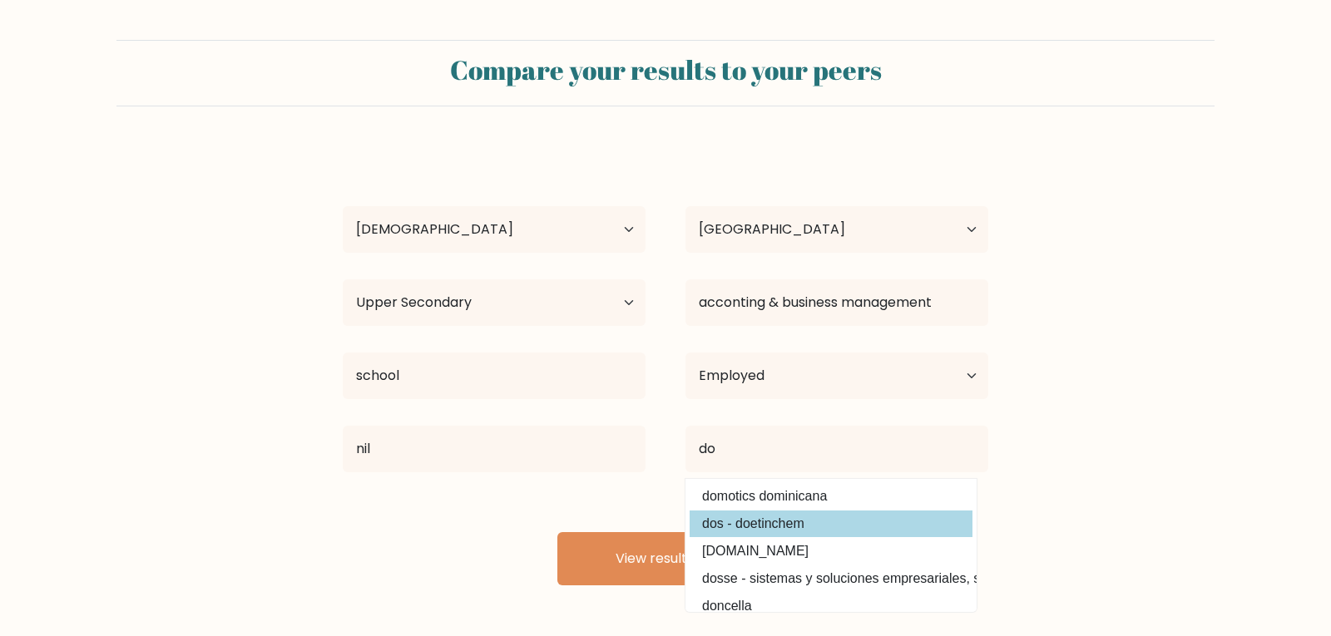
click at [724, 531] on option "dos - doetinchem" at bounding box center [831, 524] width 283 height 27
type input "dos - doetinchem"
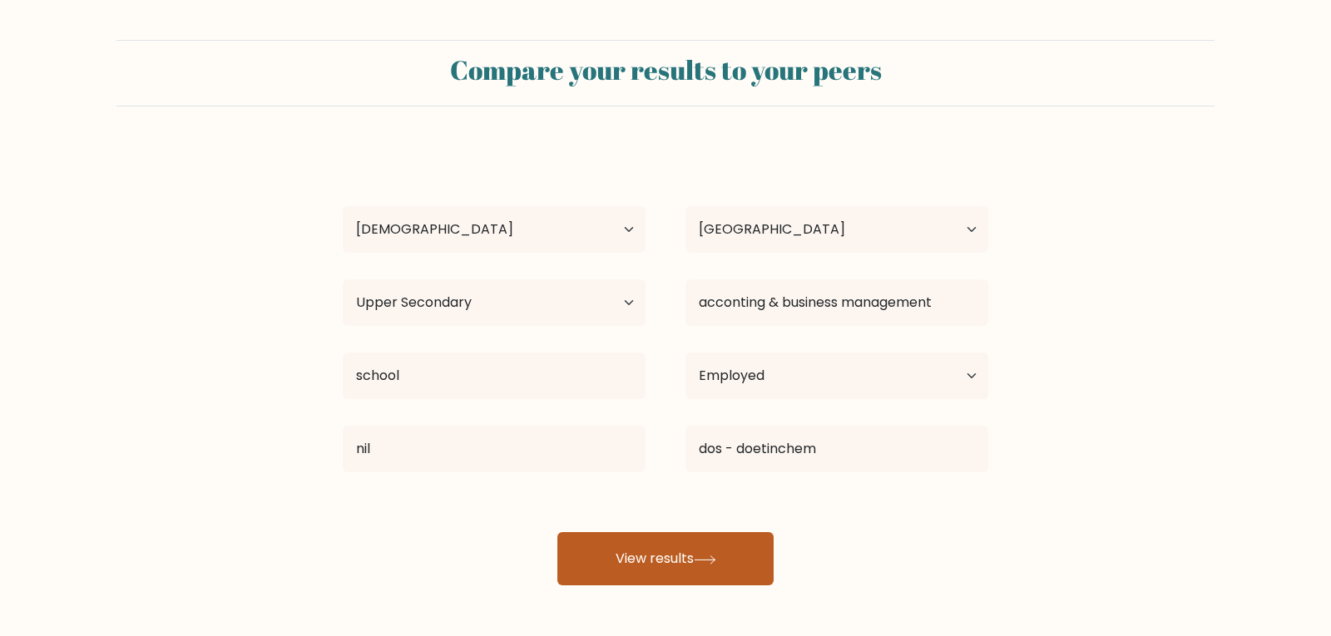
click at [696, 563] on button "View results" at bounding box center [665, 558] width 216 height 53
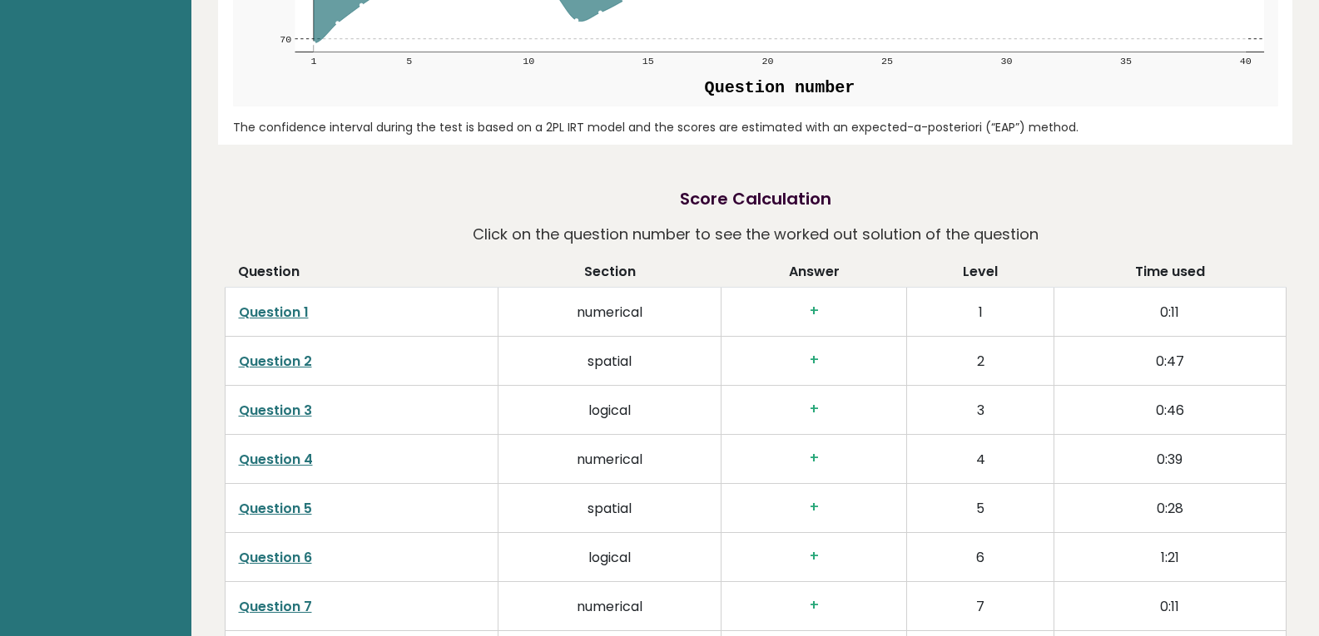
scroll to position [2496, 0]
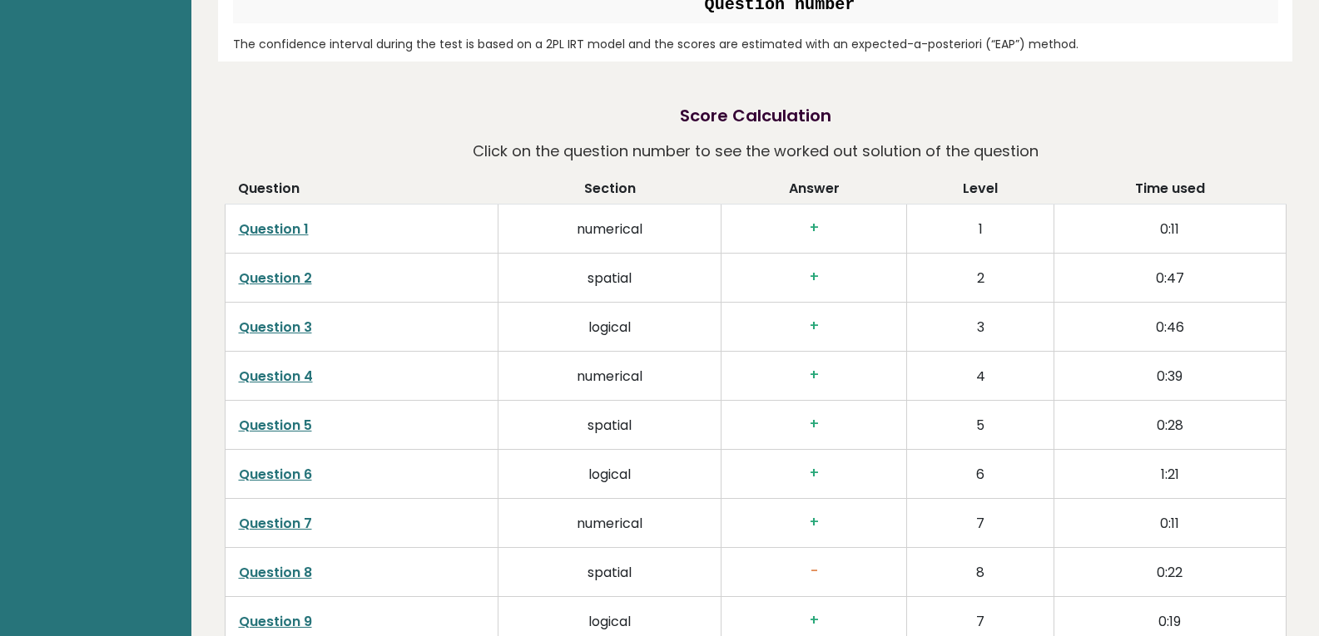
click at [296, 220] on link "Question 1" at bounding box center [274, 229] width 70 height 19
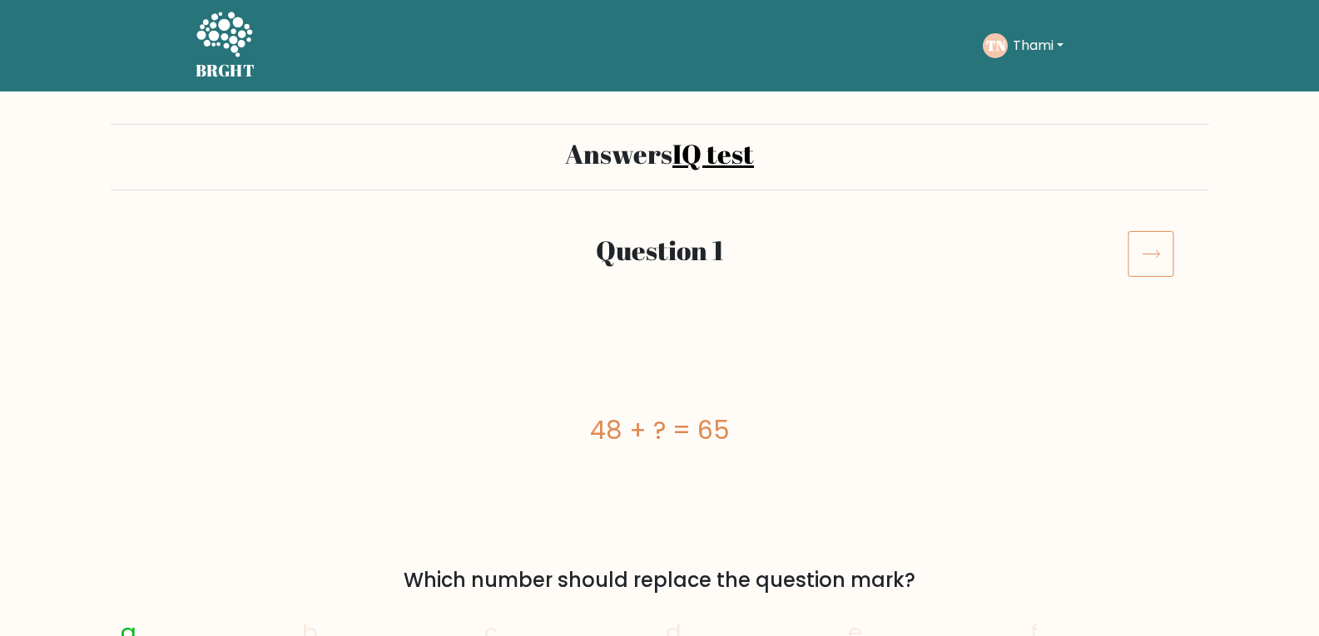
click at [1142, 258] on icon at bounding box center [1150, 253] width 47 height 47
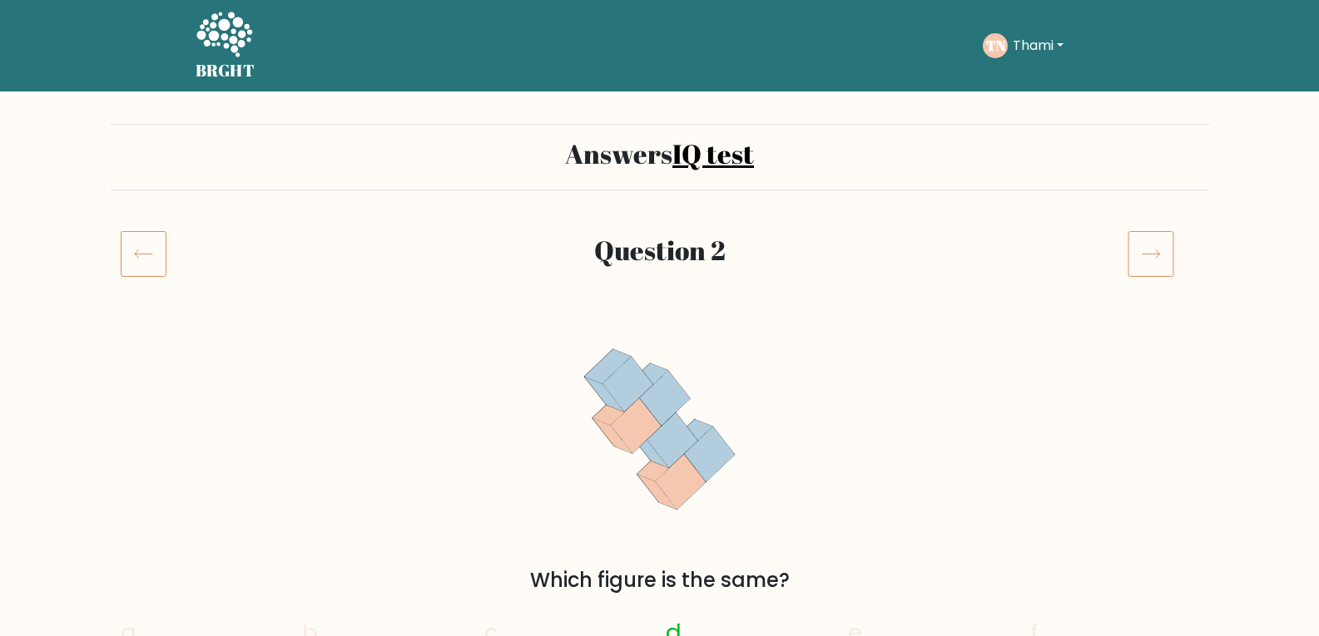
click at [1161, 265] on icon at bounding box center [1150, 253] width 47 height 47
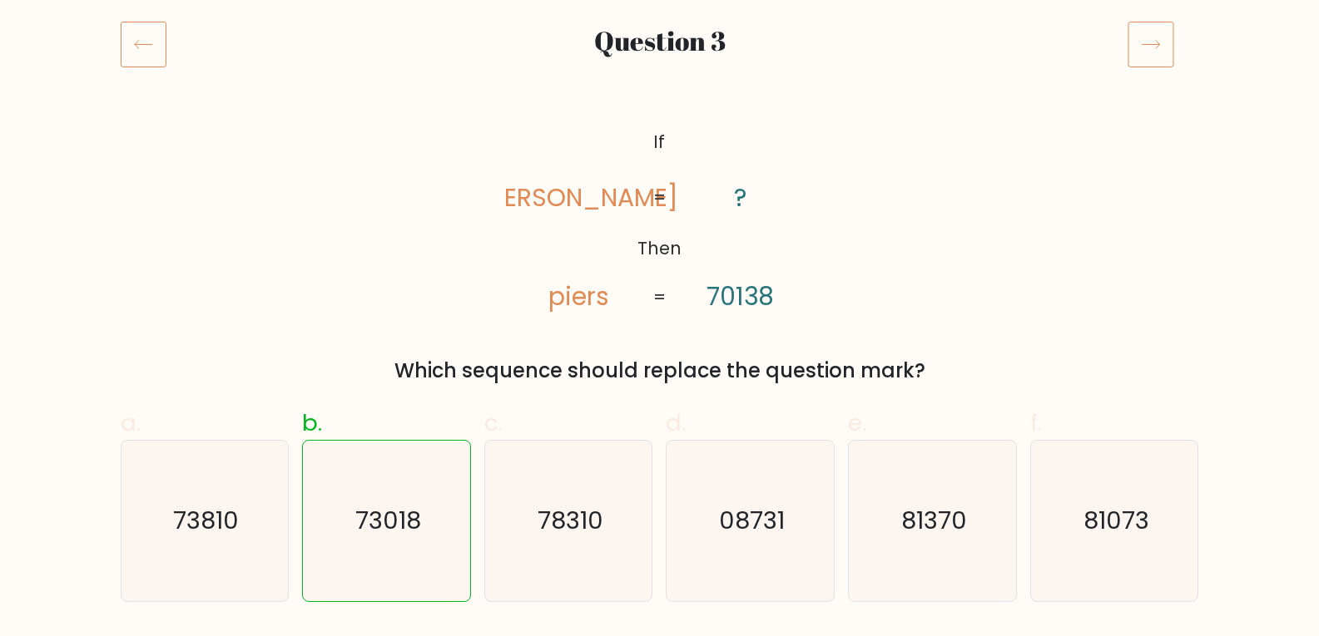
scroll to position [166, 0]
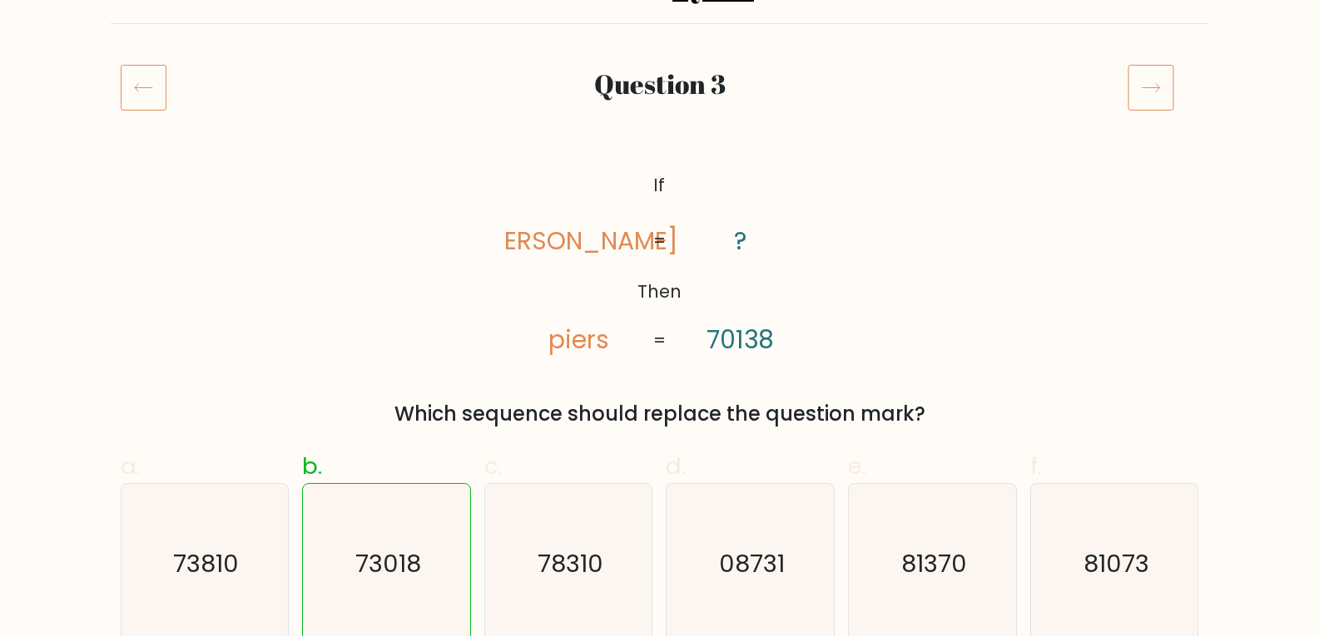
click at [1152, 96] on icon at bounding box center [1150, 87] width 47 height 47
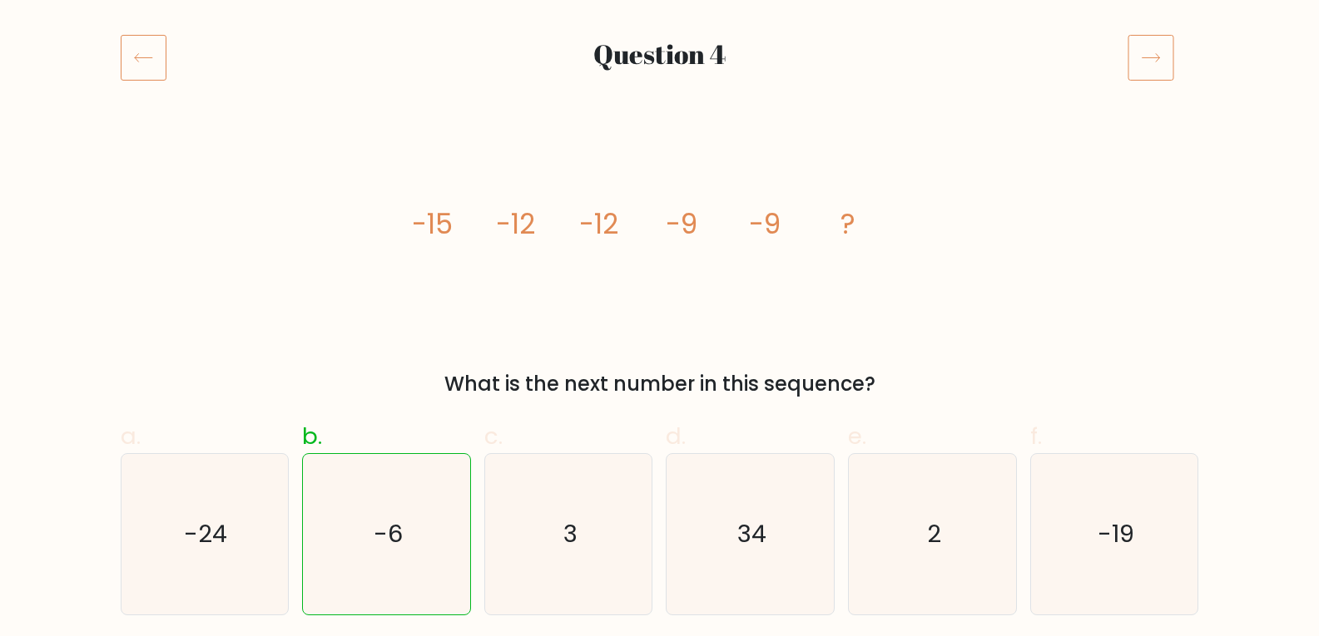
scroll to position [83, 0]
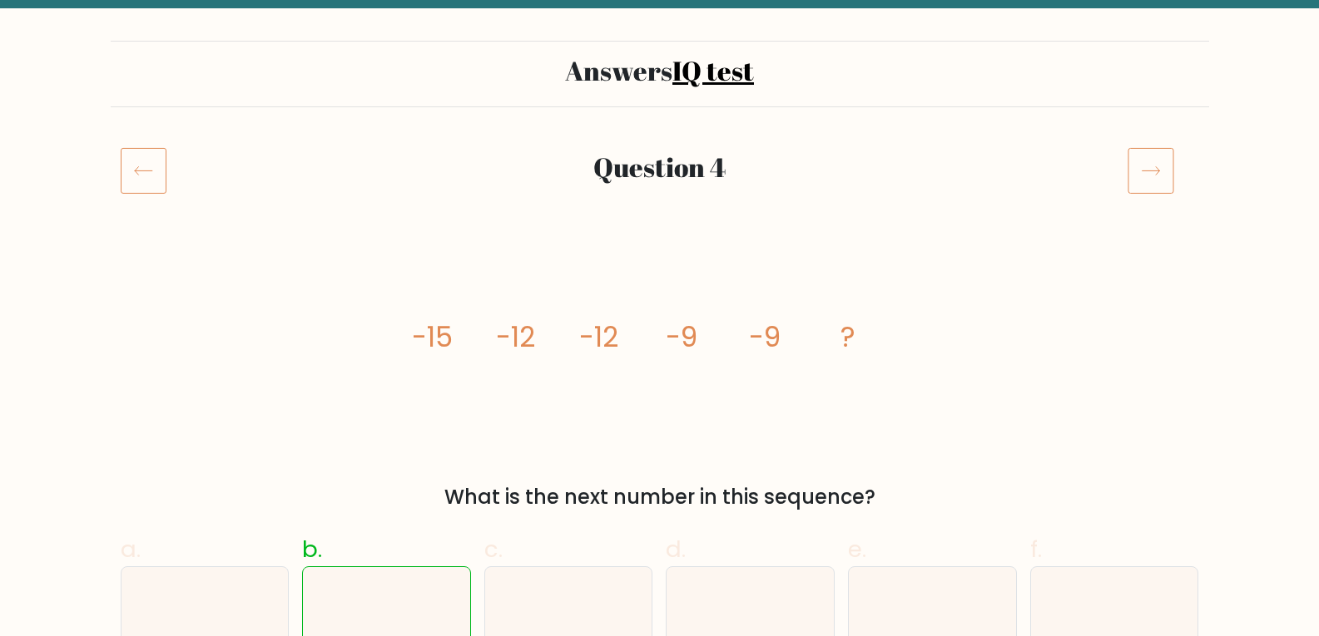
click at [1168, 186] on icon at bounding box center [1150, 170] width 47 height 47
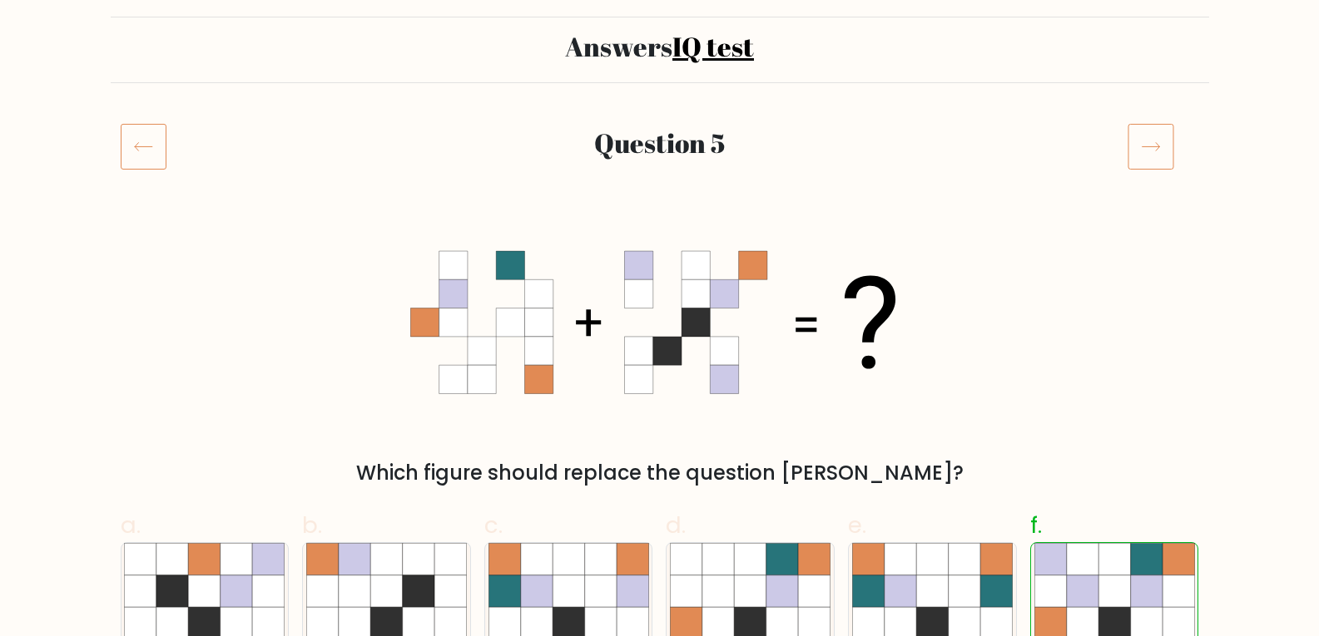
scroll to position [83, 0]
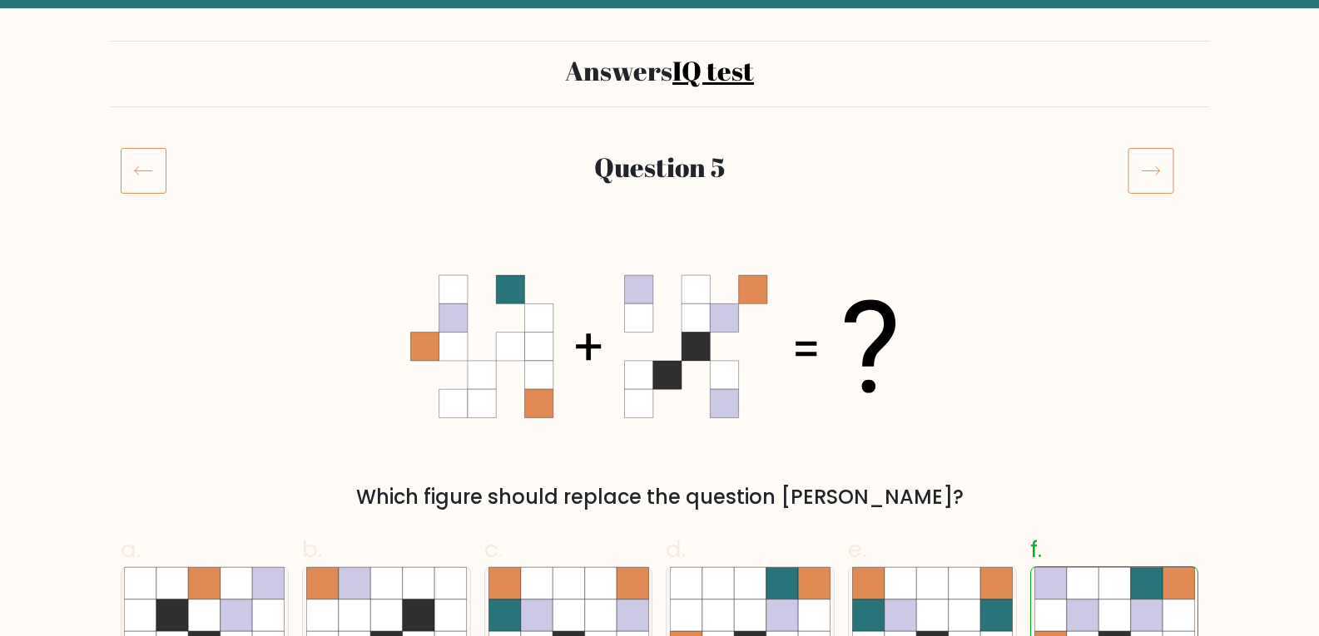
click at [1156, 171] on icon at bounding box center [1150, 171] width 17 height 8
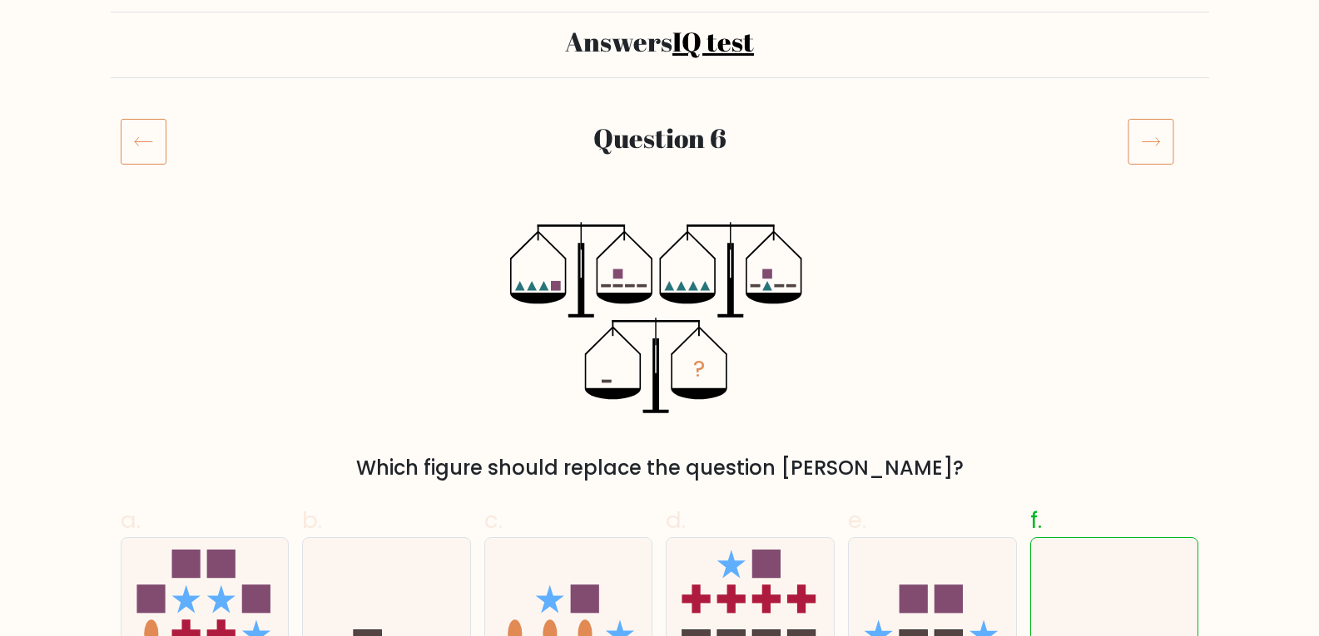
scroll to position [83, 0]
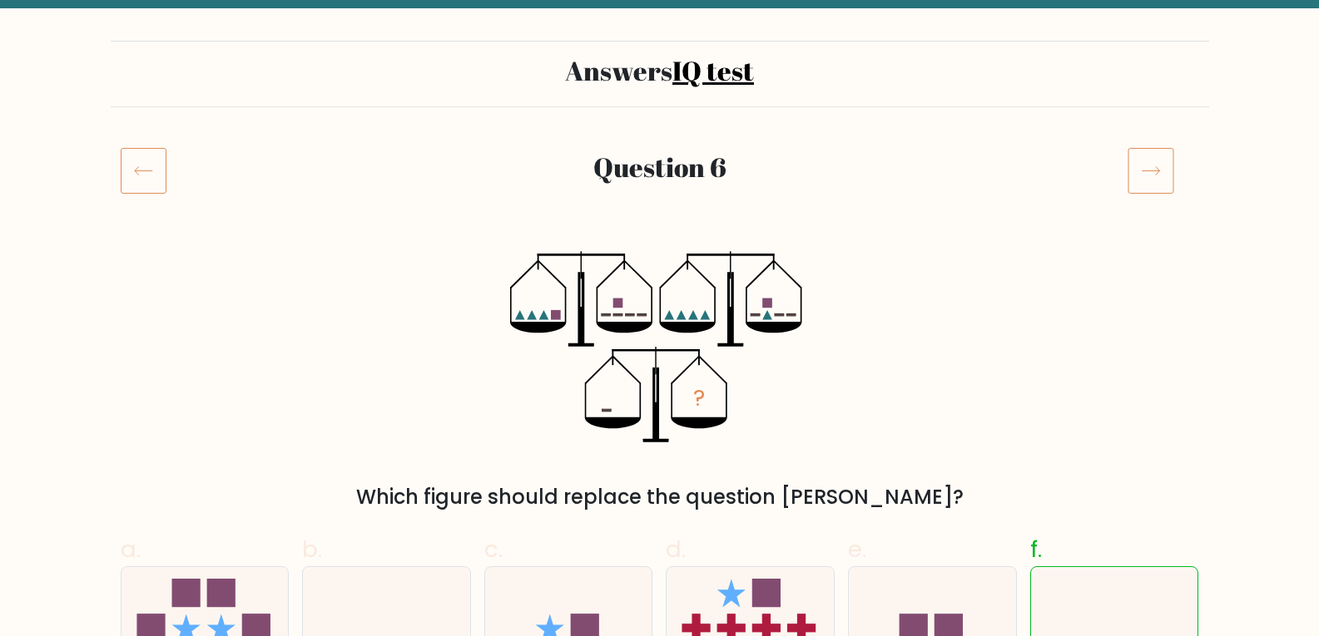
click at [1165, 182] on icon at bounding box center [1150, 170] width 47 height 47
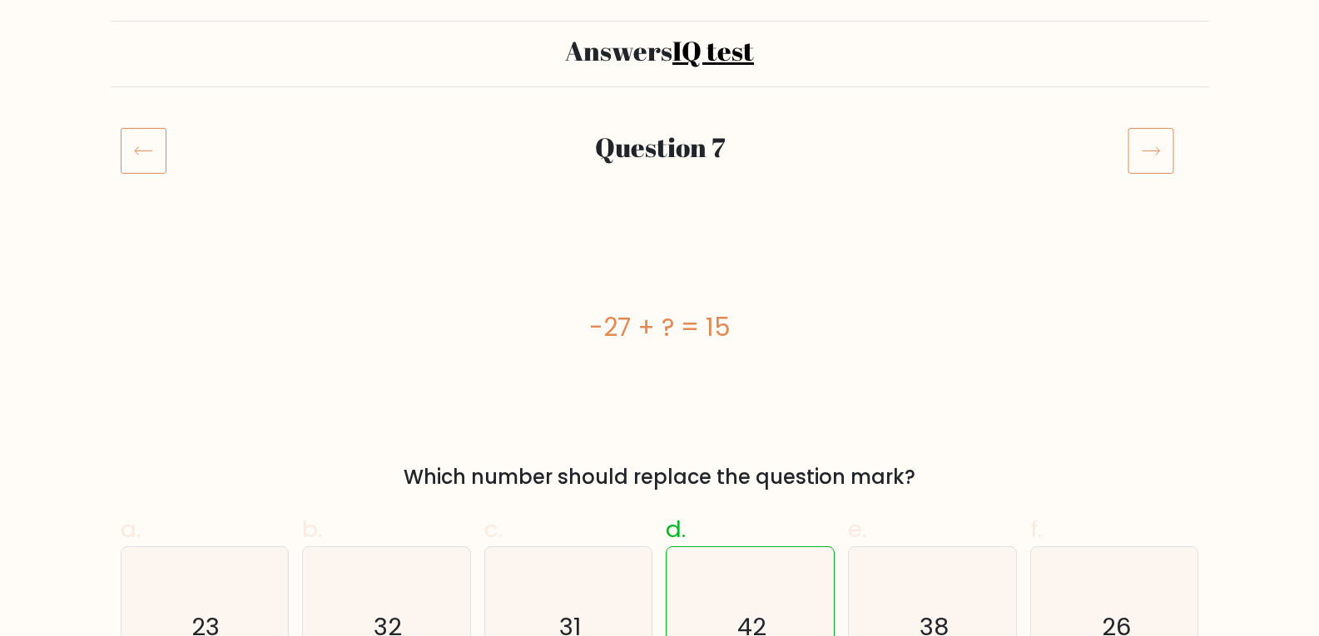
scroll to position [83, 0]
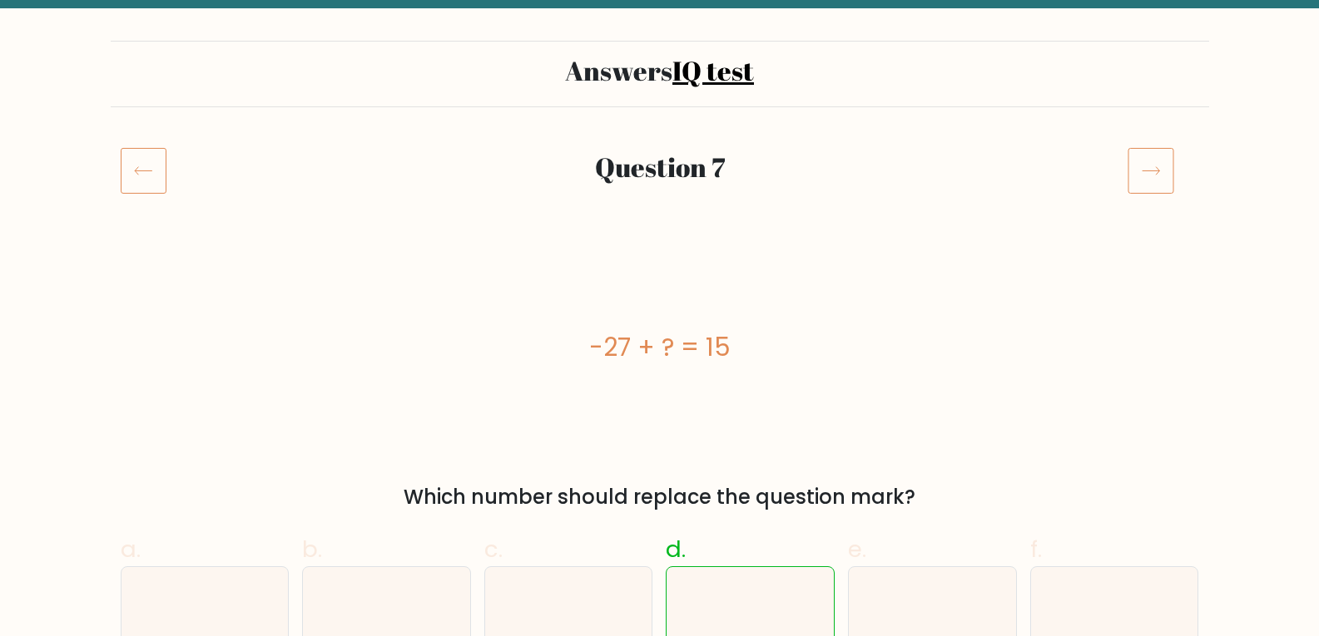
click at [1160, 166] on icon at bounding box center [1150, 170] width 47 height 47
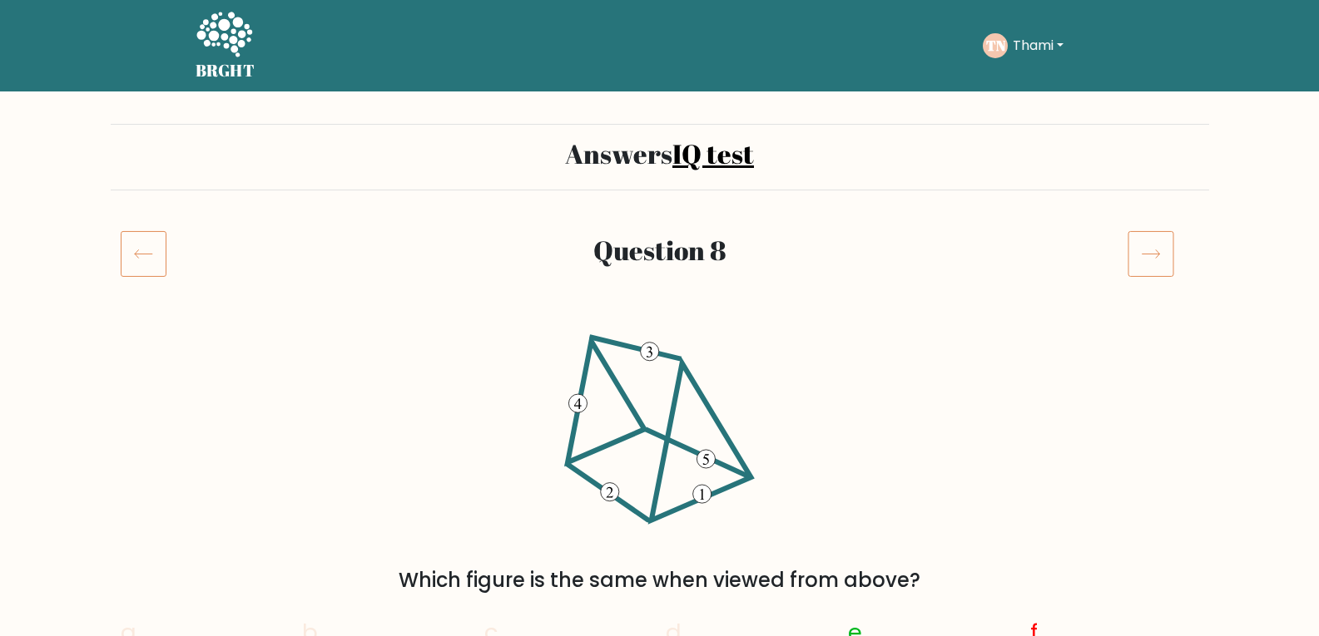
click at [1150, 256] on icon at bounding box center [1150, 253] width 47 height 47
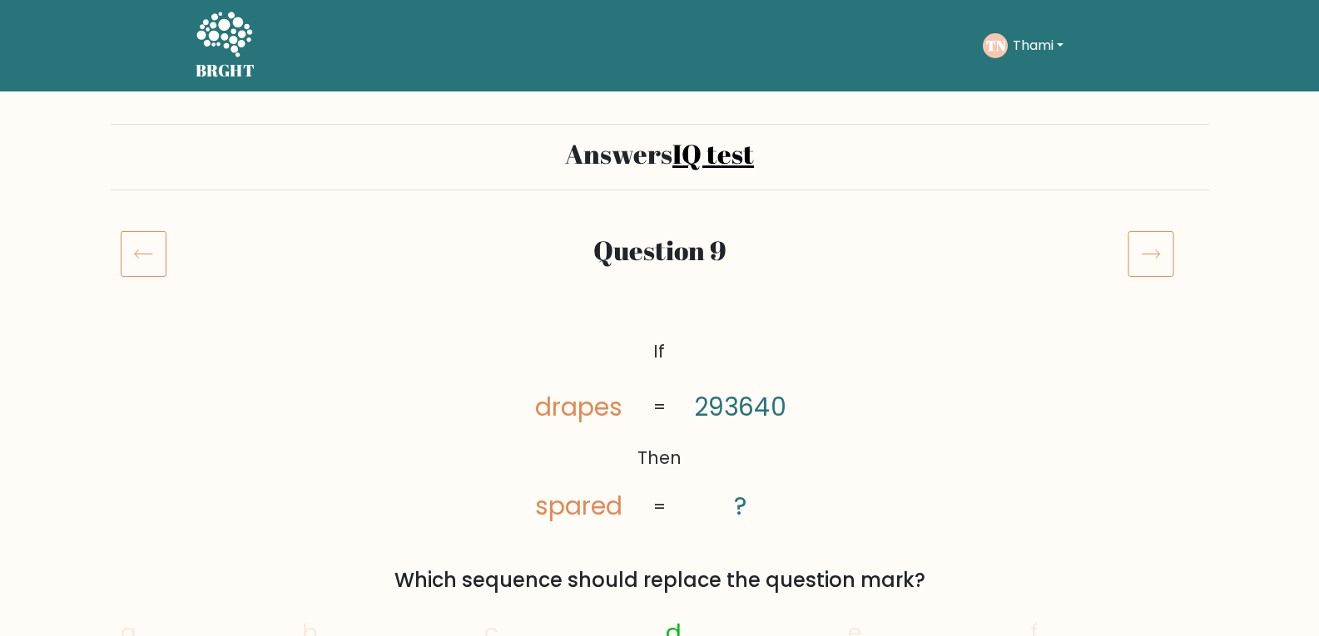
click at [1159, 241] on icon at bounding box center [1150, 253] width 47 height 47
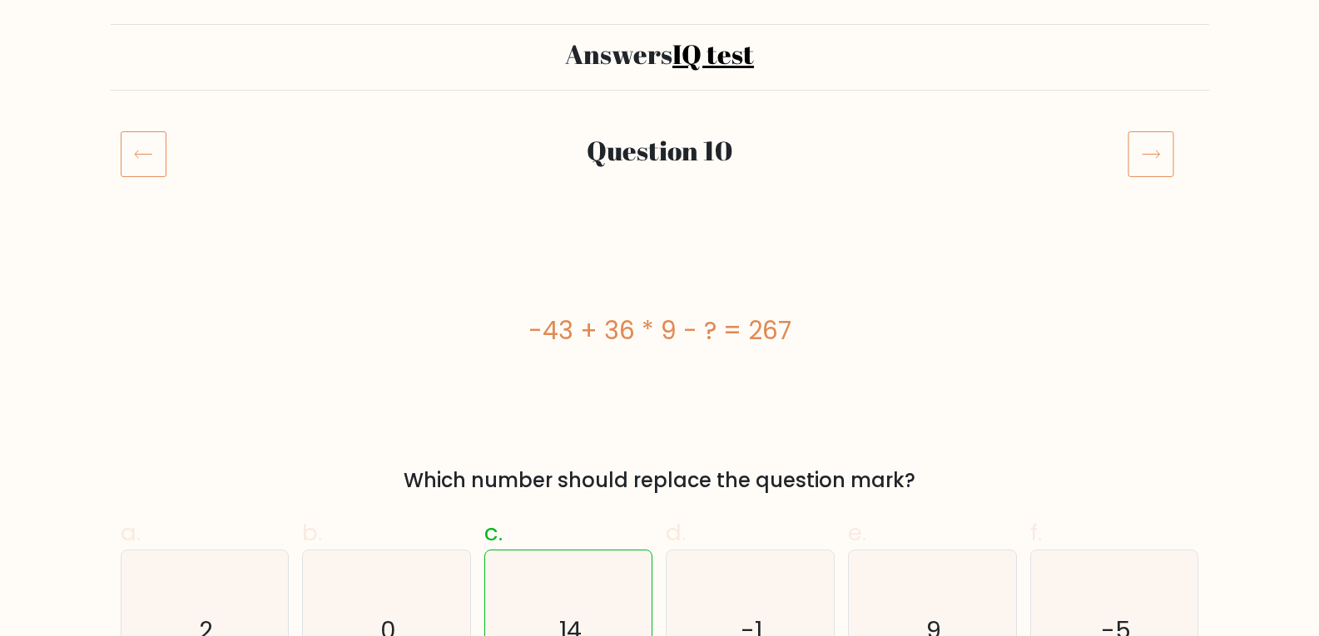
scroll to position [83, 0]
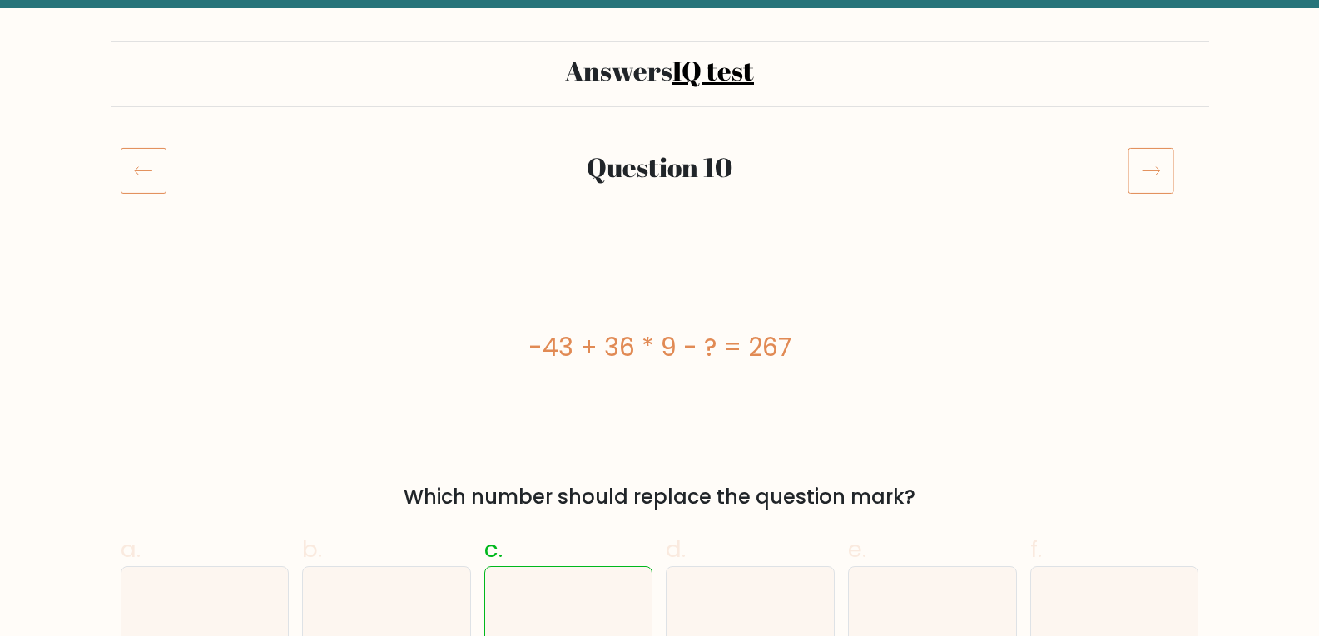
click at [1164, 189] on icon at bounding box center [1150, 170] width 47 height 47
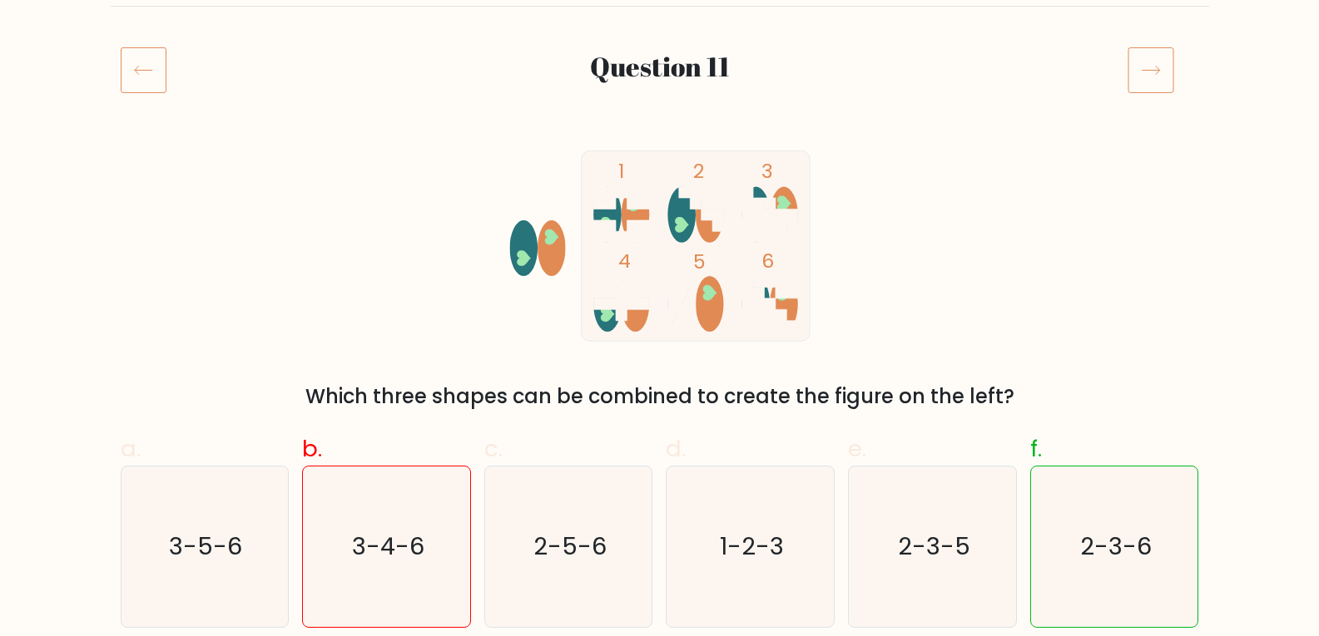
scroll to position [83, 0]
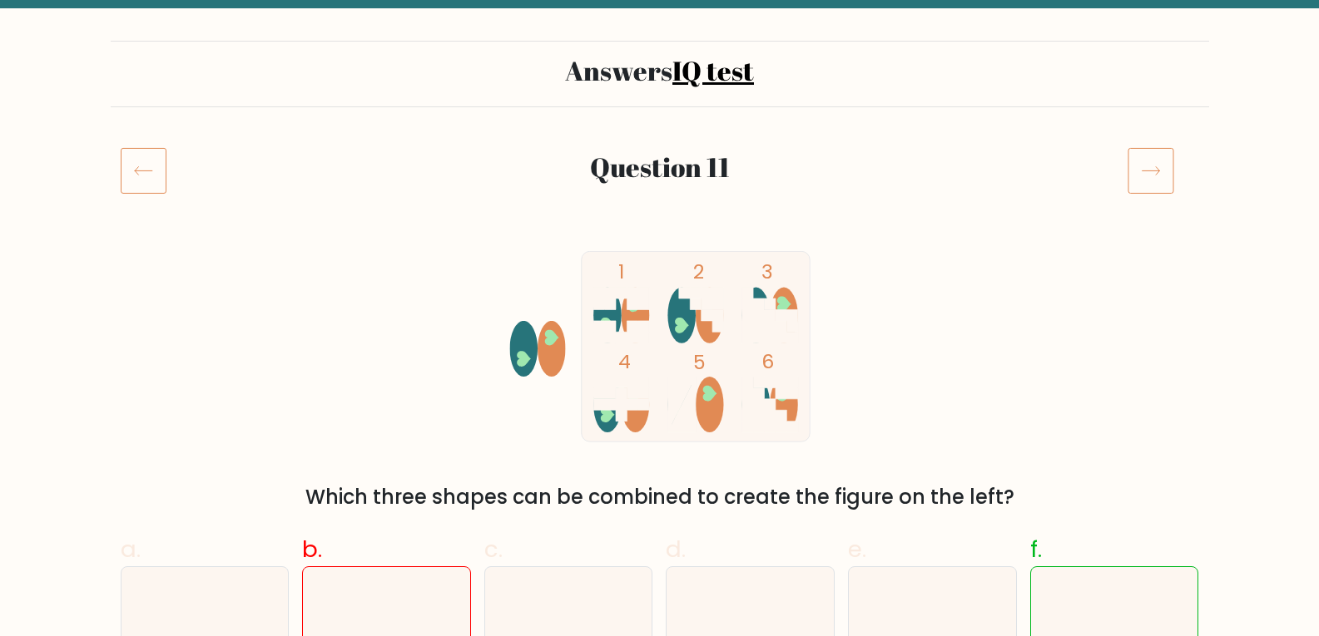
click at [1166, 188] on icon at bounding box center [1150, 170] width 47 height 47
